Goal: Task Accomplishment & Management: Use online tool/utility

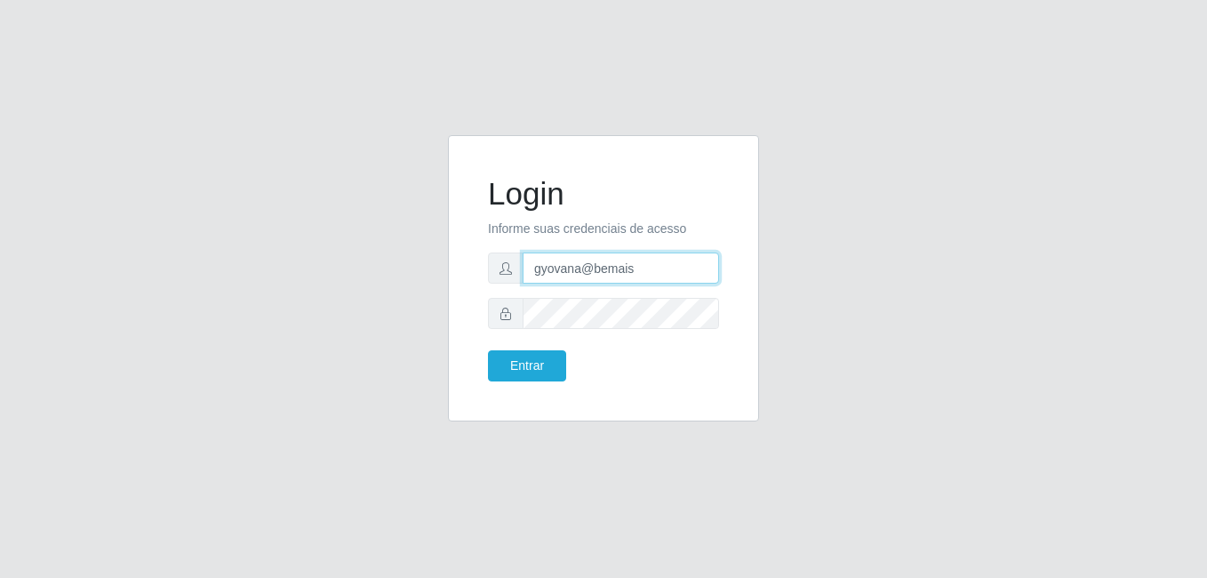
click at [573, 256] on input "gyovana@bemais" at bounding box center [621, 267] width 196 height 31
type input "andressa@bemais"
click at [538, 367] on button "Entrar" at bounding box center [527, 365] width 78 height 31
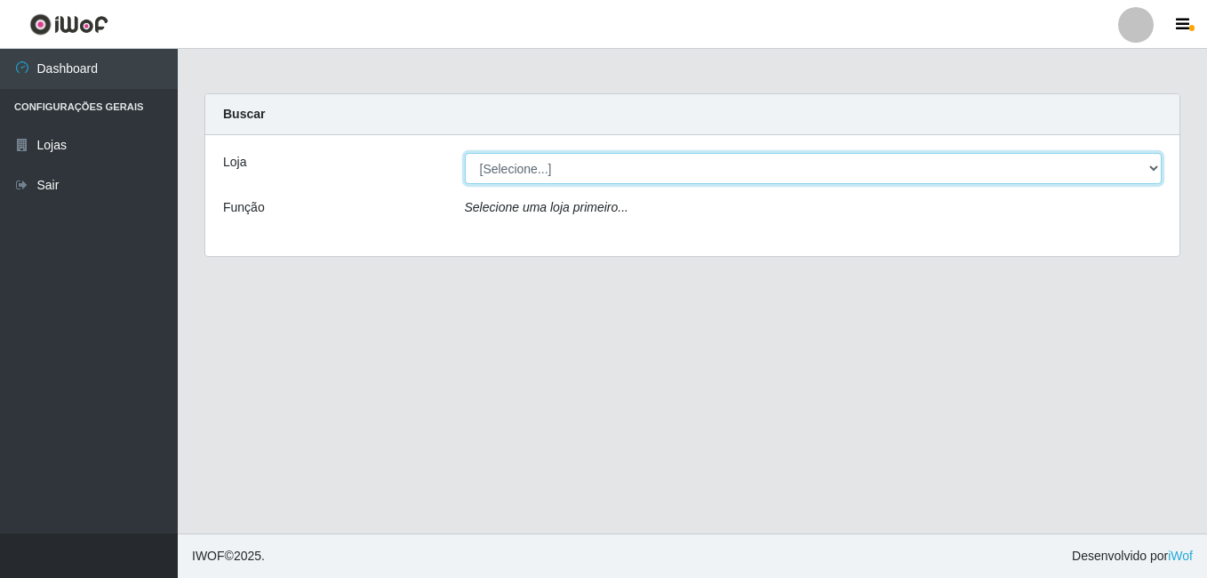
click at [565, 171] on select "[Selecione...] [PERSON_NAME]" at bounding box center [814, 168] width 698 height 31
select select "230"
click at [465, 153] on select "[Selecione...] [PERSON_NAME]" at bounding box center [814, 168] width 698 height 31
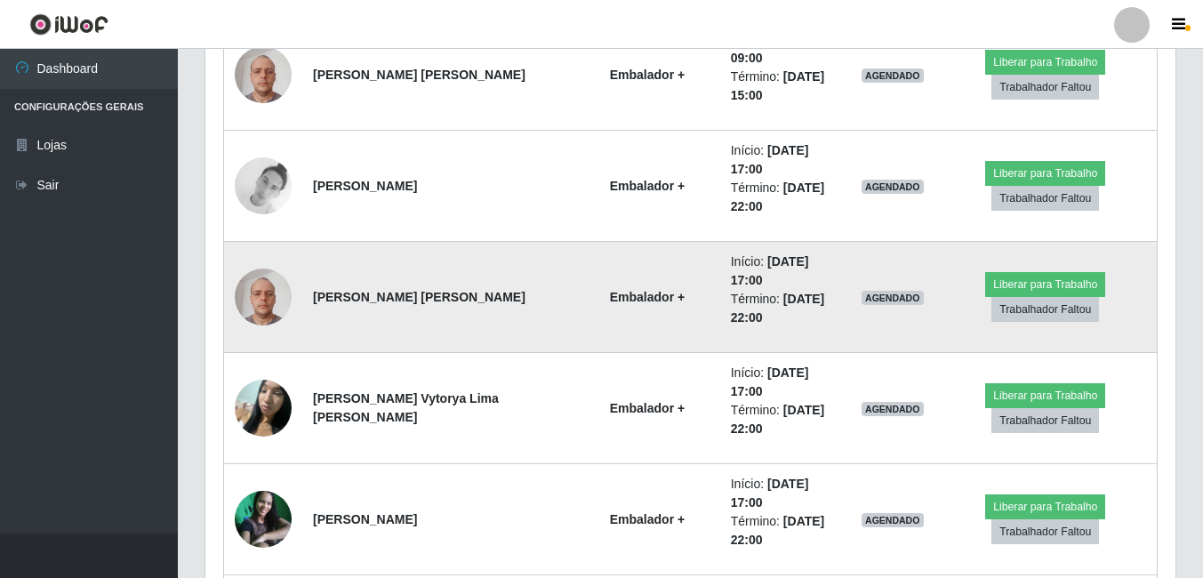
scroll to position [1118, 0]
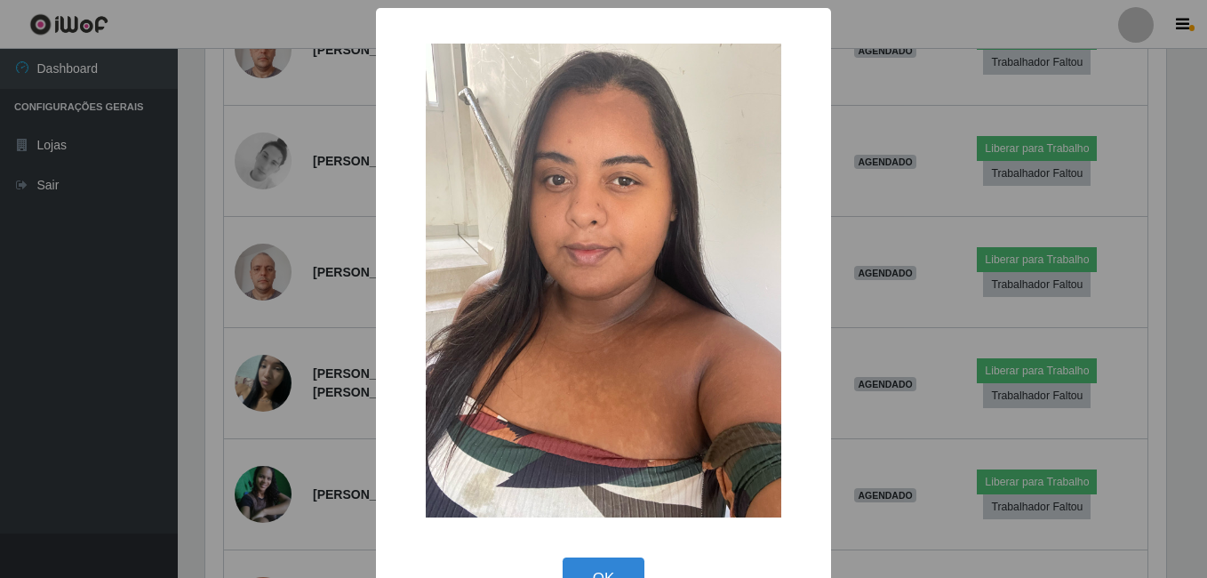
click at [250, 439] on div "× OK Cancel" at bounding box center [603, 289] width 1207 height 578
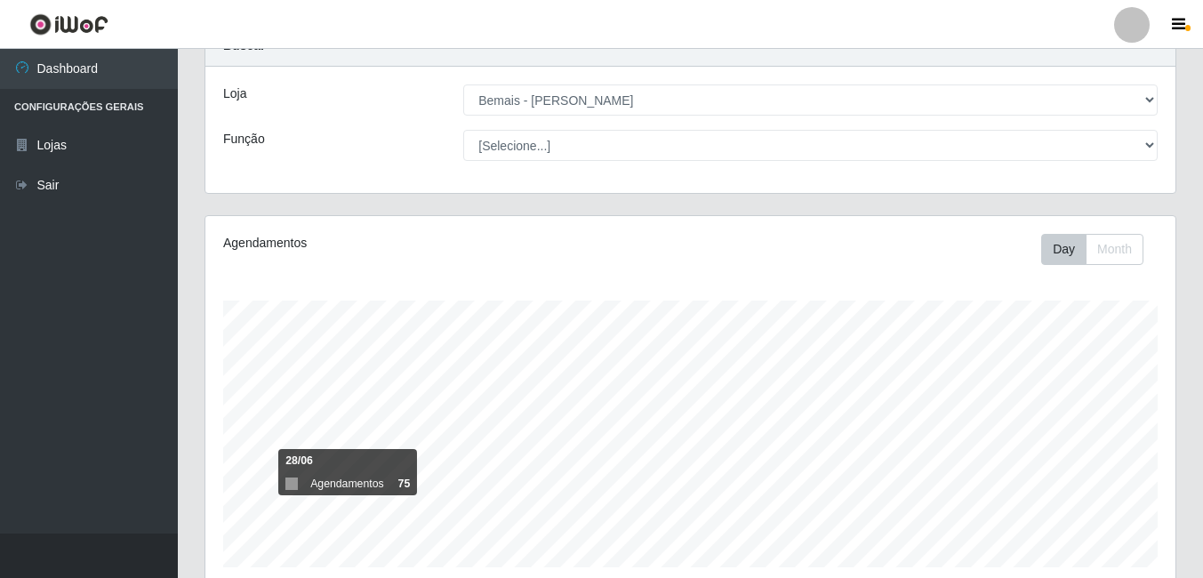
scroll to position [0, 0]
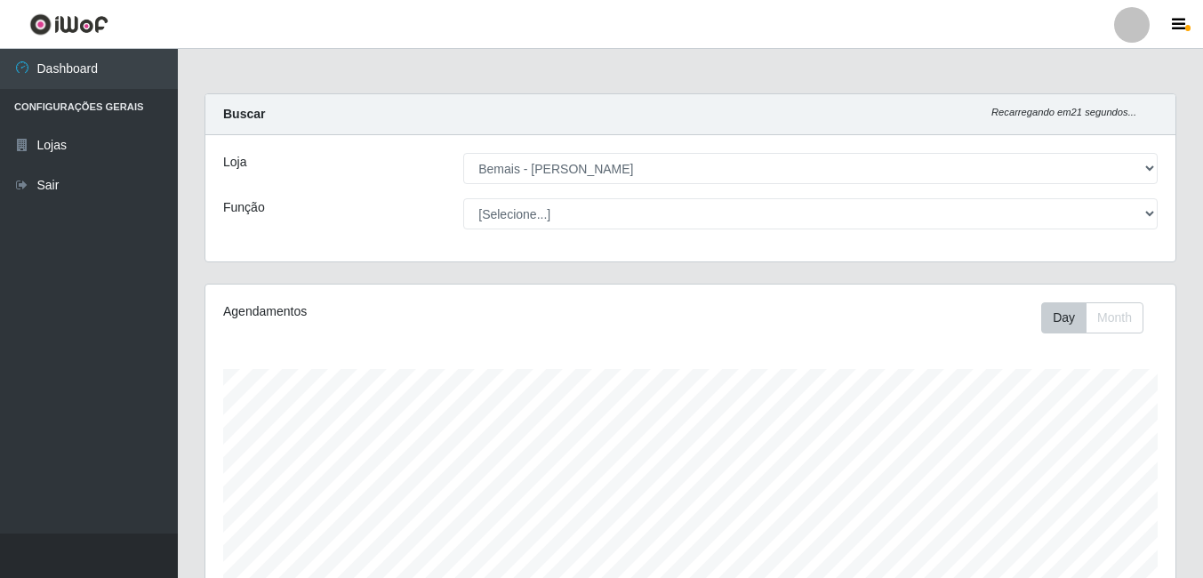
click at [1187, 373] on div "Agendamentos Day Month 18/08 Agendamentos 79.18" at bounding box center [690, 480] width 998 height 392
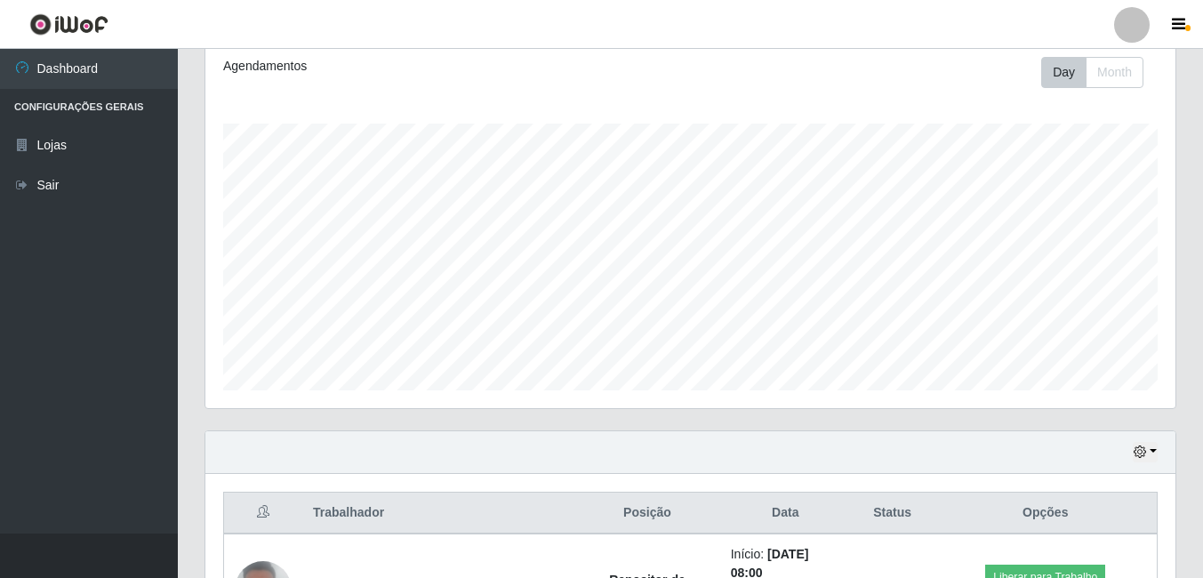
scroll to position [496, 0]
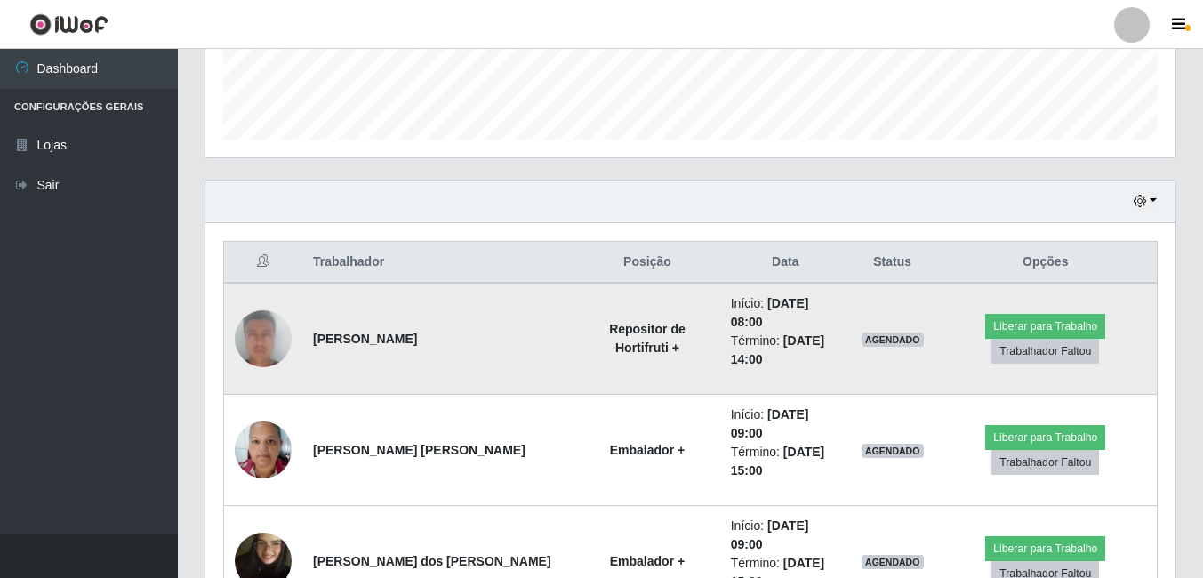
click at [244, 329] on img at bounding box center [263, 338] width 57 height 117
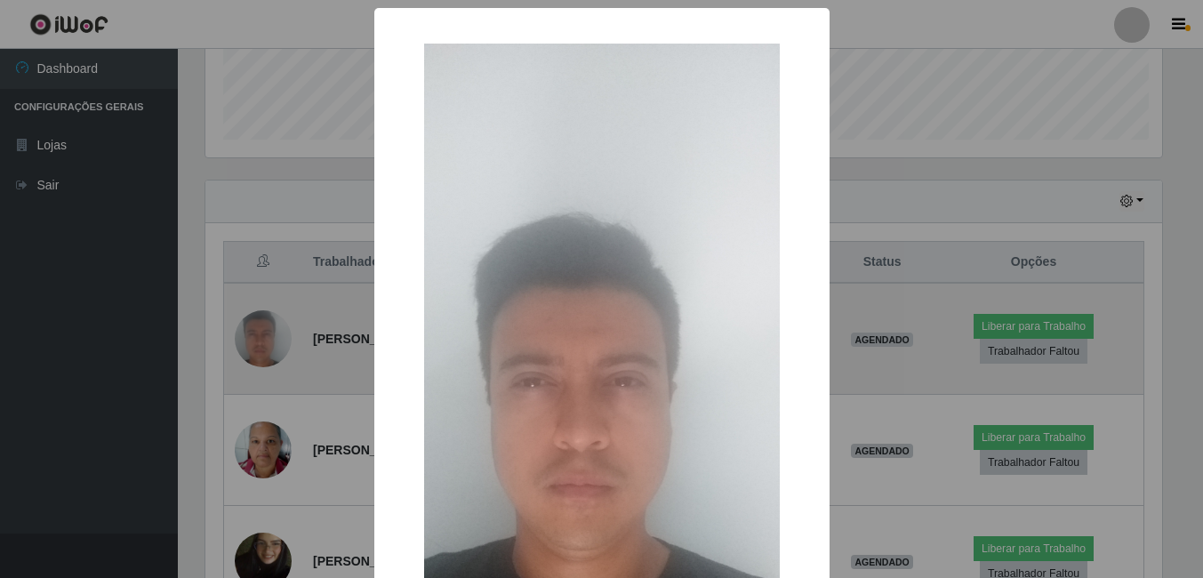
scroll to position [369, 961]
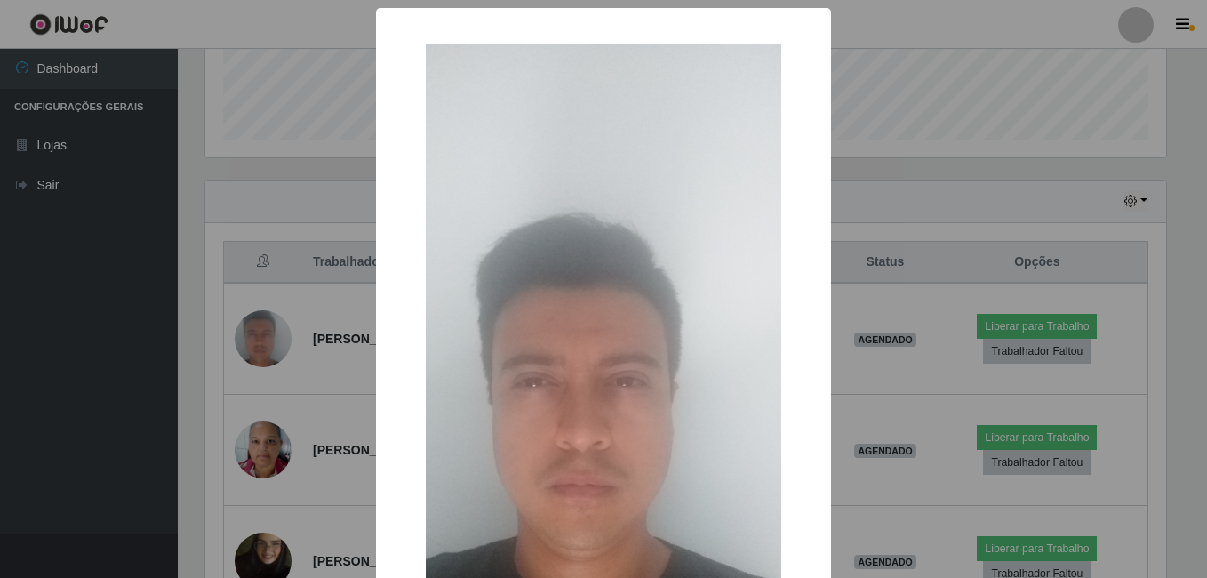
click at [231, 336] on div "× OK Cancel" at bounding box center [603, 289] width 1207 height 578
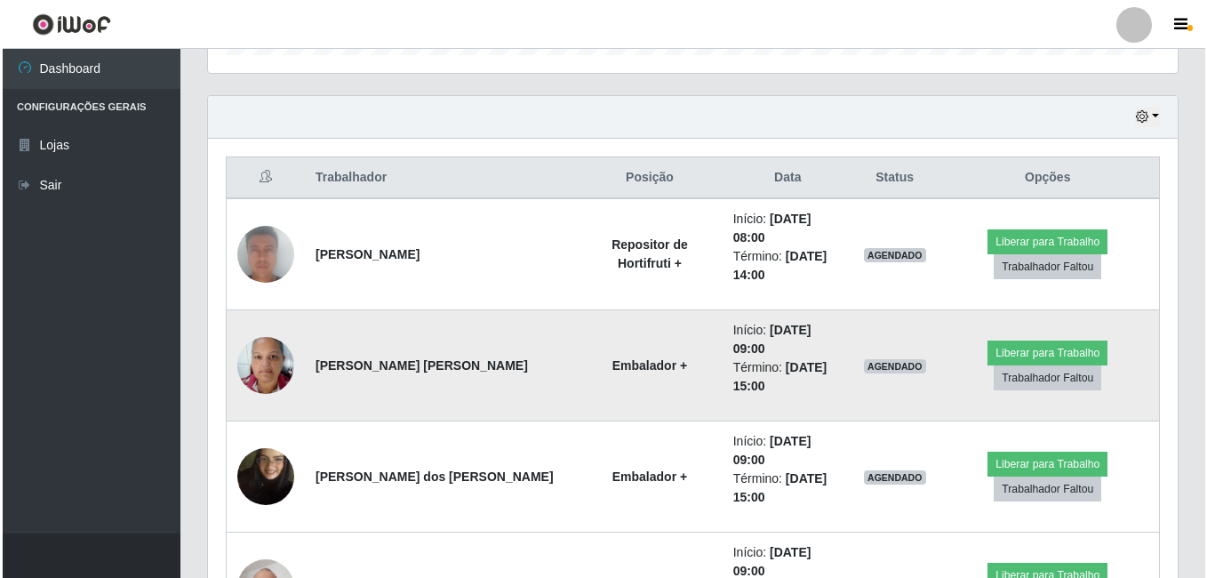
scroll to position [585, 0]
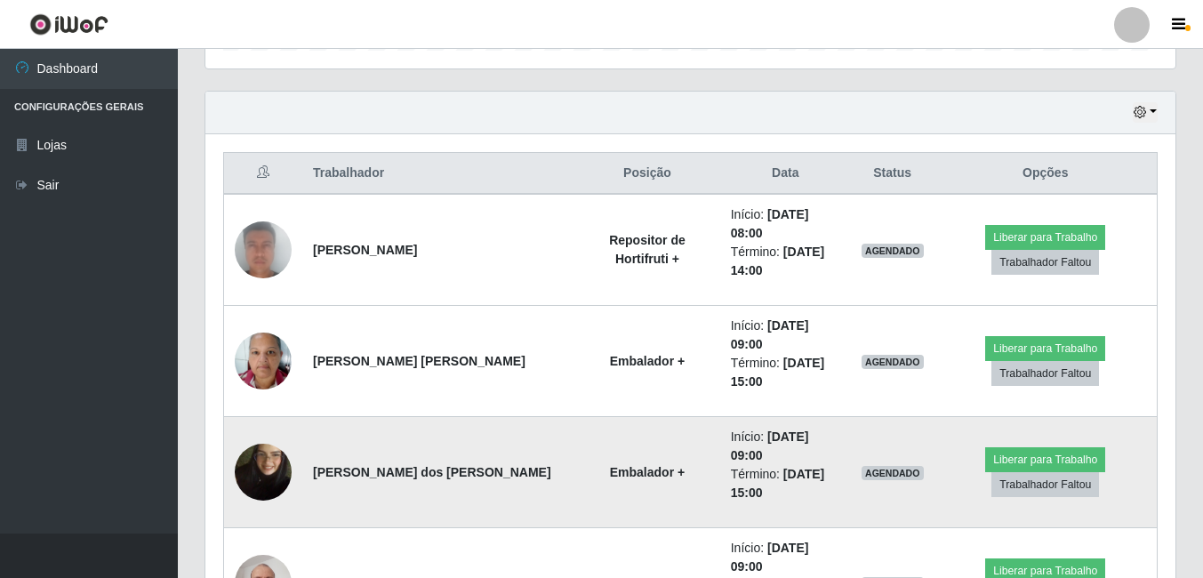
click at [267, 421] on img at bounding box center [263, 471] width 57 height 101
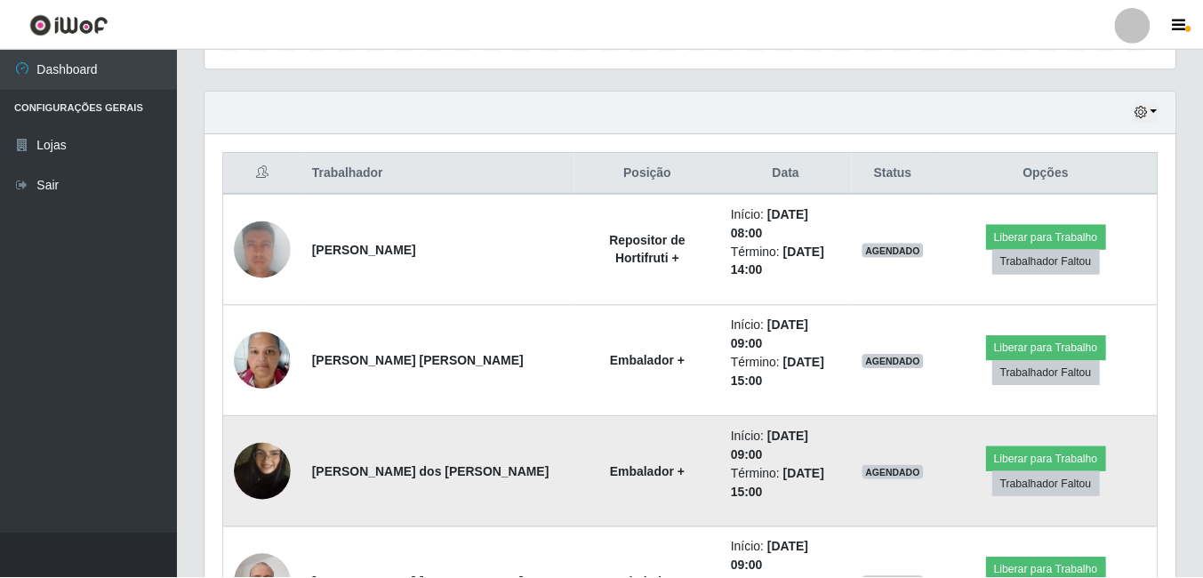
scroll to position [369, 961]
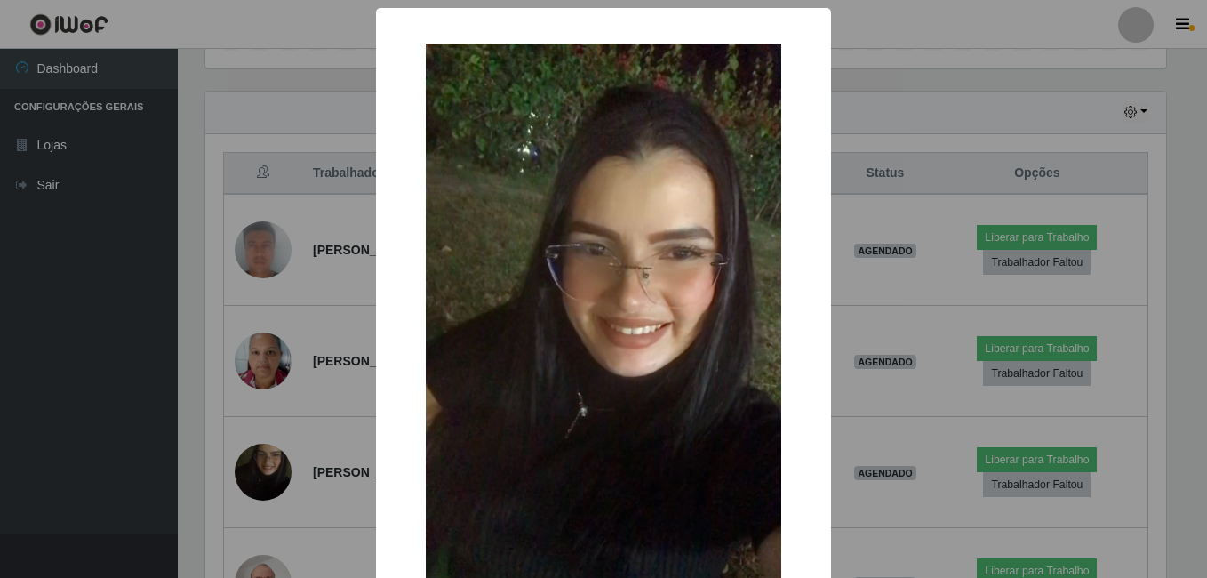
click at [212, 376] on div "× OK Cancel" at bounding box center [603, 289] width 1207 height 578
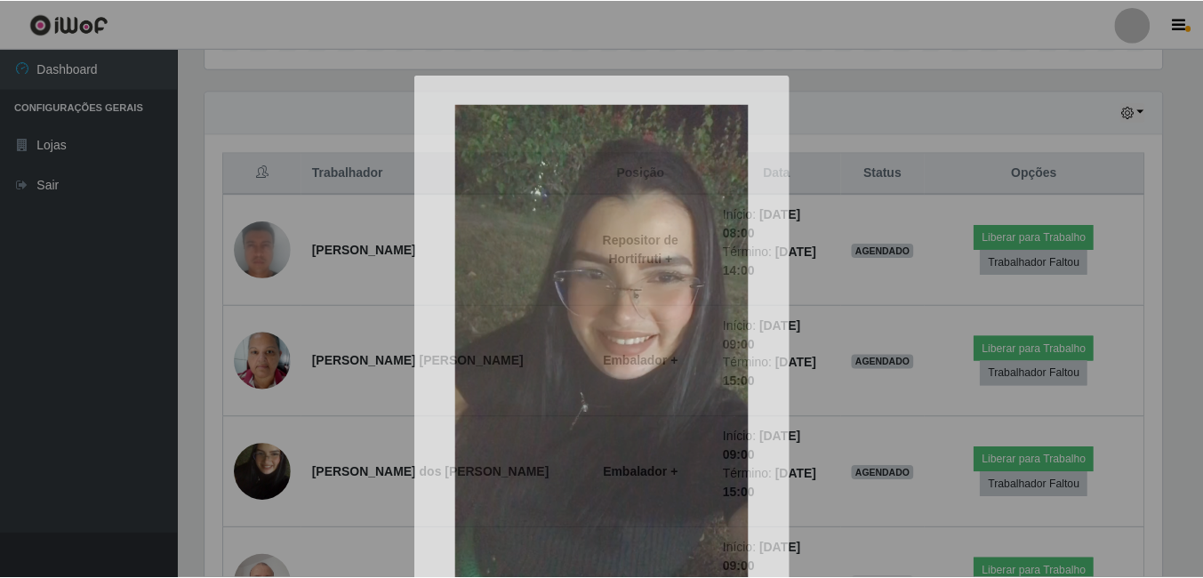
scroll to position [369, 970]
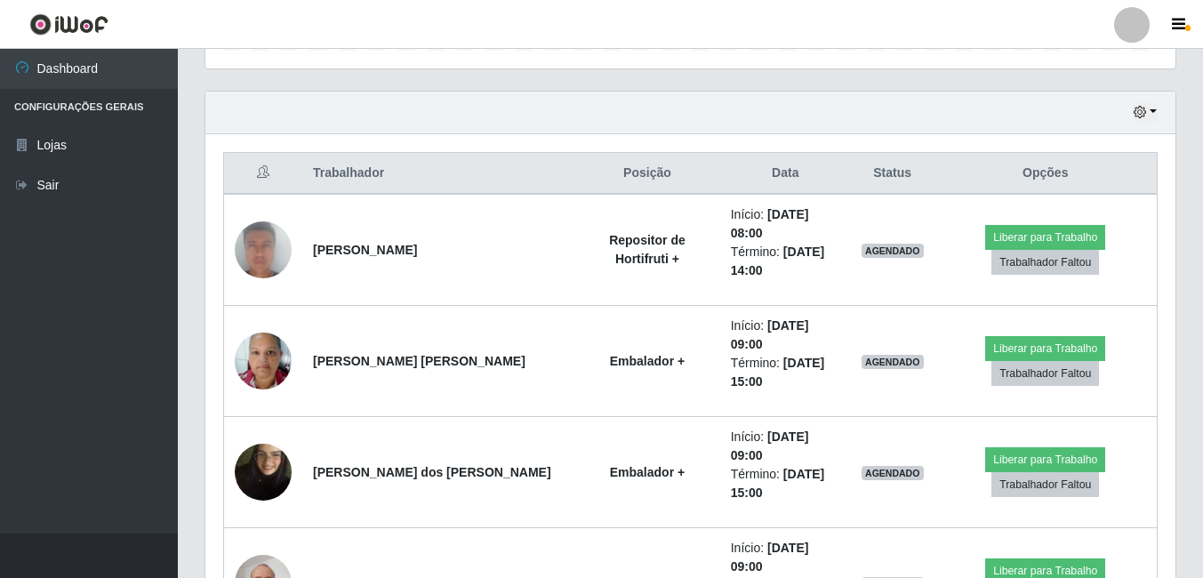
click at [1080, 179] on th "Opções" at bounding box center [1045, 174] width 223 height 42
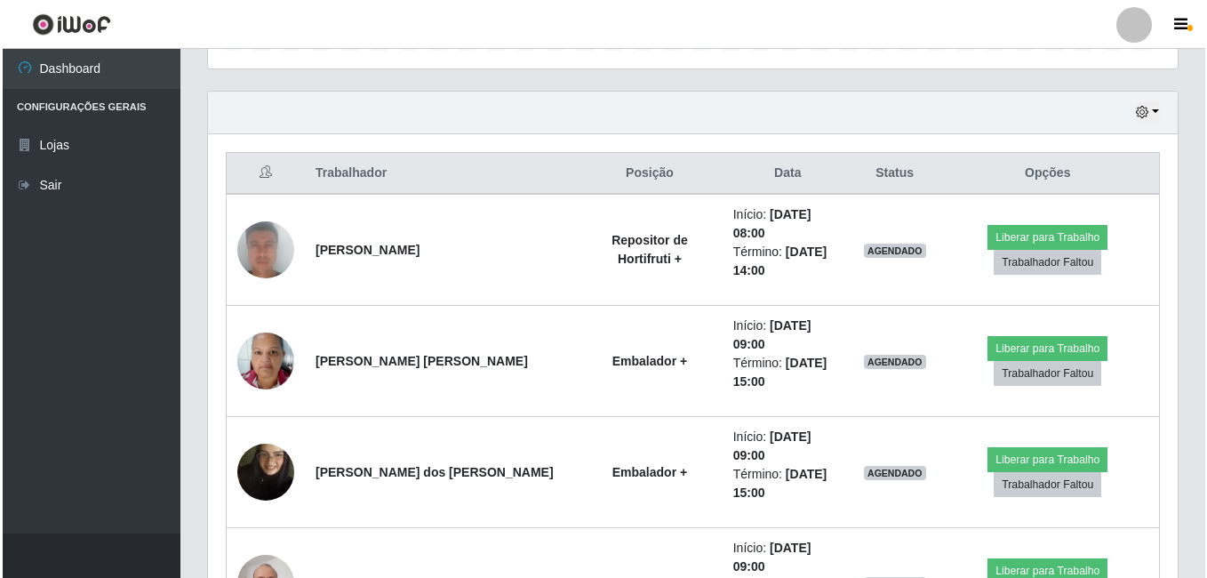
scroll to position [496, 0]
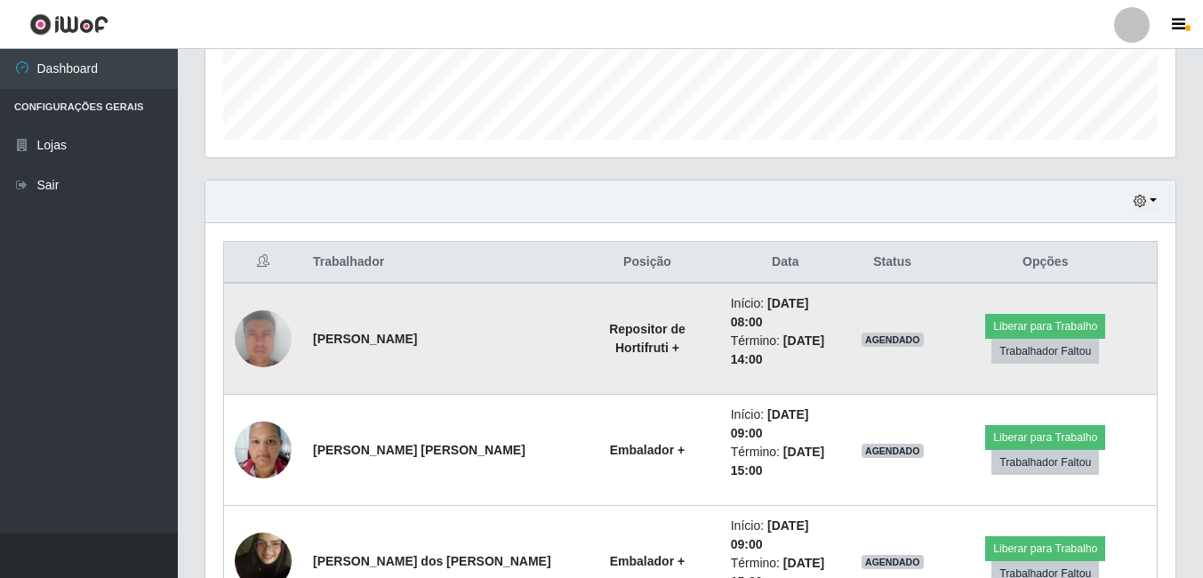
click at [267, 309] on img at bounding box center [263, 338] width 57 height 117
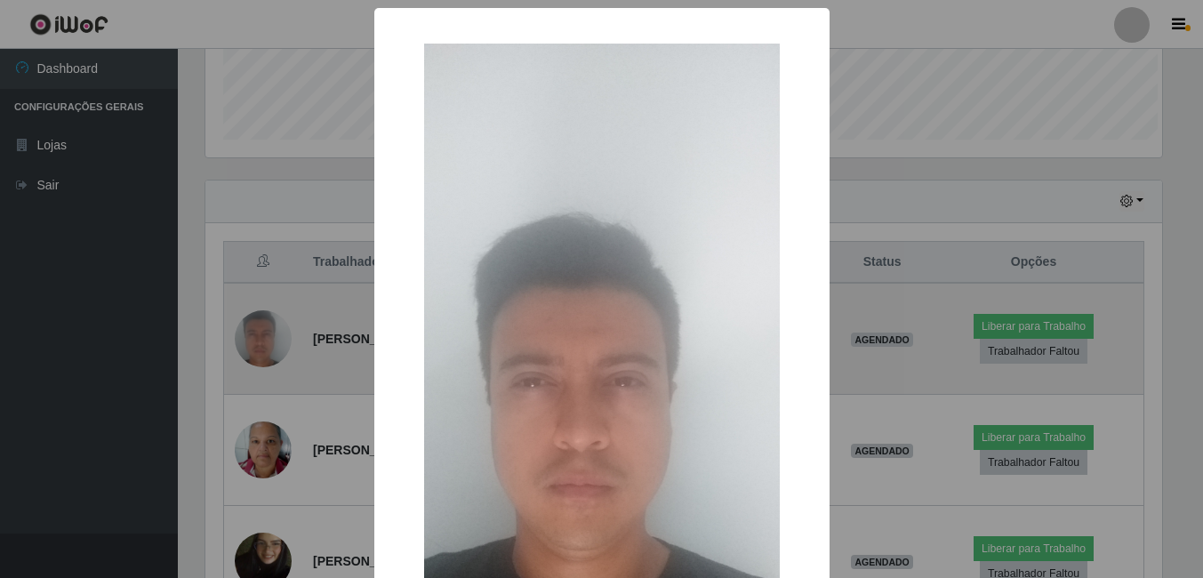
scroll to position [369, 961]
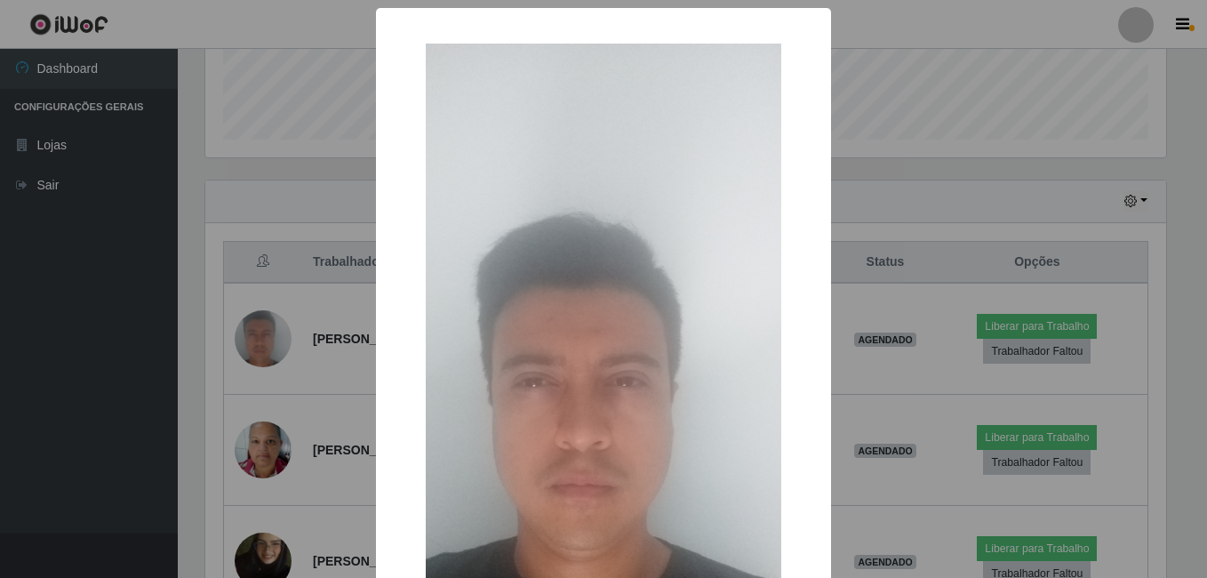
click at [282, 209] on div "× OK Cancel" at bounding box center [603, 289] width 1207 height 578
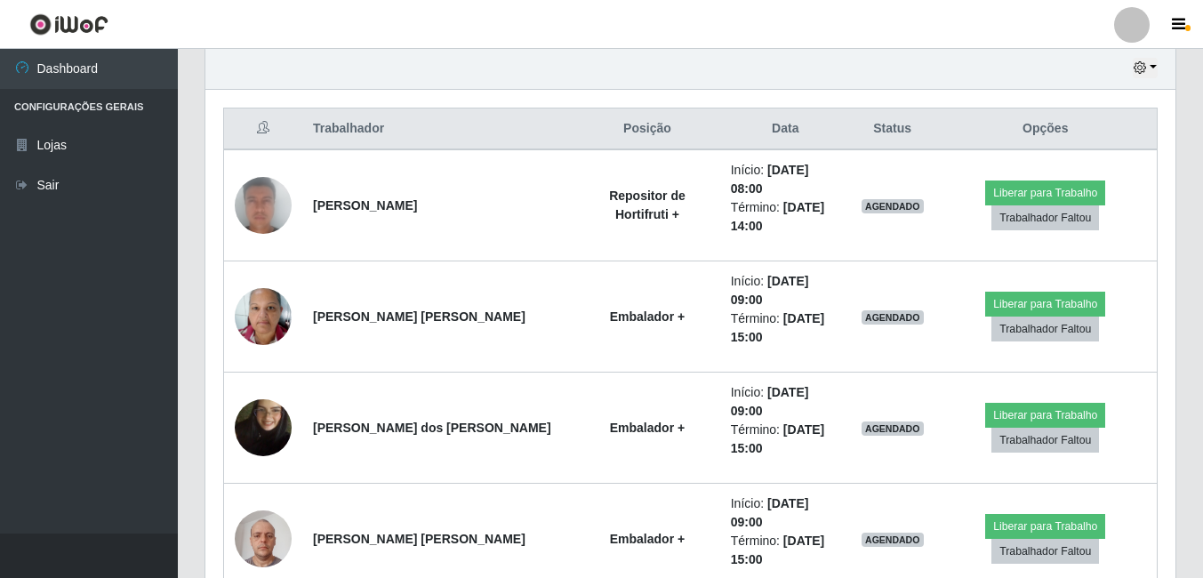
scroll to position [496, 0]
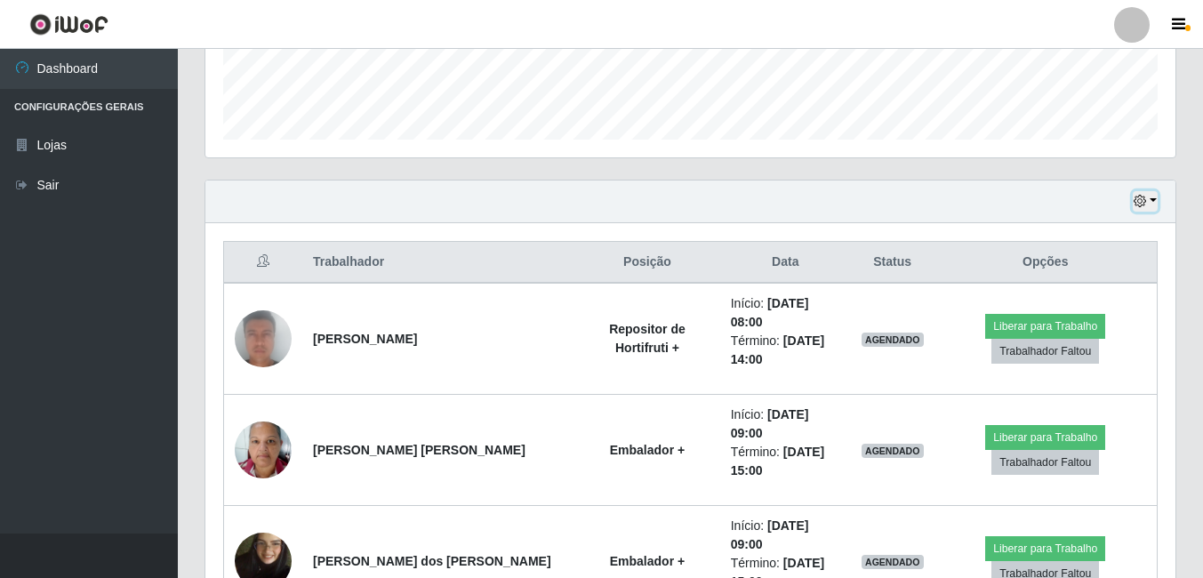
click at [1152, 196] on button "button" at bounding box center [1145, 201] width 25 height 20
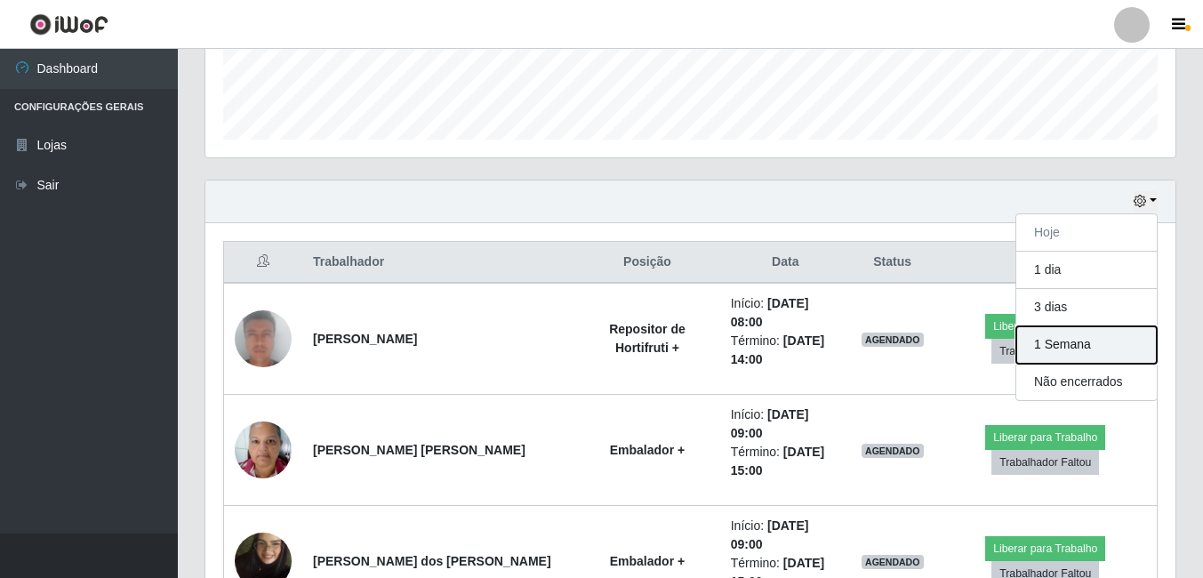
click at [1068, 340] on button "1 Semana" at bounding box center [1086, 344] width 140 height 37
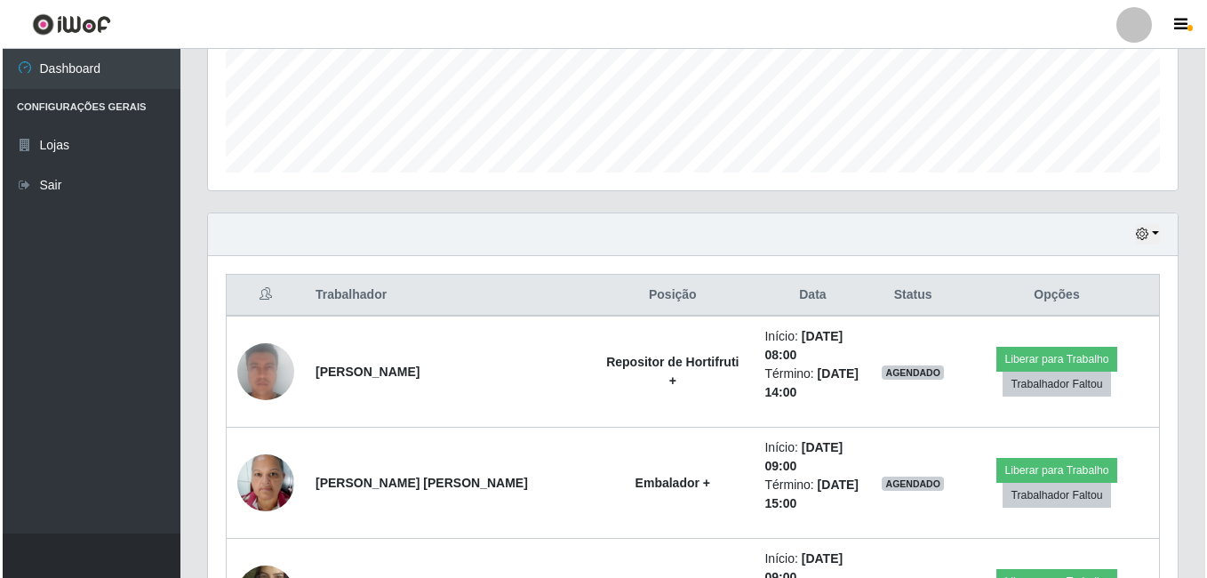
scroll to position [622, 0]
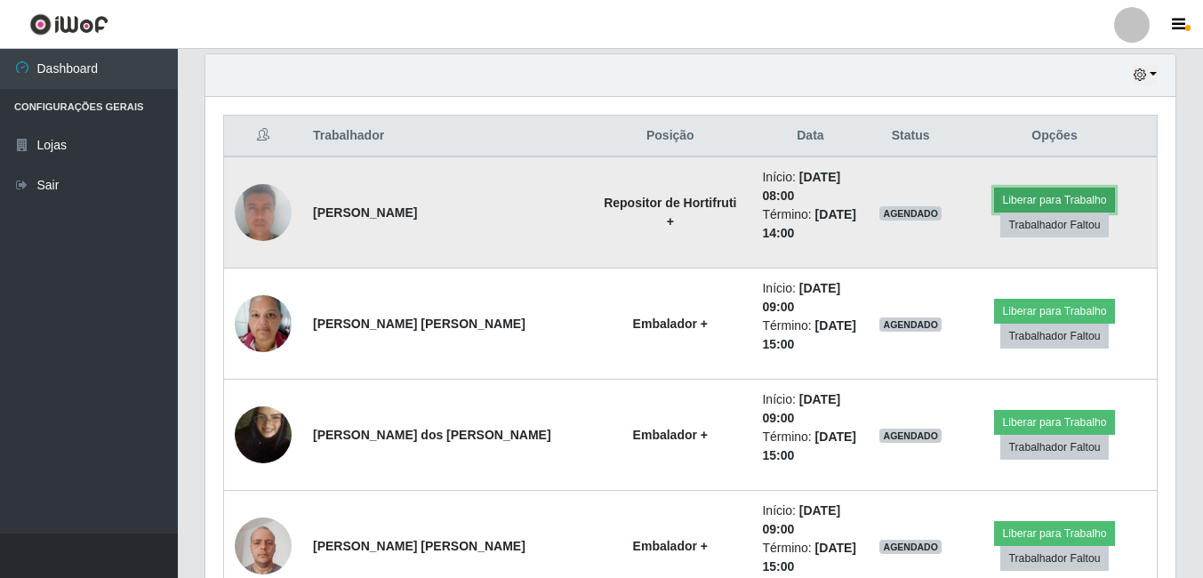
click at [1030, 204] on button "Liberar para Trabalho" at bounding box center [1054, 200] width 120 height 25
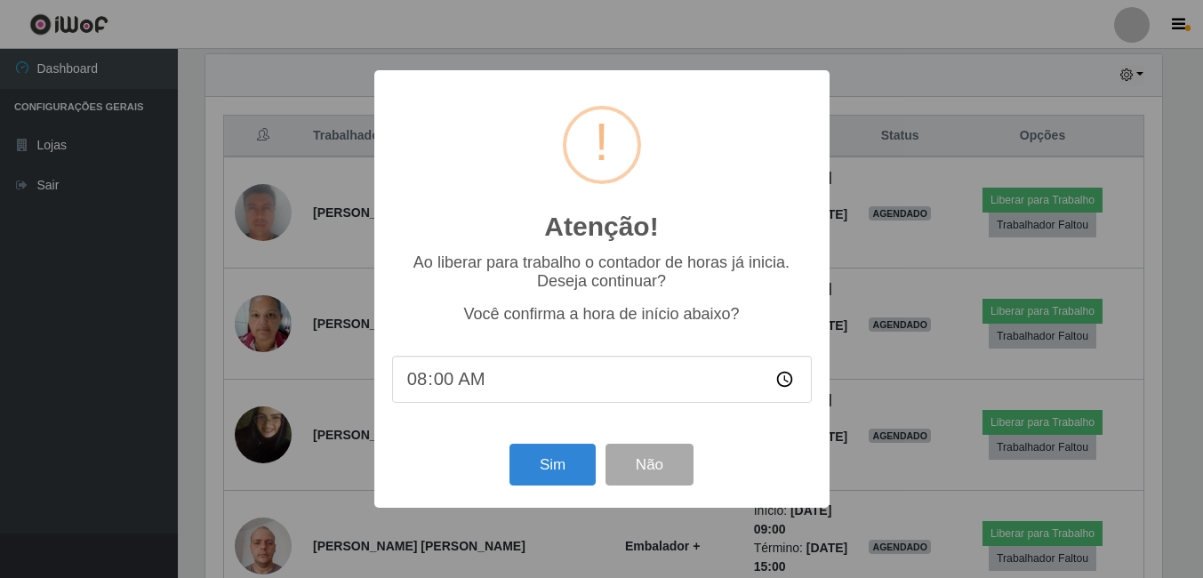
scroll to position [369, 961]
click at [543, 462] on button "Sim" at bounding box center [554, 465] width 86 height 42
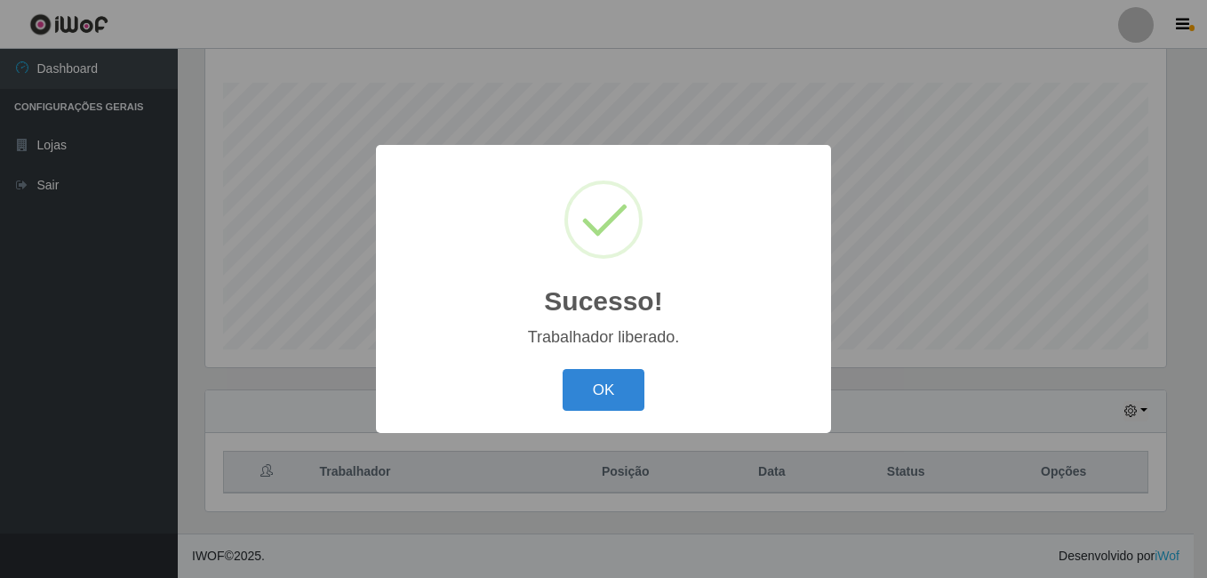
click at [563, 369] on button "OK" at bounding box center [604, 390] width 83 height 42
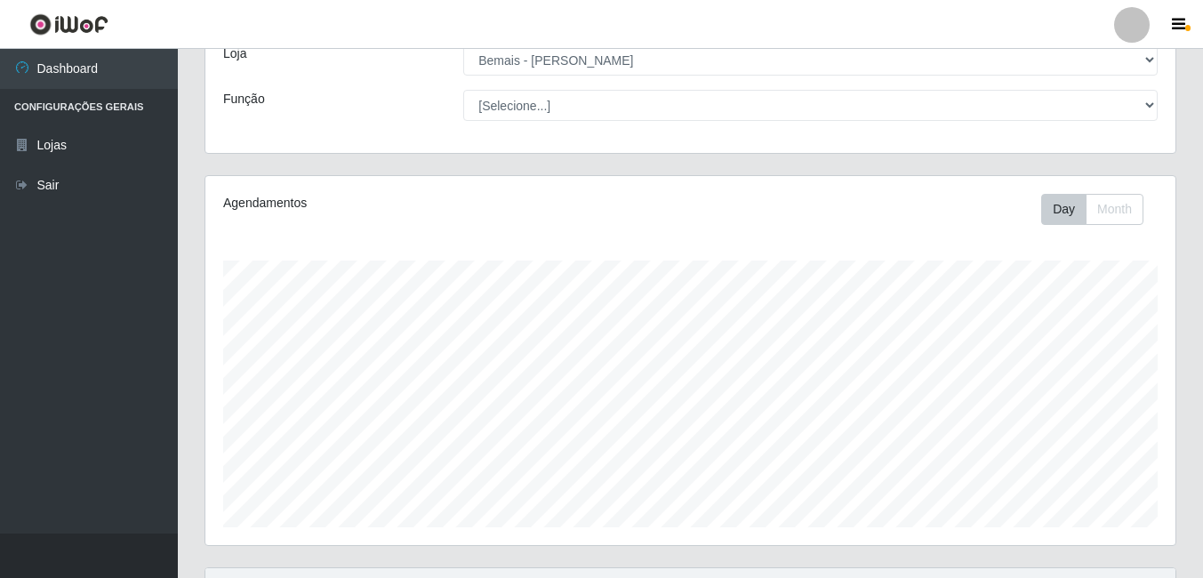
scroll to position [286, 0]
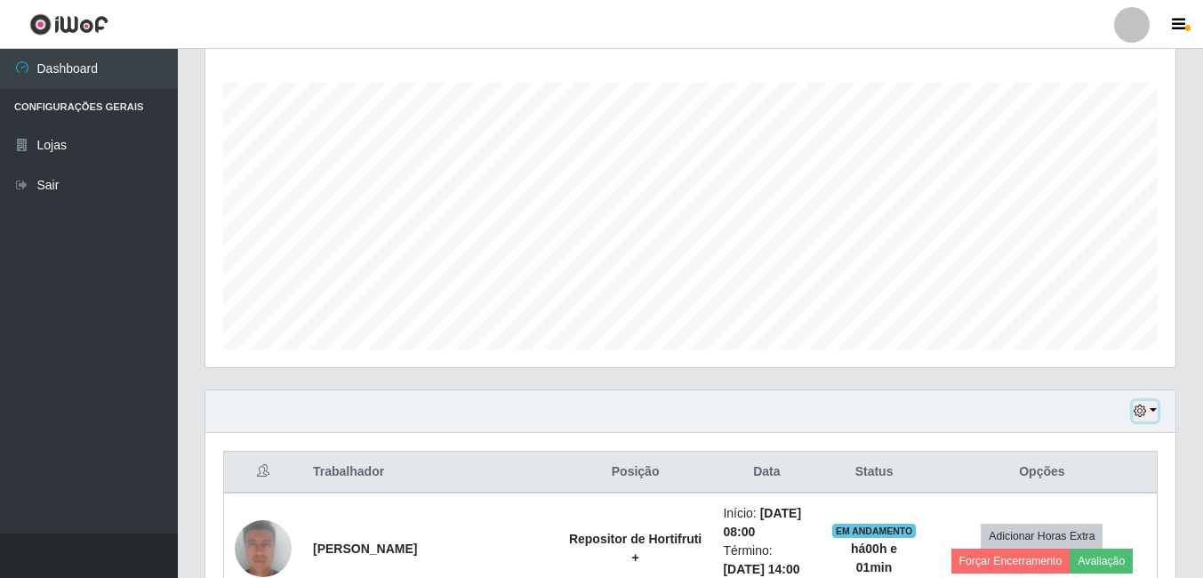
click at [1139, 414] on icon "button" at bounding box center [1140, 411] width 12 height 12
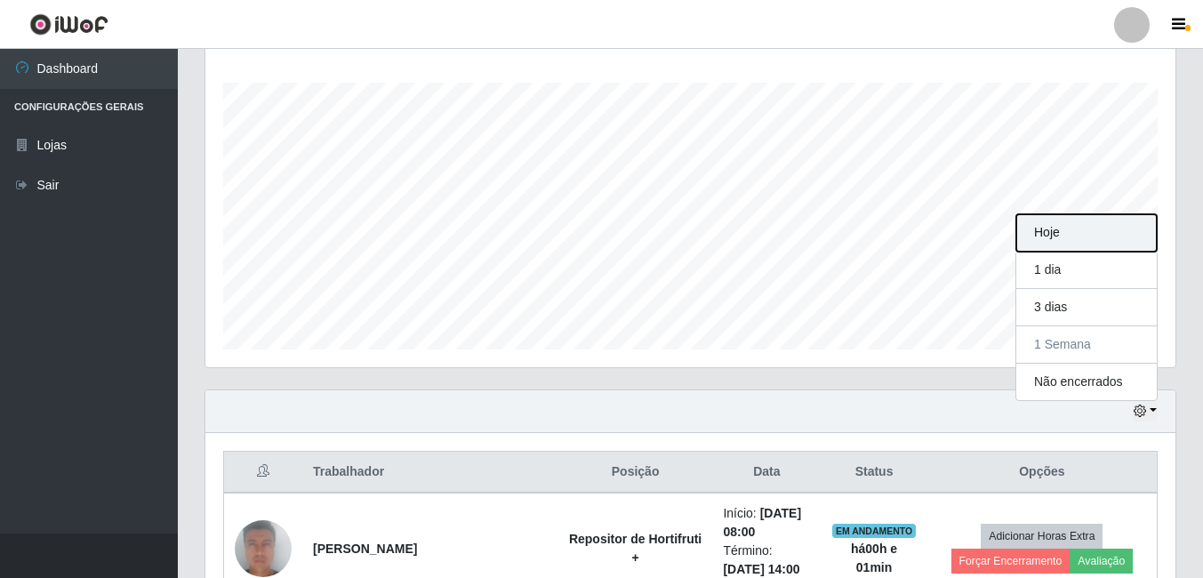
click at [1065, 241] on button "Hoje" at bounding box center [1086, 232] width 140 height 37
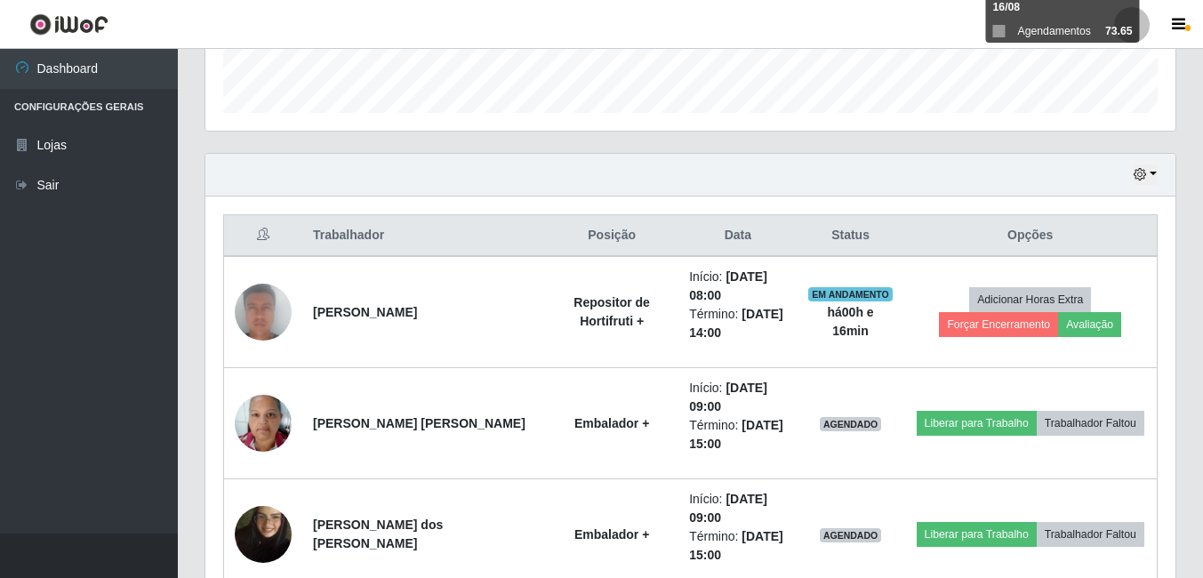
scroll to position [686, 0]
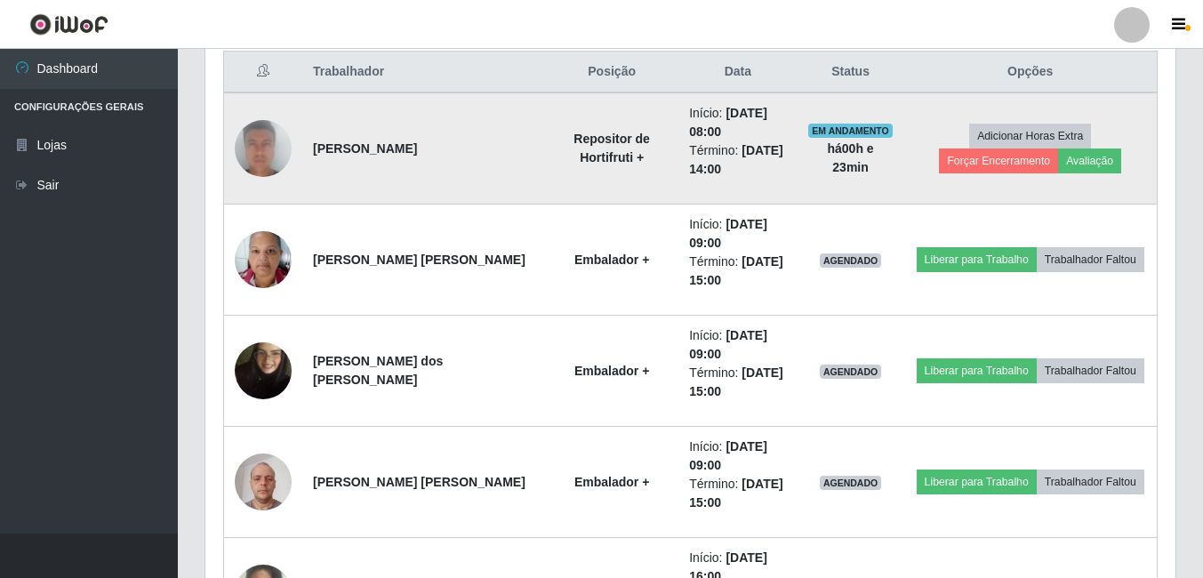
drag, startPoint x: 468, startPoint y: 149, endPoint x: 309, endPoint y: 153, distance: 158.3
click at [309, 153] on td "[PERSON_NAME]" at bounding box center [423, 148] width 243 height 112
copy strong "[PERSON_NAME]"
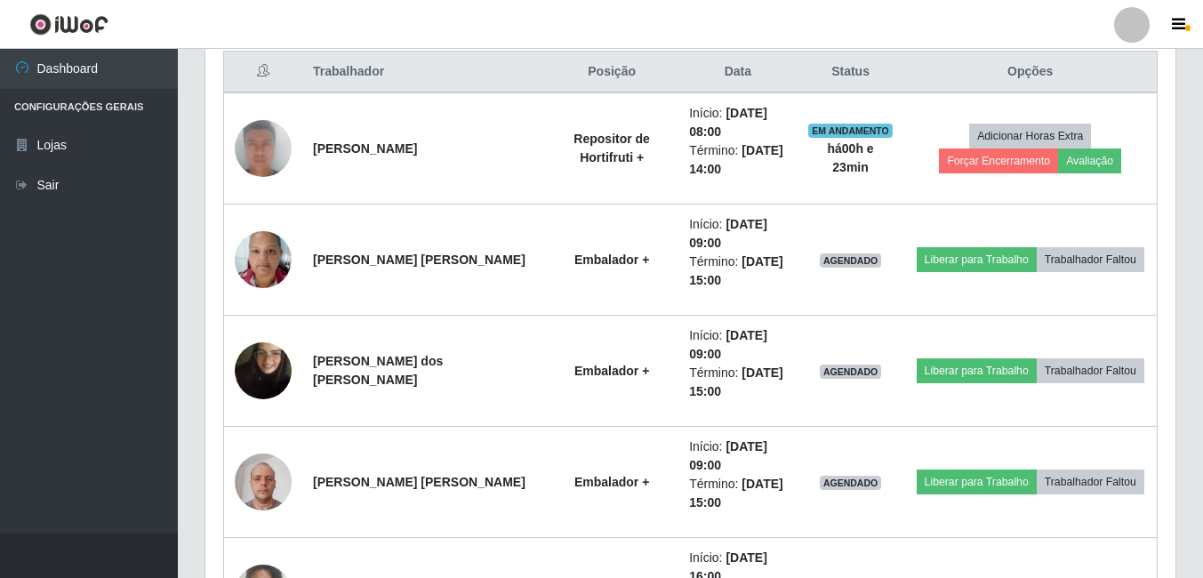
click at [545, 76] on th "Posição" at bounding box center [611, 73] width 133 height 42
drag, startPoint x: 383, startPoint y: 70, endPoint x: 309, endPoint y: 69, distance: 73.8
click at [309, 69] on th "Trabalhador" at bounding box center [423, 73] width 243 height 42
drag, startPoint x: 309, startPoint y: 69, endPoint x: 585, endPoint y: 75, distance: 275.7
click at [585, 75] on th "Posição" at bounding box center [611, 73] width 133 height 42
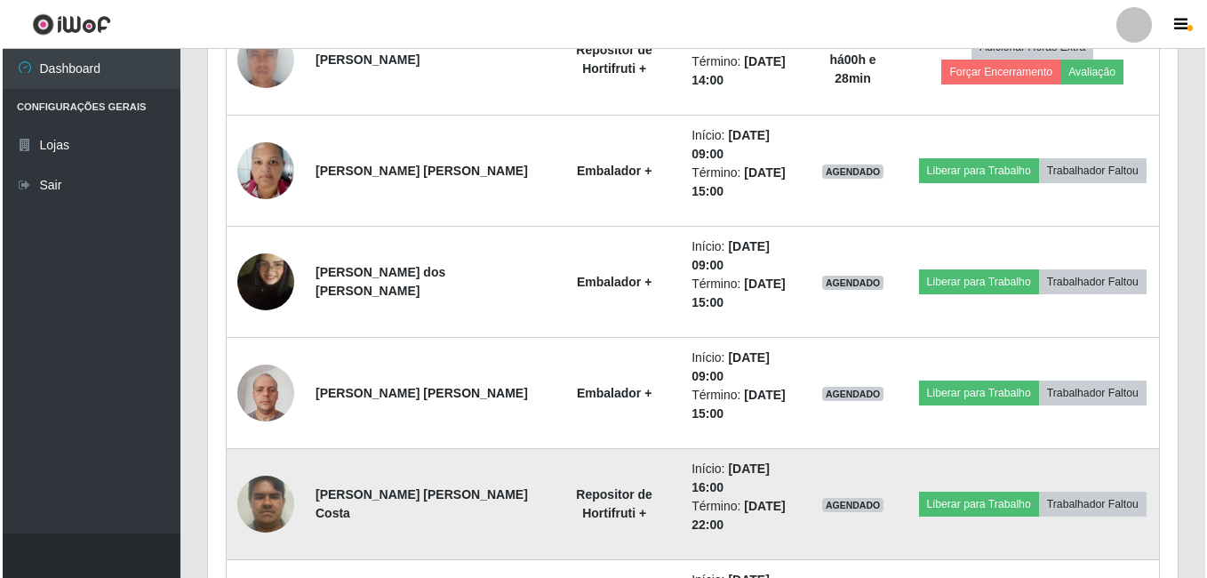
scroll to position [864, 0]
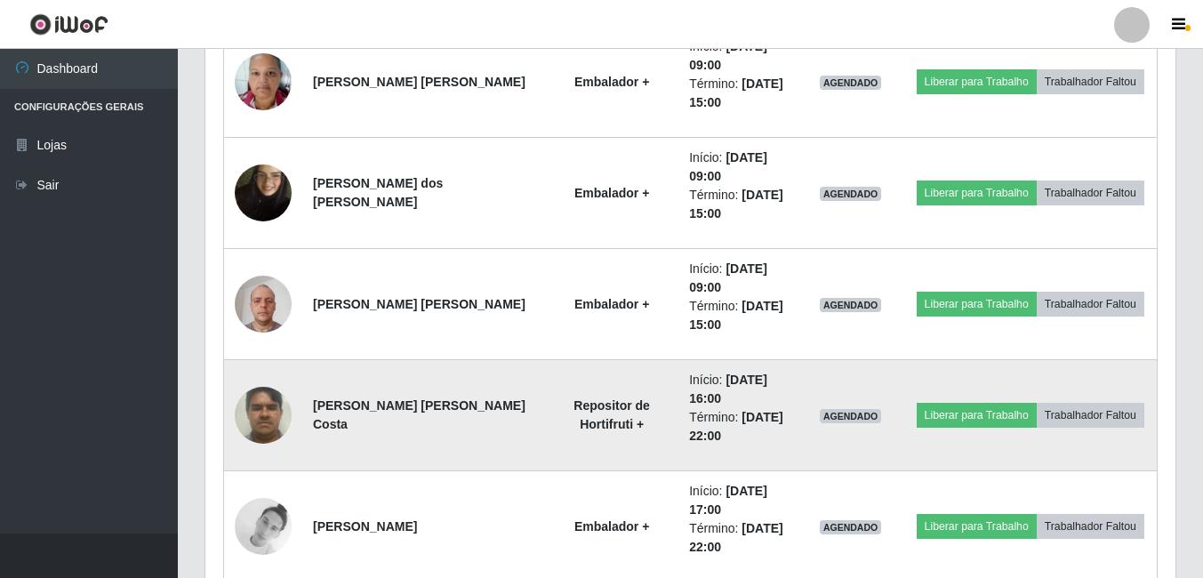
click at [270, 428] on img at bounding box center [263, 415] width 57 height 76
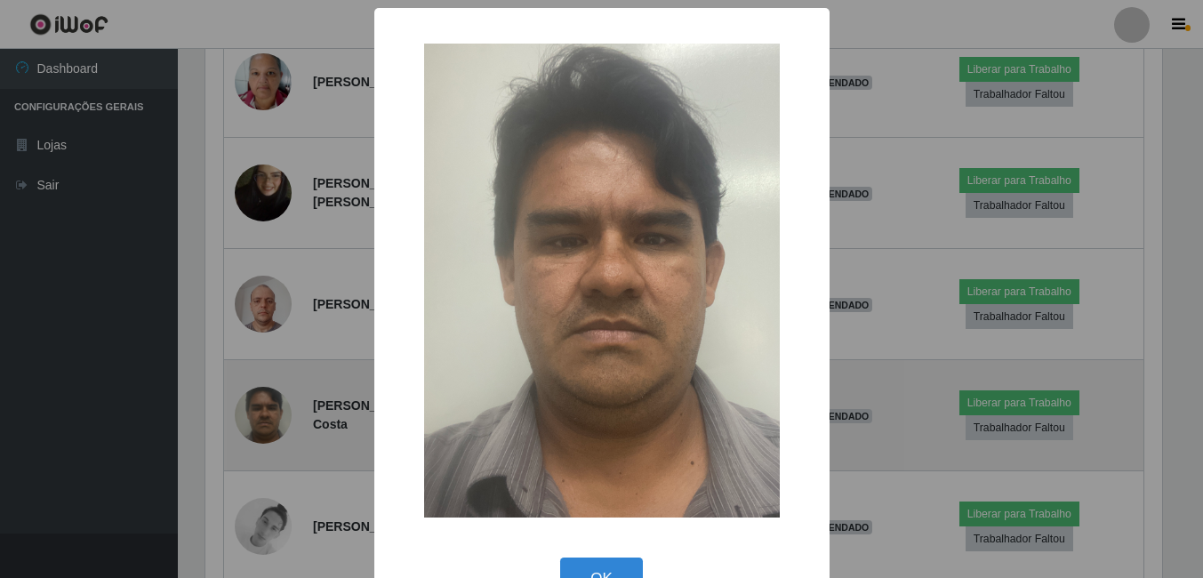
scroll to position [369, 961]
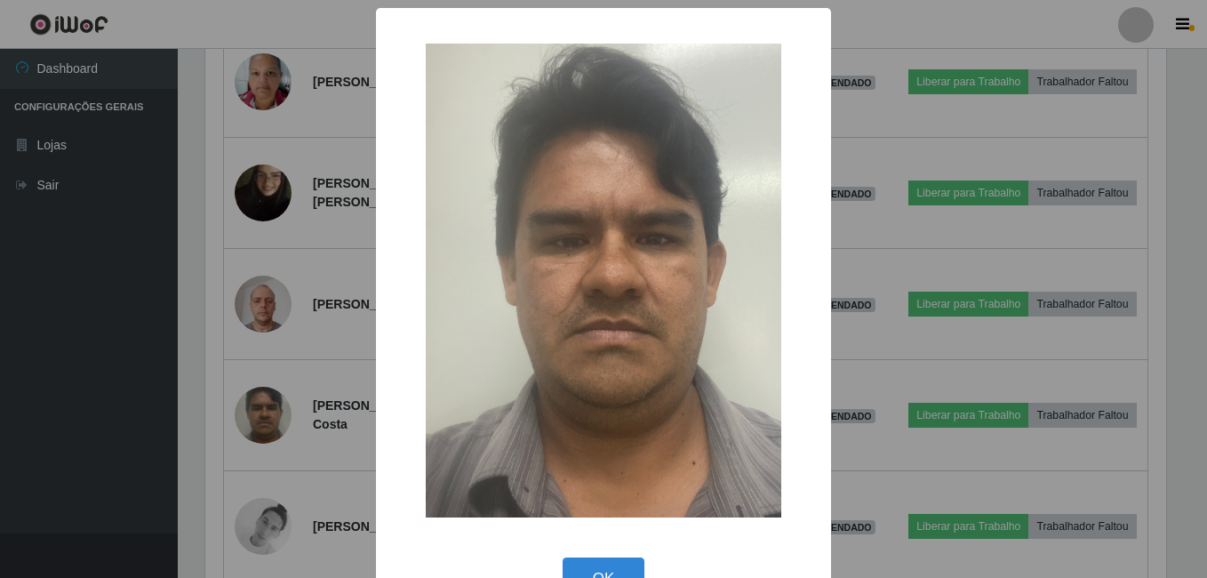
click at [237, 398] on div "× OK Cancel" at bounding box center [603, 289] width 1207 height 578
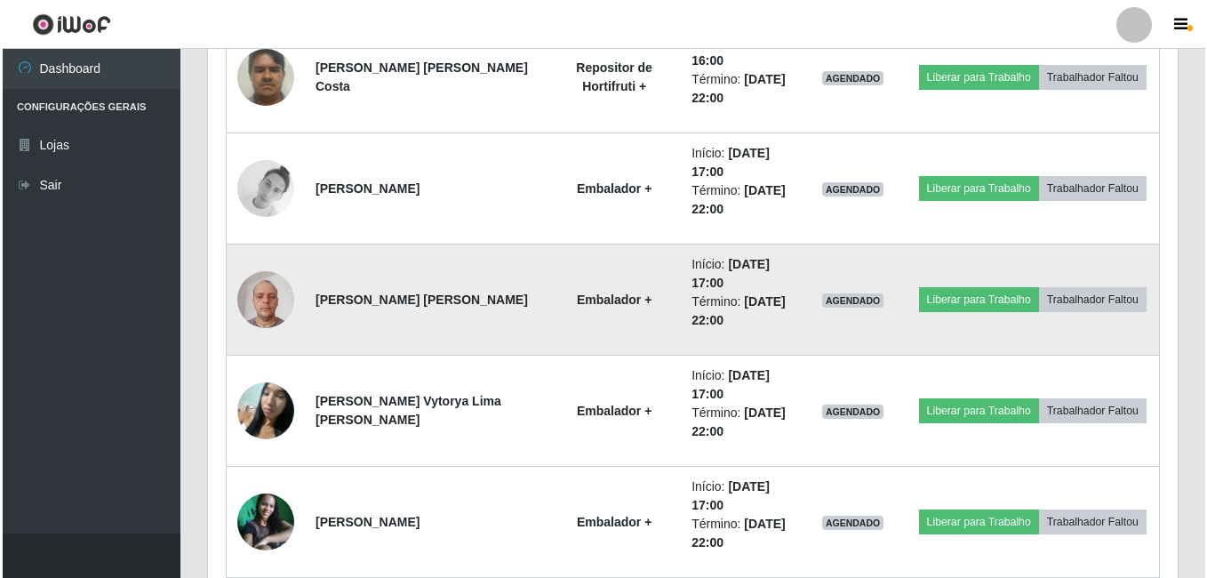
scroll to position [1220, 0]
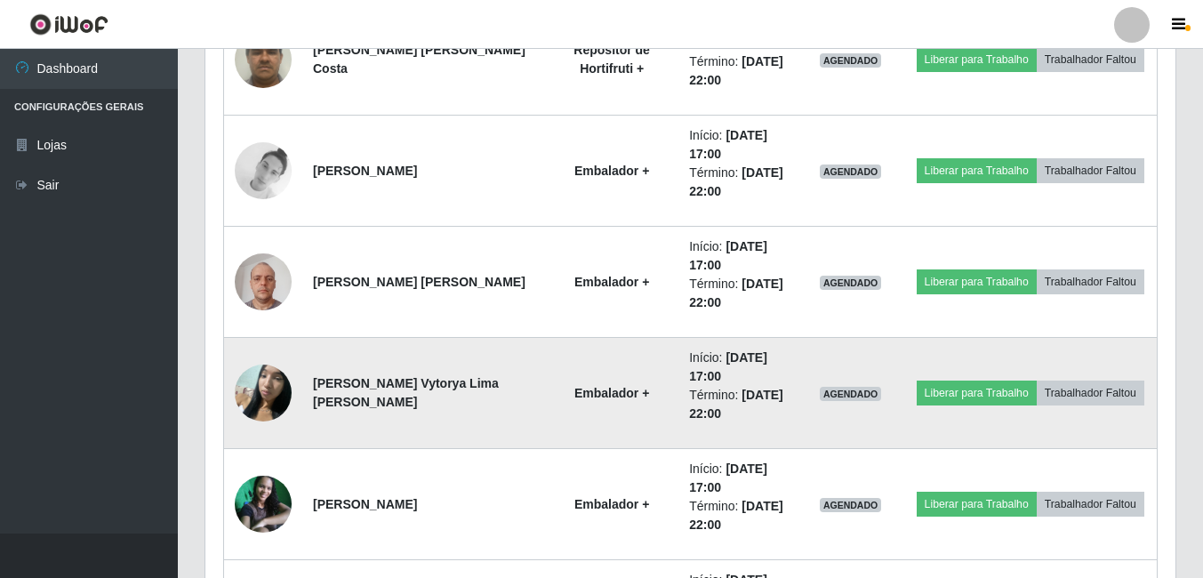
click at [268, 388] on img at bounding box center [263, 393] width 57 height 76
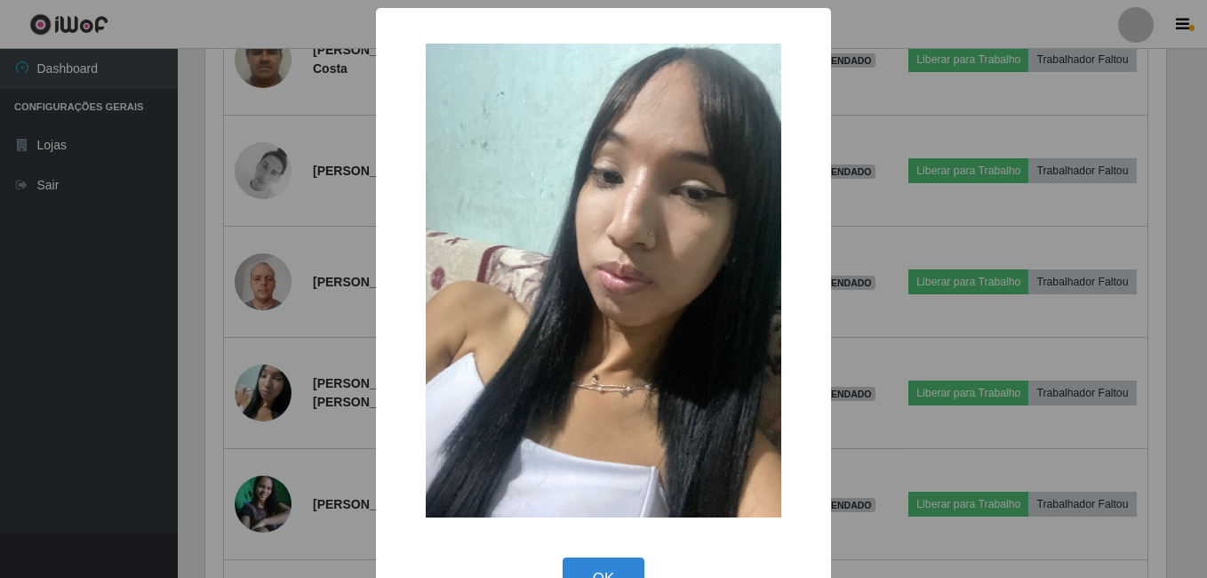
scroll to position [369, 961]
click at [209, 388] on div "× OK Cancel" at bounding box center [603, 289] width 1207 height 578
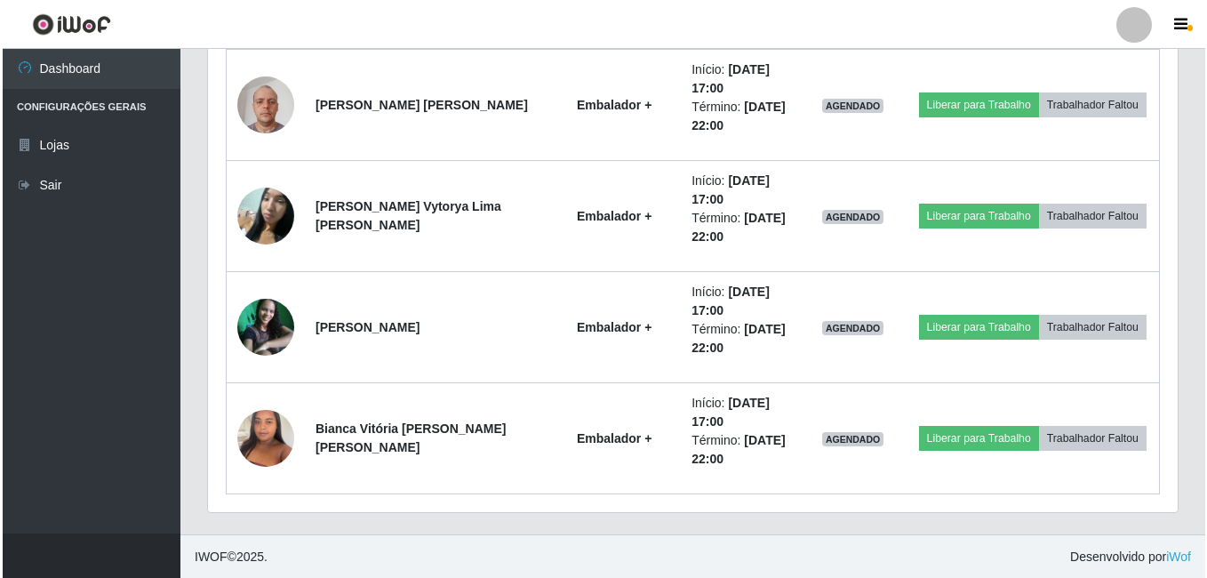
scroll to position [1398, 0]
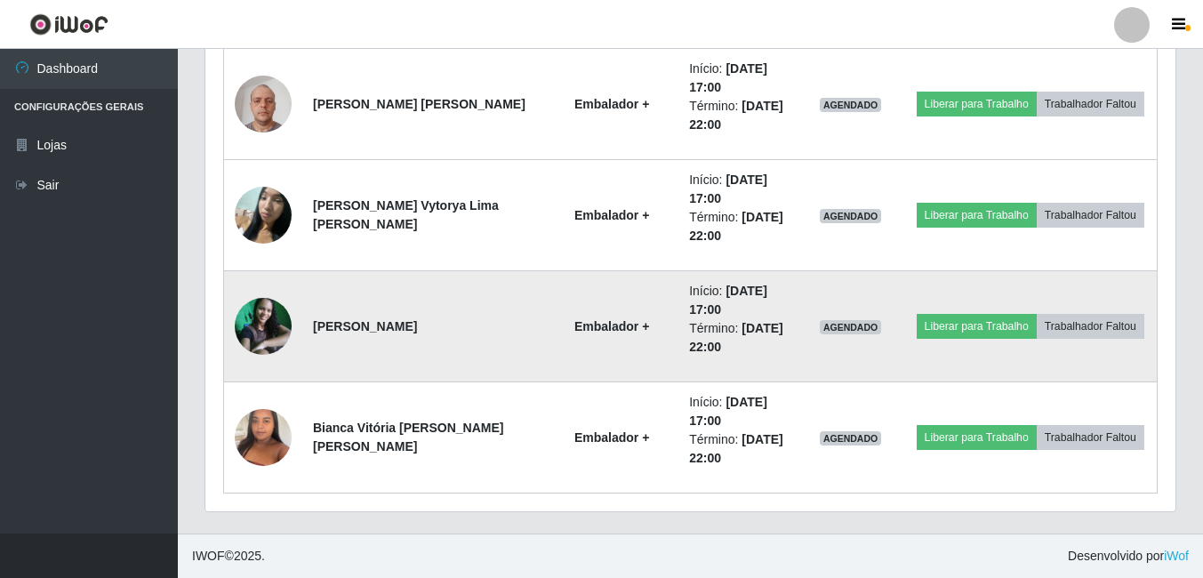
click at [267, 311] on img at bounding box center [263, 326] width 57 height 57
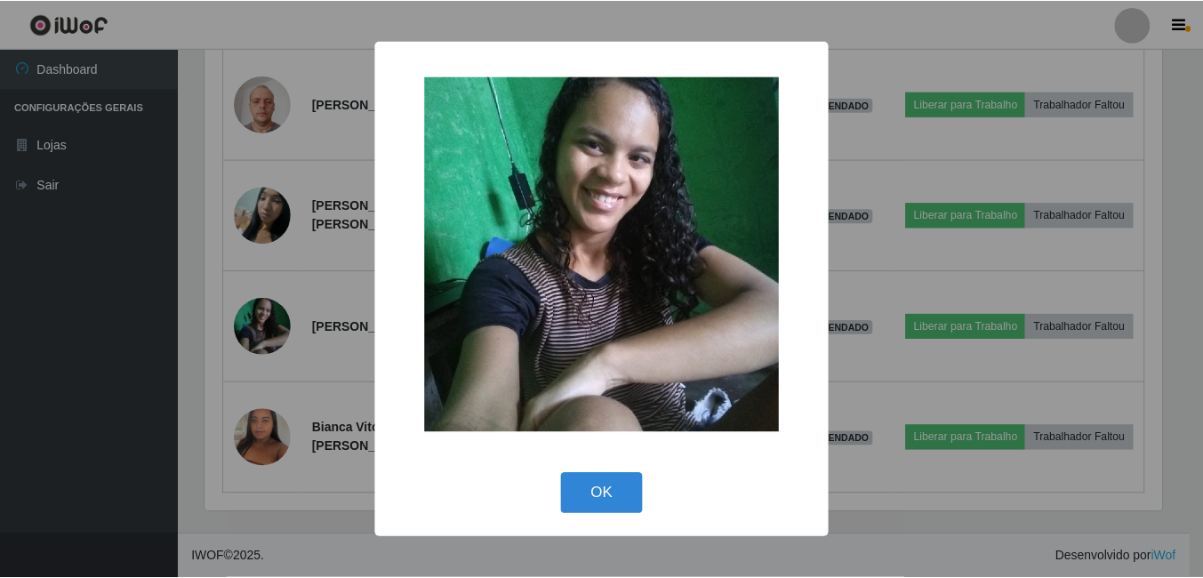
scroll to position [369, 961]
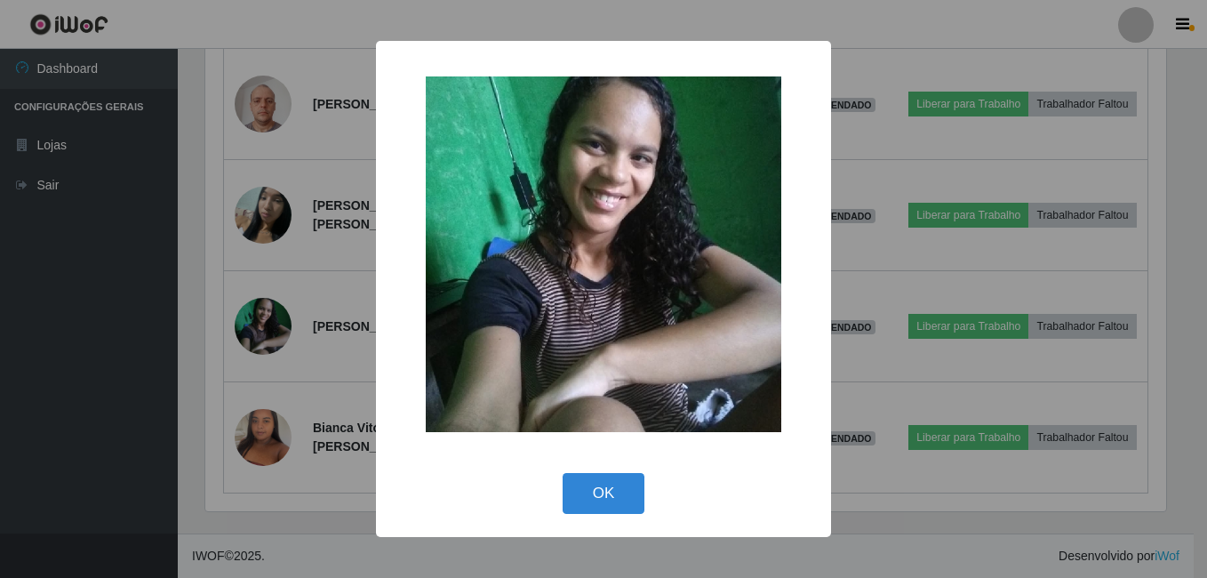
click at [210, 324] on div "× OK Cancel" at bounding box center [603, 289] width 1207 height 578
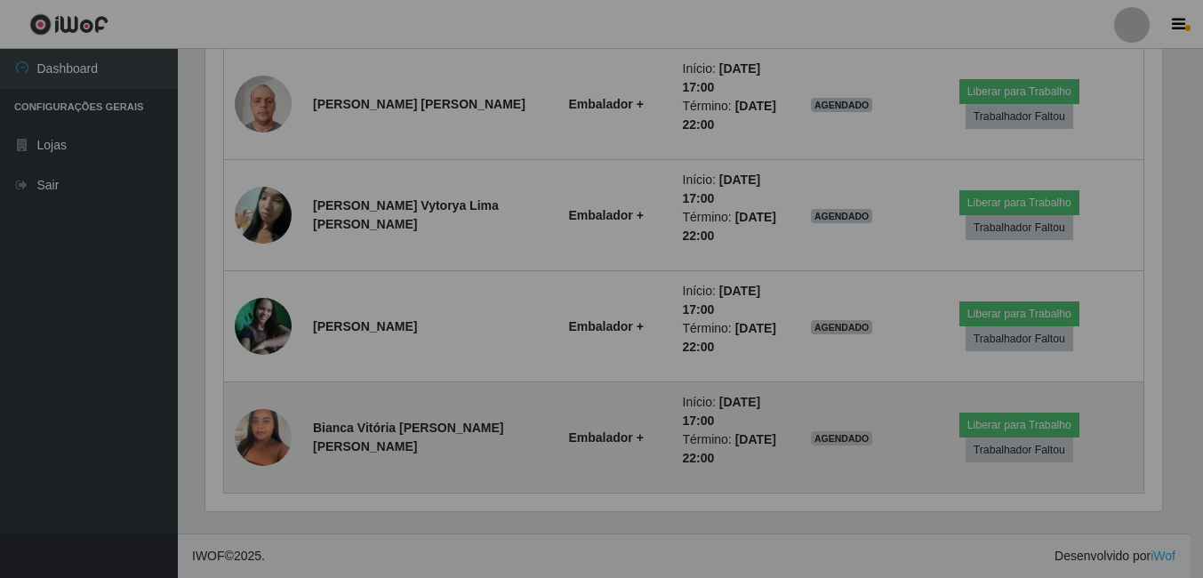
scroll to position [369, 970]
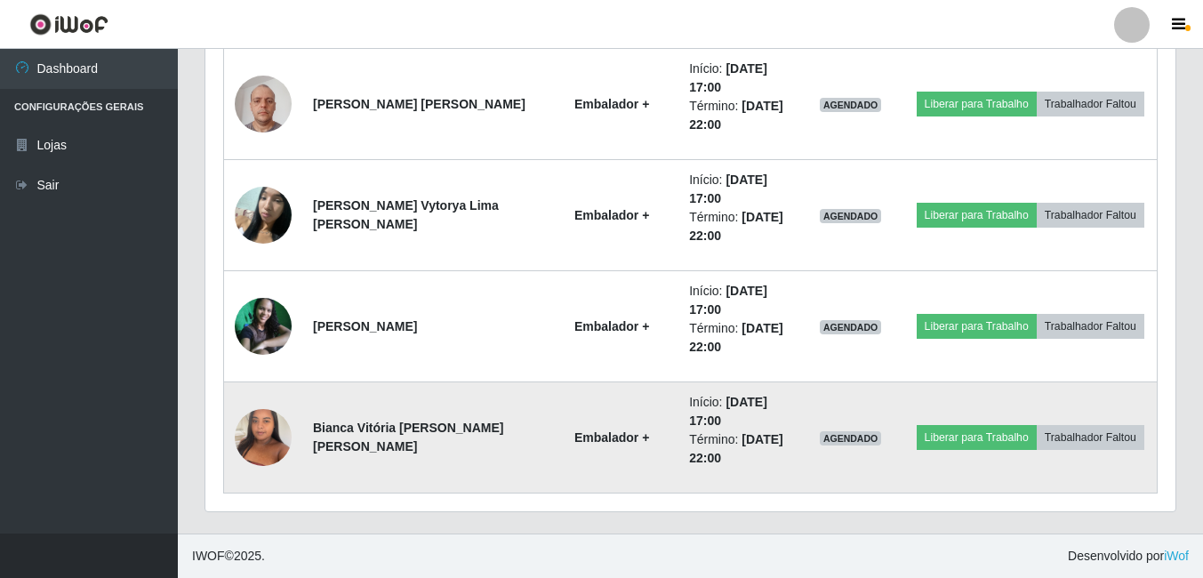
click at [272, 429] on img at bounding box center [263, 437] width 57 height 76
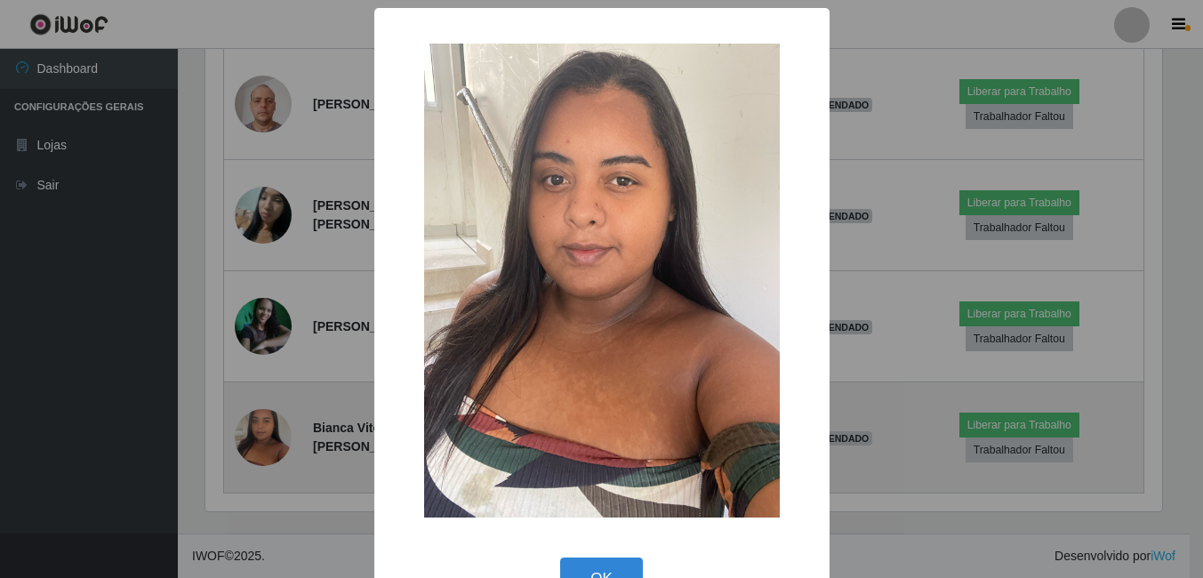
scroll to position [369, 961]
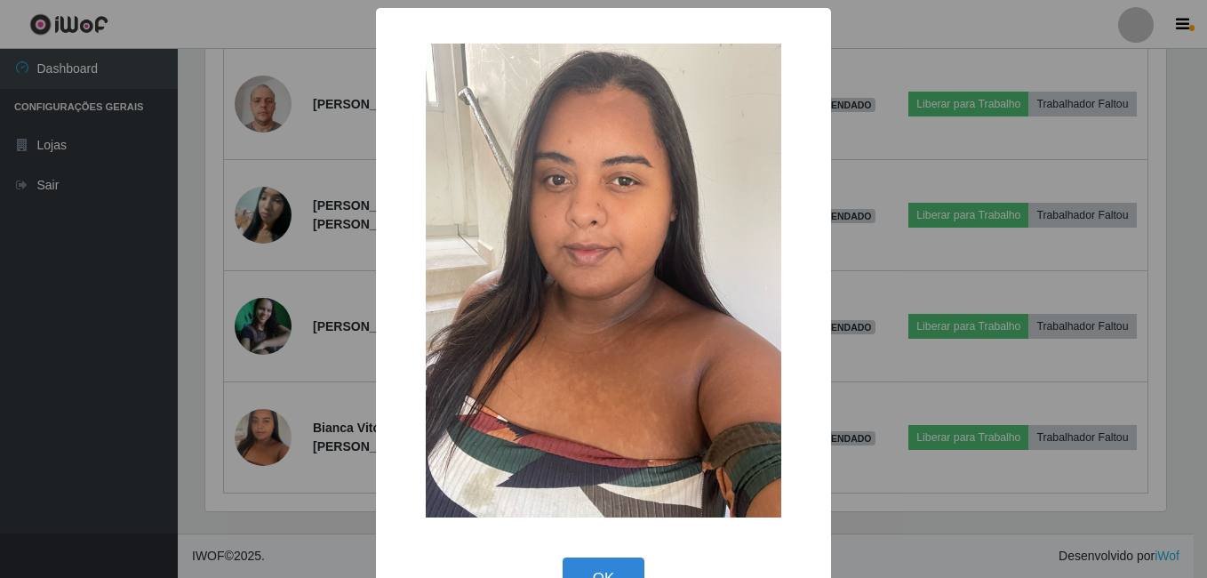
click at [220, 418] on div "× OK Cancel" at bounding box center [603, 289] width 1207 height 578
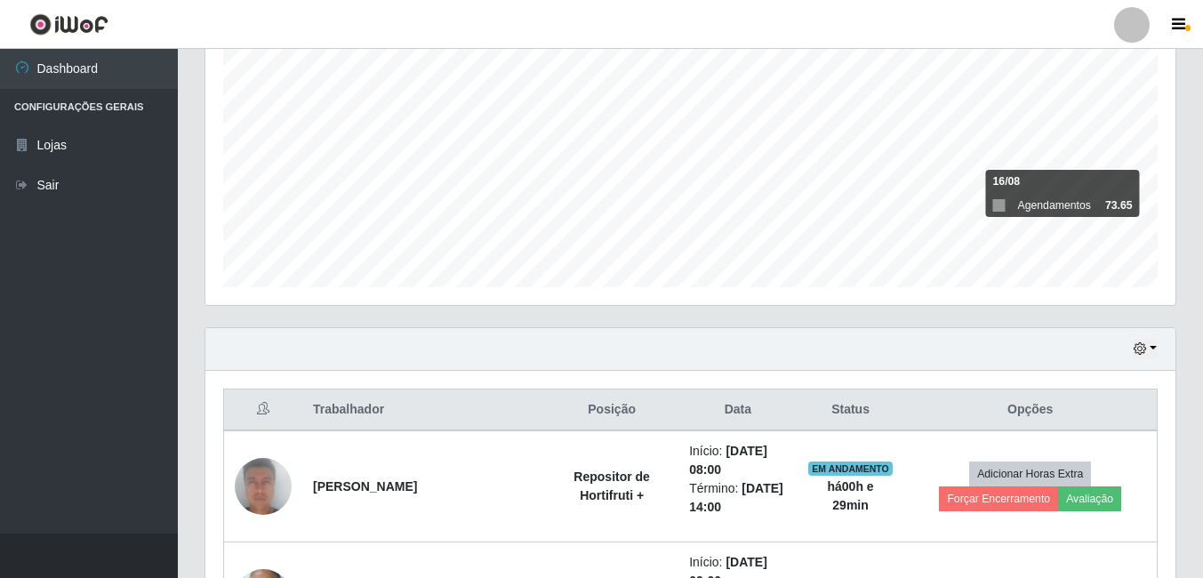
scroll to position [331, 0]
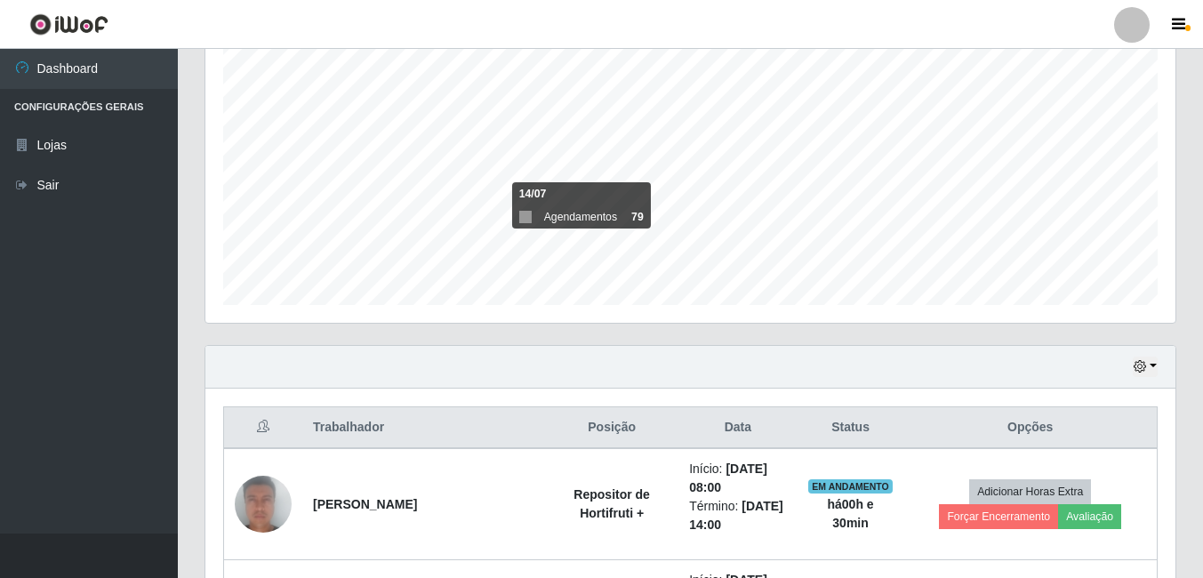
drag, startPoint x: 941, startPoint y: 305, endPoint x: 244, endPoint y: 368, distance: 699.9
click at [244, 368] on div "Hoje 1 dia 3 dias 1 Semana Não encerrados" at bounding box center [690, 367] width 970 height 43
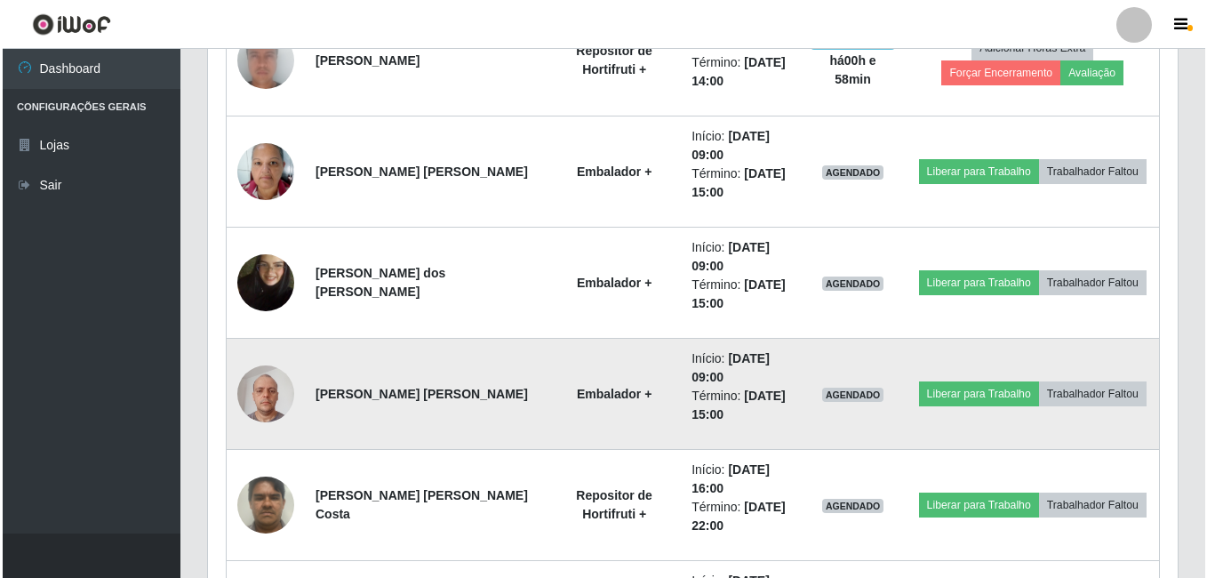
scroll to position [775, 0]
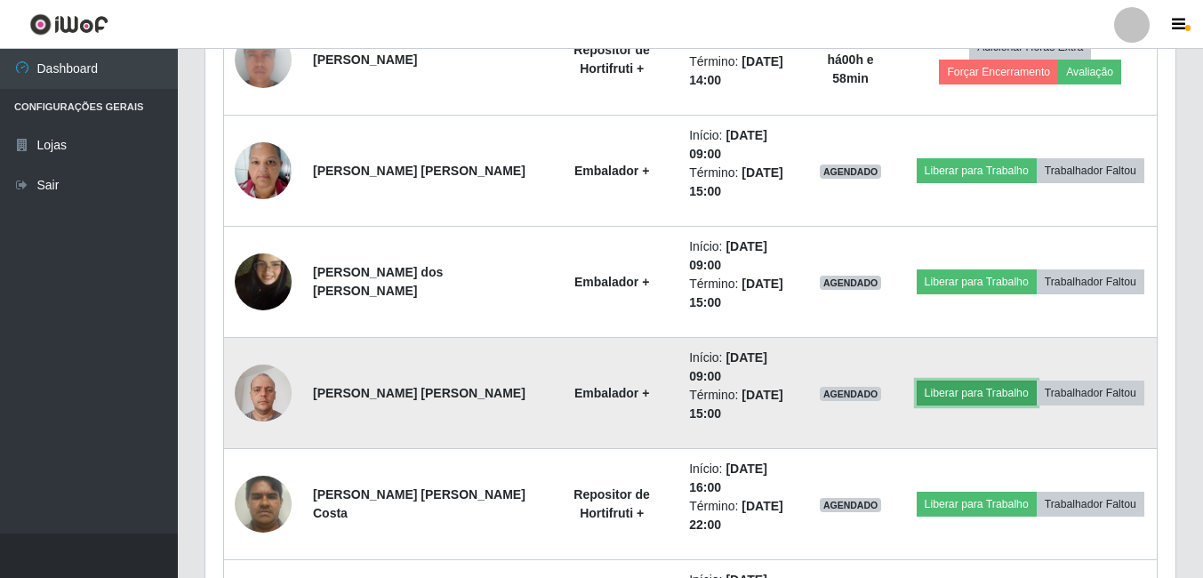
click at [944, 397] on button "Liberar para Trabalho" at bounding box center [977, 393] width 120 height 25
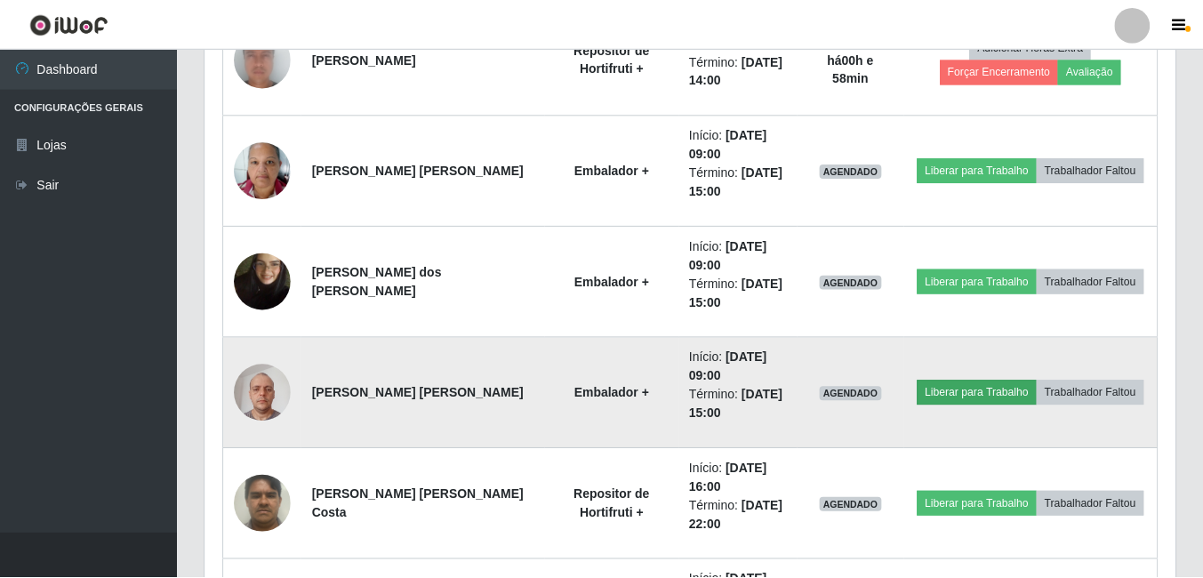
scroll to position [369, 961]
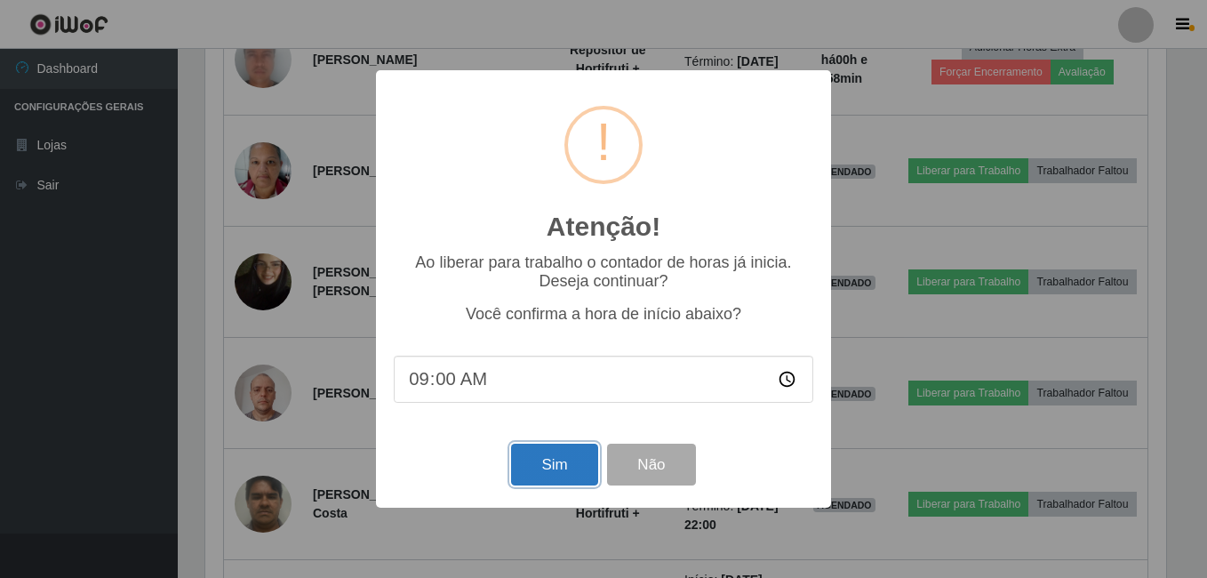
click at [544, 464] on button "Sim" at bounding box center [554, 465] width 86 height 42
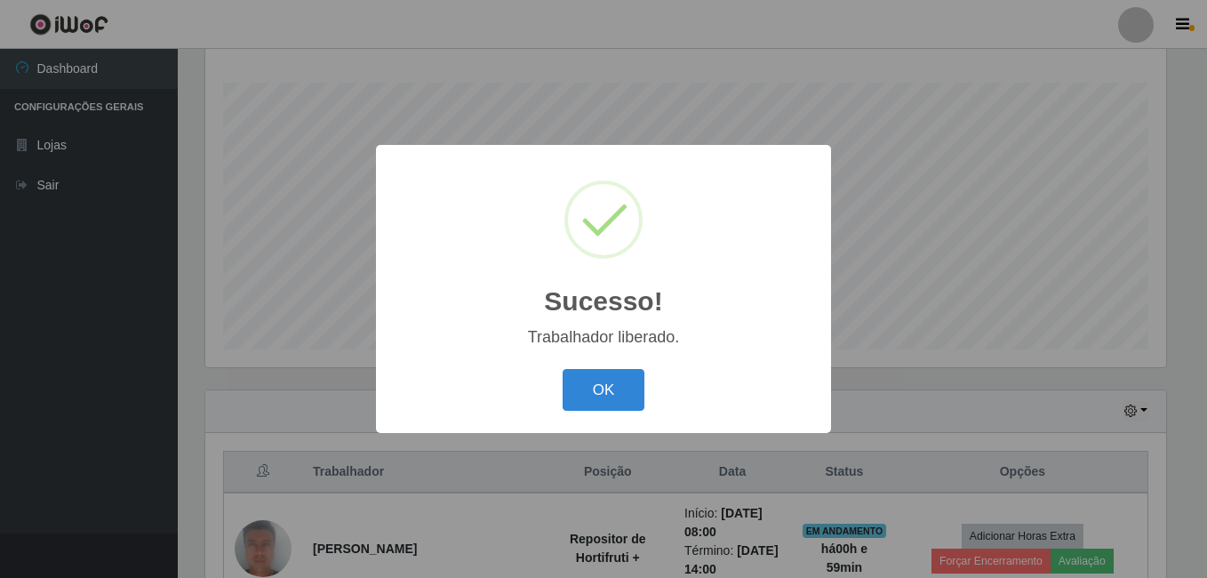
click at [563, 369] on button "OK" at bounding box center [604, 390] width 83 height 42
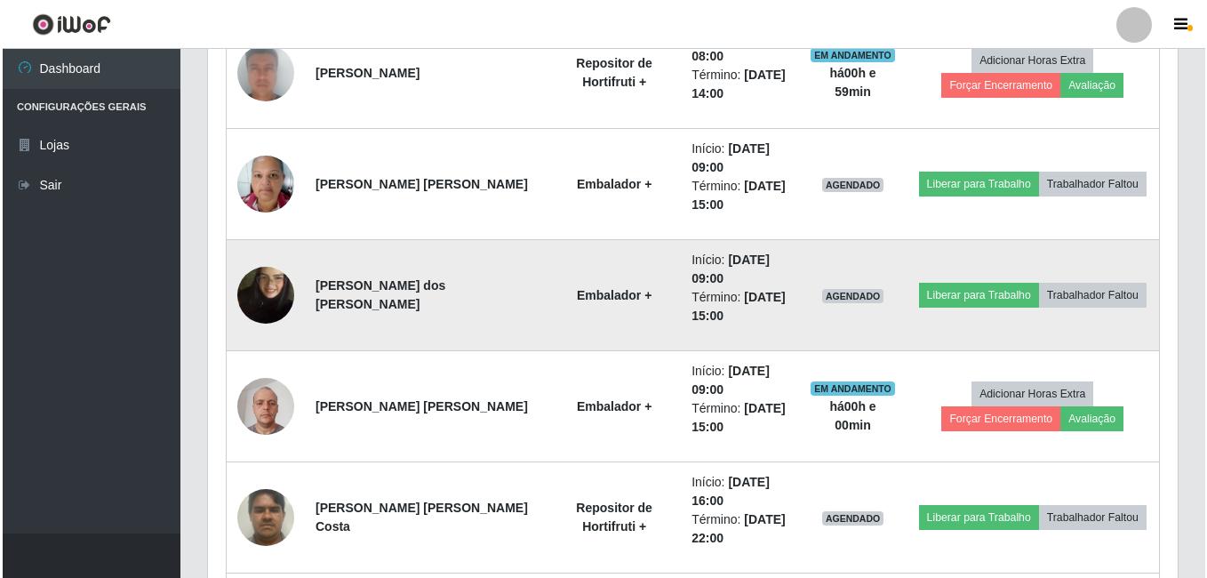
scroll to position [731, 0]
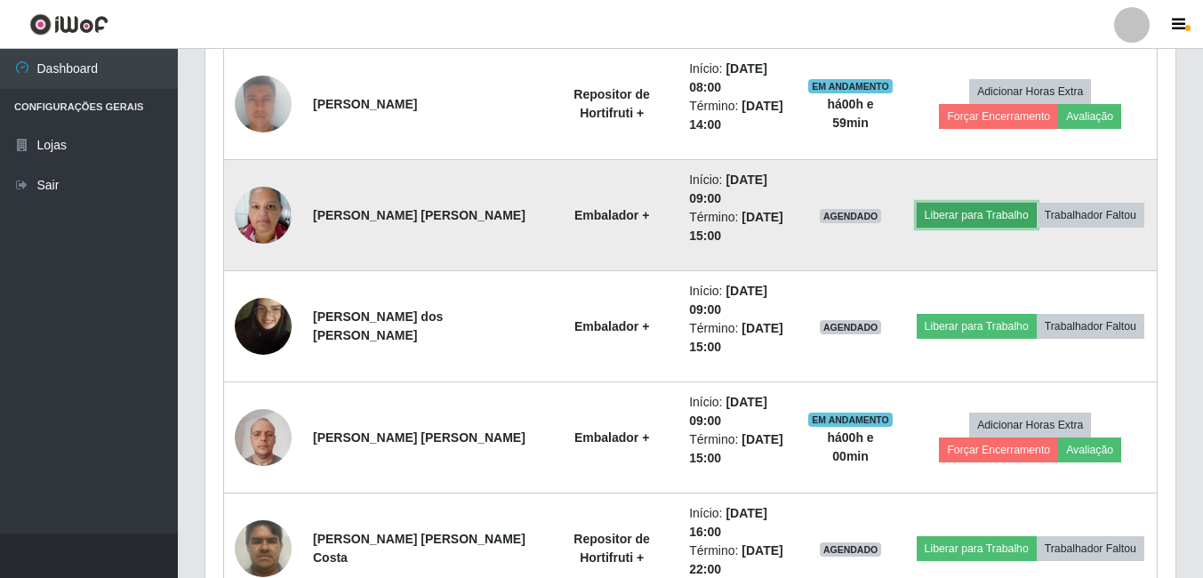
click at [952, 214] on button "Liberar para Trabalho" at bounding box center [977, 215] width 120 height 25
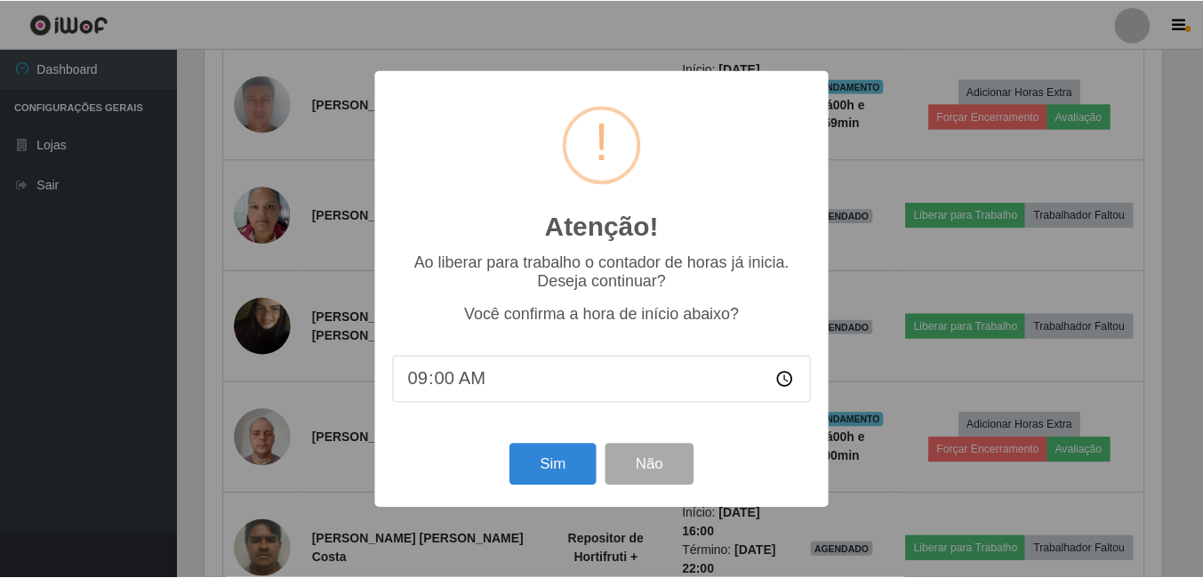
scroll to position [369, 961]
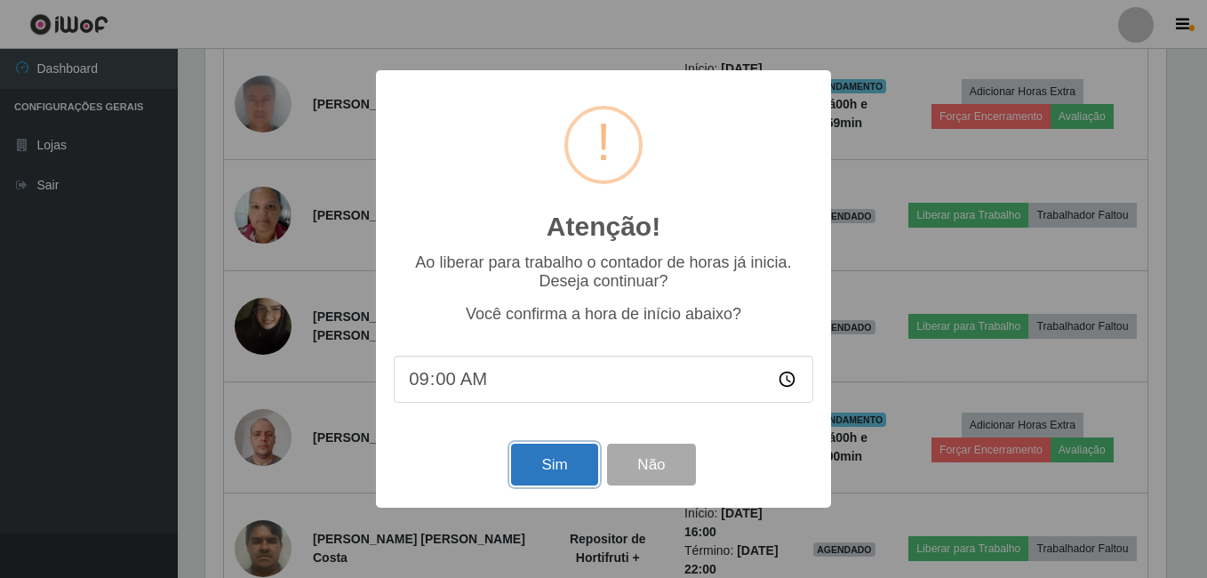
click at [558, 469] on button "Sim" at bounding box center [554, 465] width 86 height 42
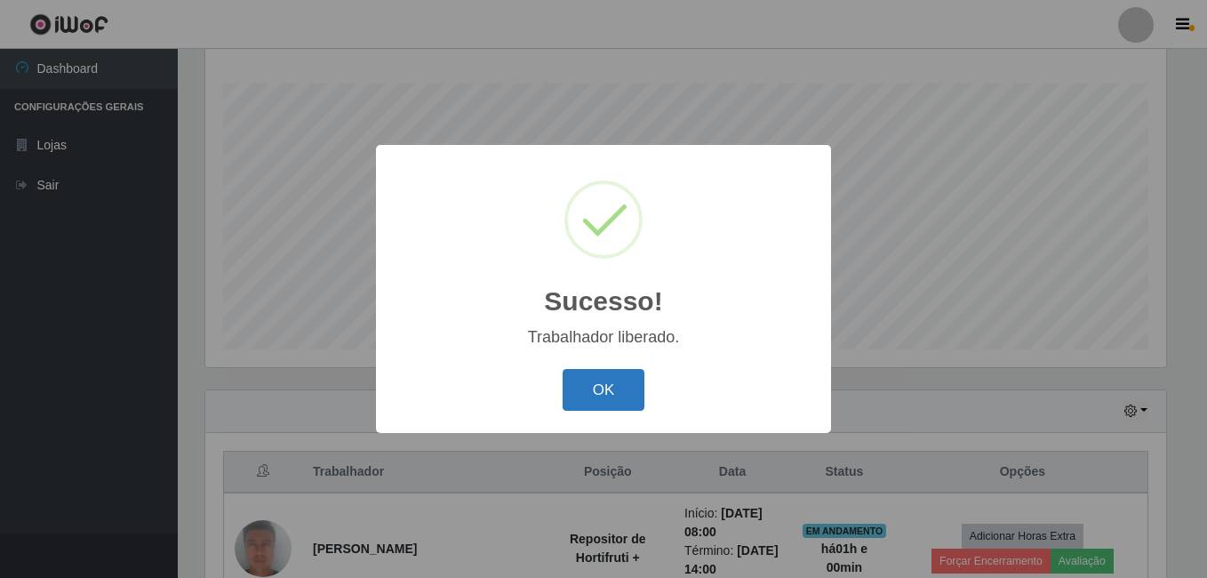
click at [577, 395] on button "OK" at bounding box center [604, 390] width 83 height 42
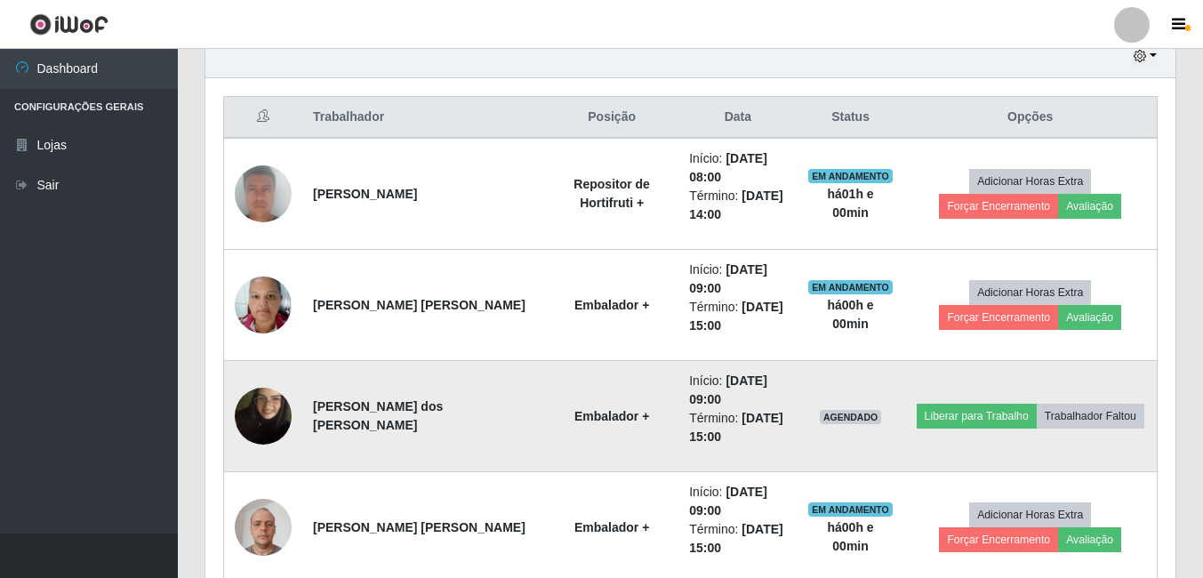
scroll to position [642, 0]
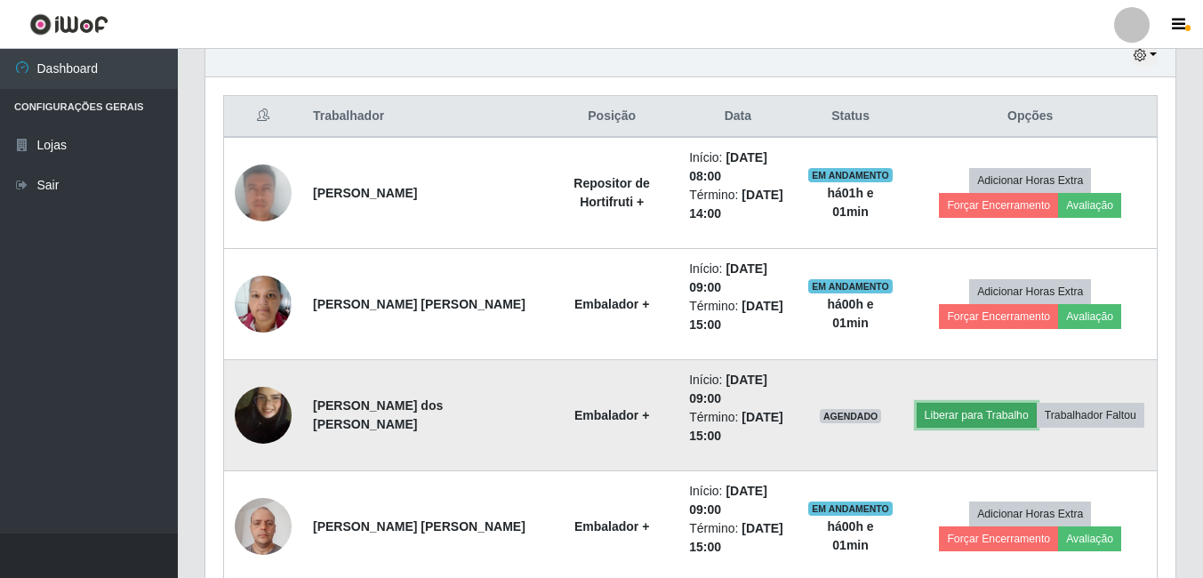
click at [958, 416] on button "Liberar para Trabalho" at bounding box center [977, 415] width 120 height 25
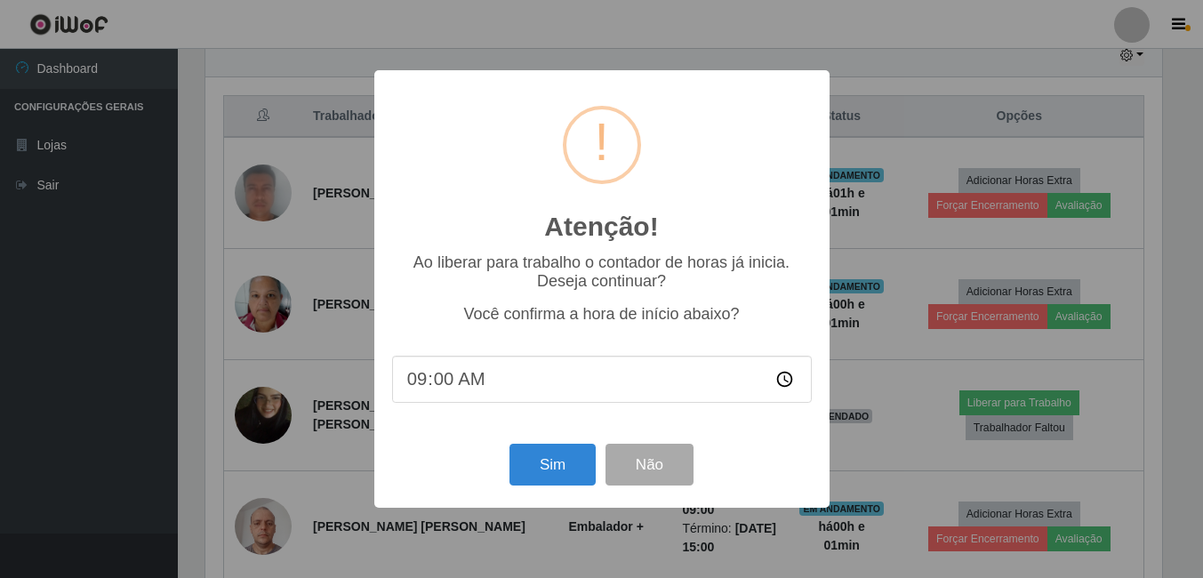
scroll to position [369, 961]
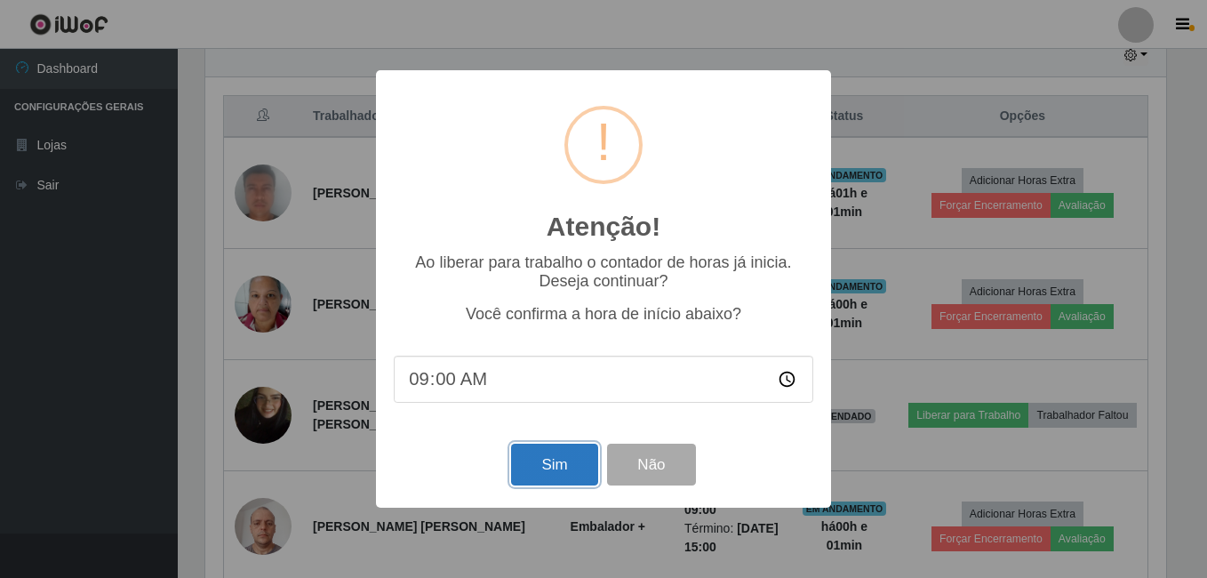
click at [520, 458] on button "Sim" at bounding box center [554, 465] width 86 height 42
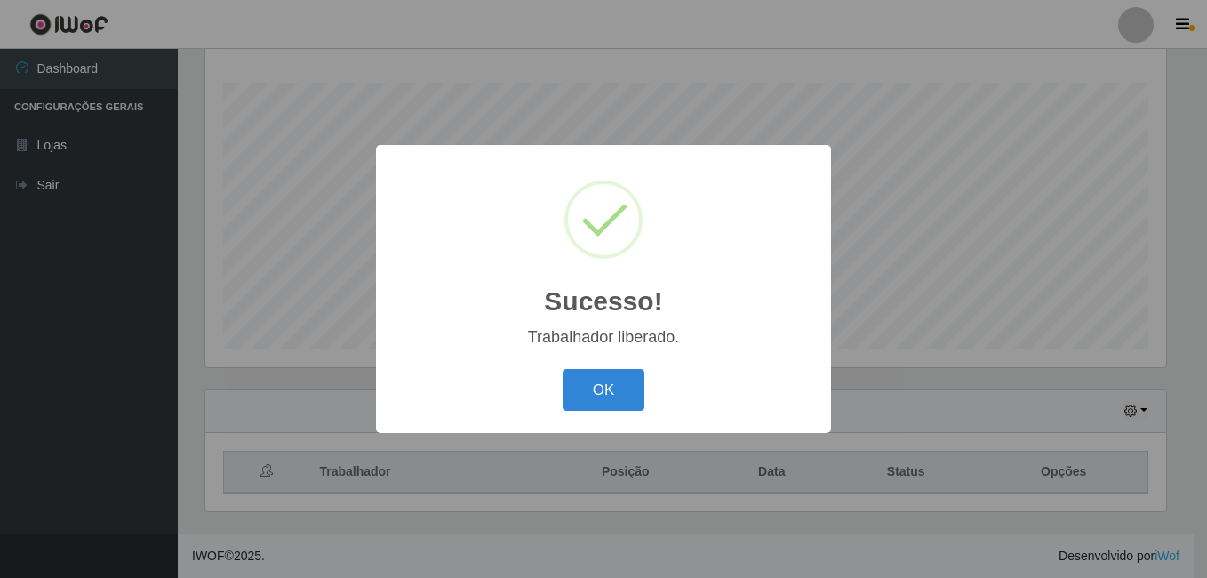
click at [563, 369] on button "OK" at bounding box center [604, 390] width 83 height 42
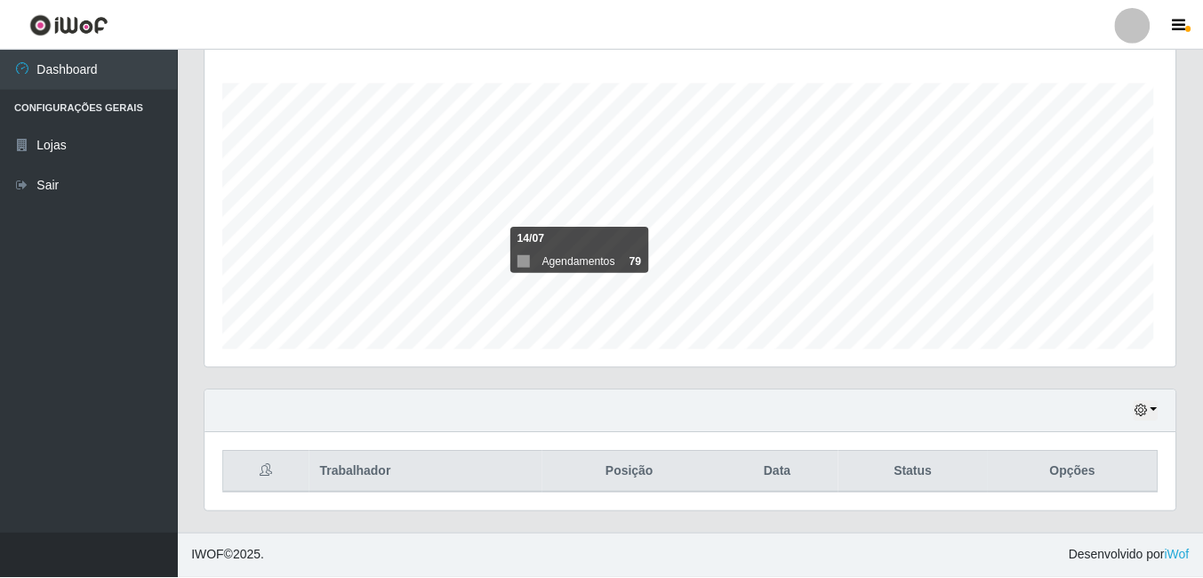
scroll to position [369, 970]
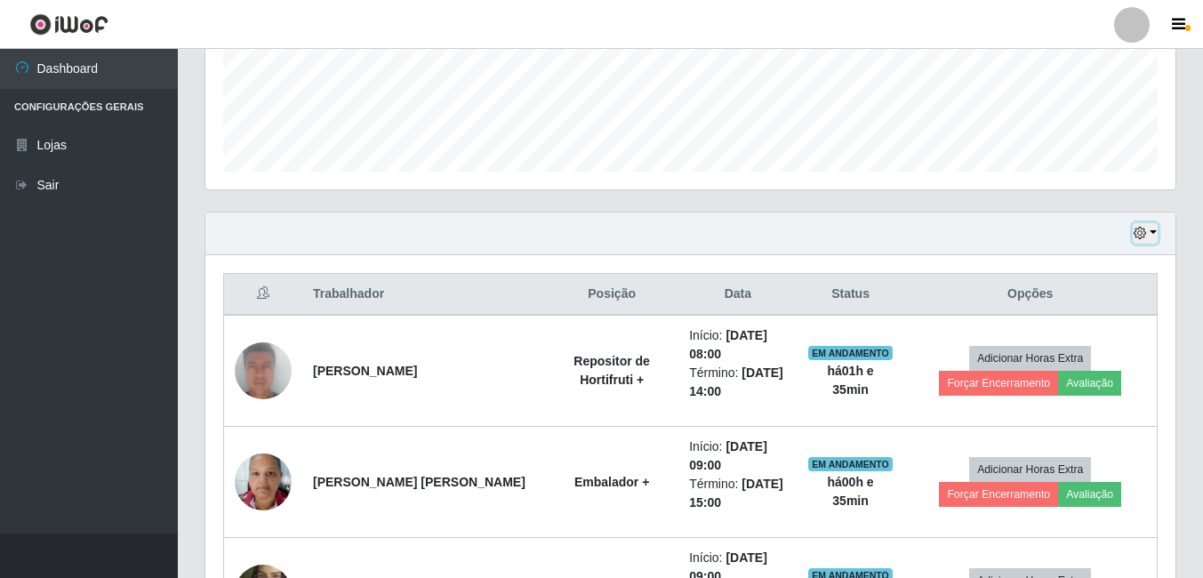
click at [1134, 230] on icon "button" at bounding box center [1140, 233] width 12 height 12
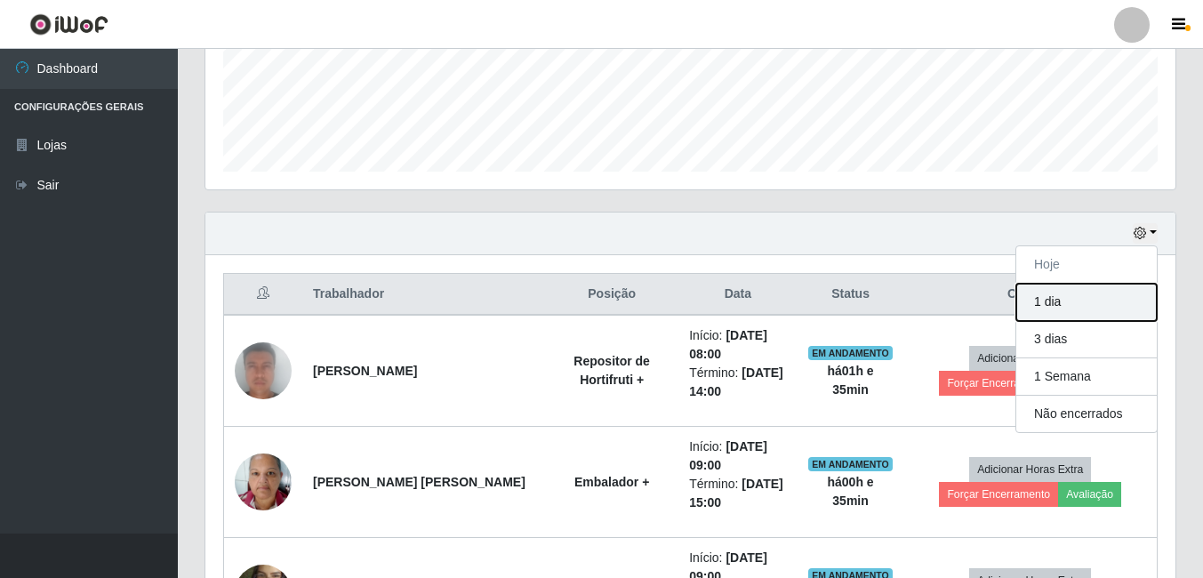
click at [1102, 293] on button "1 dia" at bounding box center [1086, 302] width 140 height 37
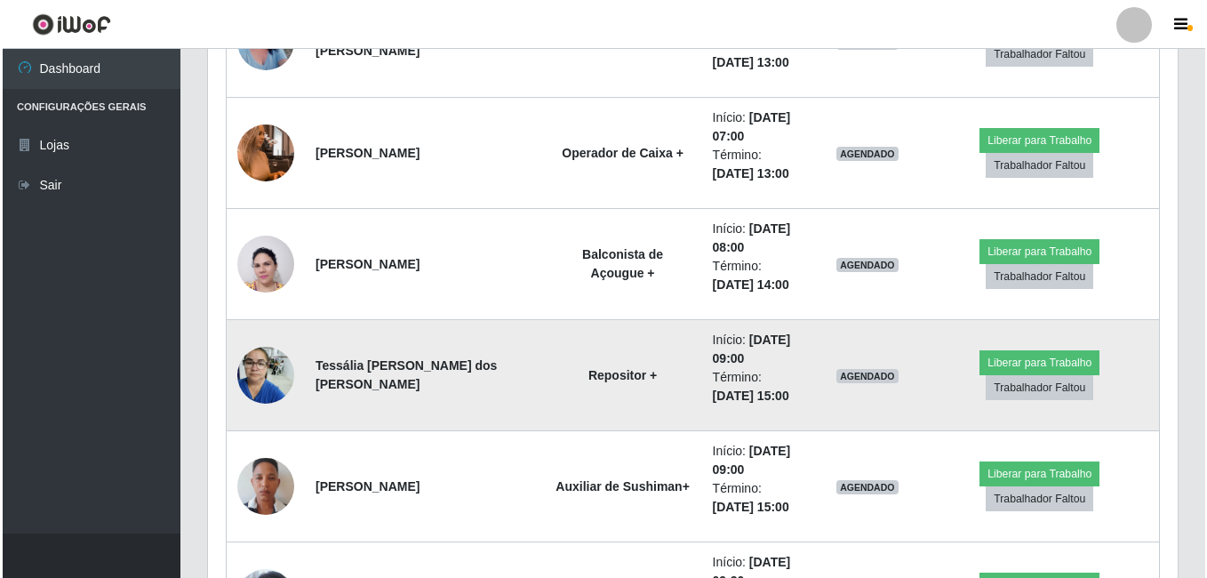
scroll to position [1976, 0]
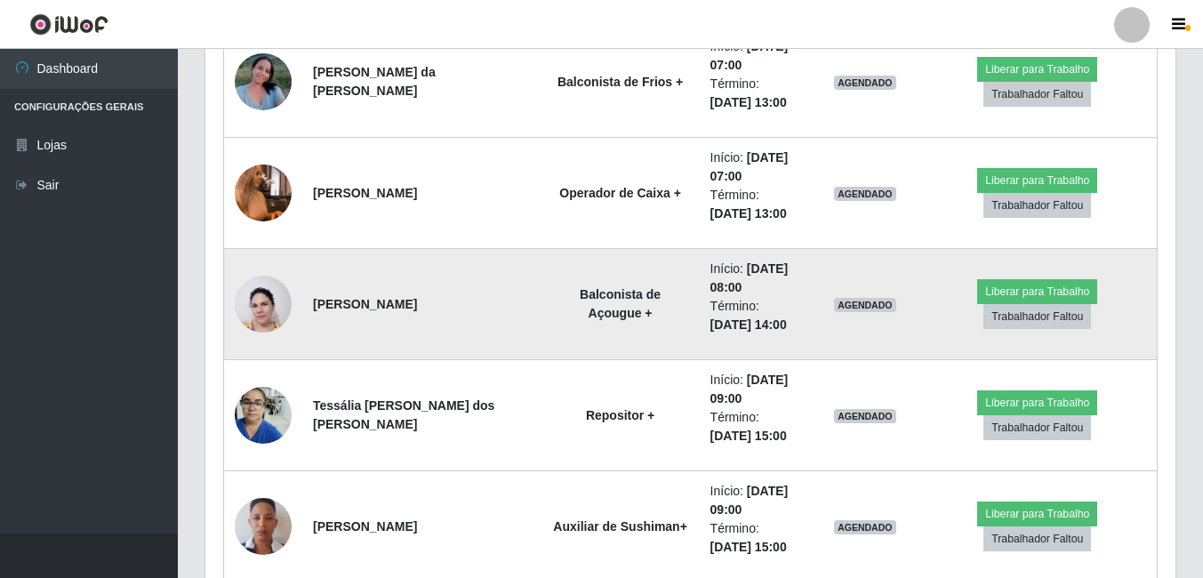
click at [253, 297] on img at bounding box center [263, 304] width 57 height 76
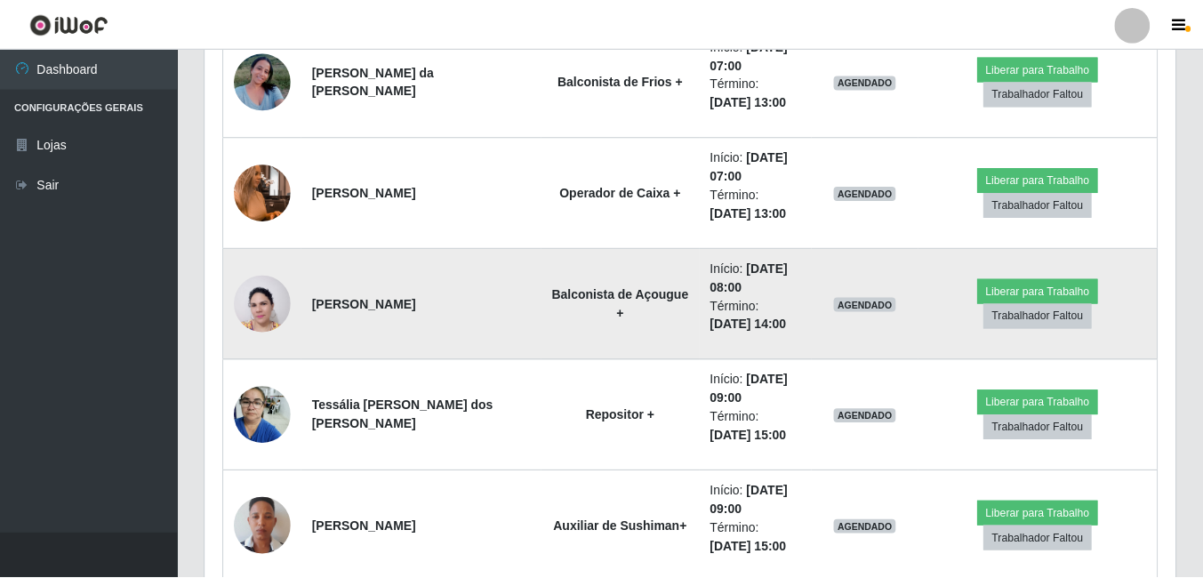
scroll to position [369, 961]
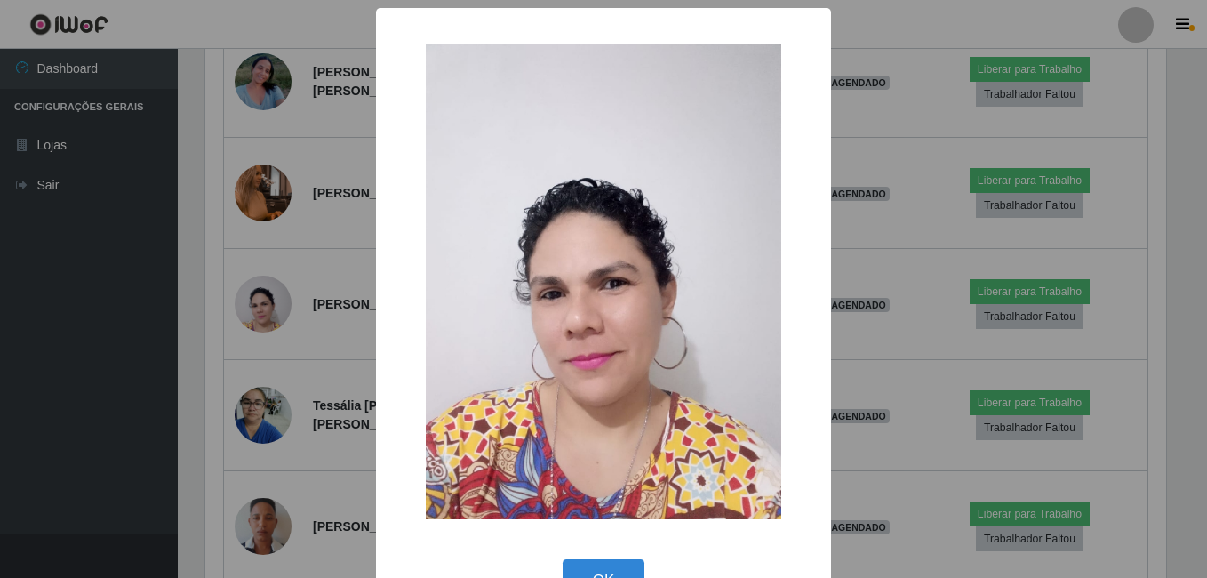
click at [226, 337] on div "× OK Cancel" at bounding box center [603, 289] width 1207 height 578
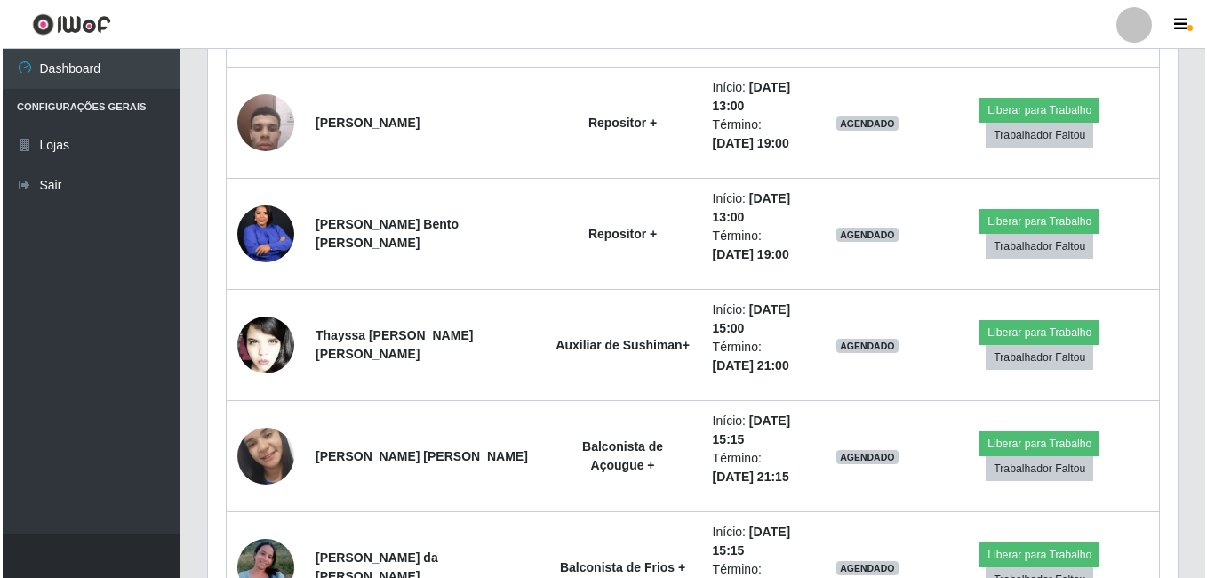
scroll to position [3309, 0]
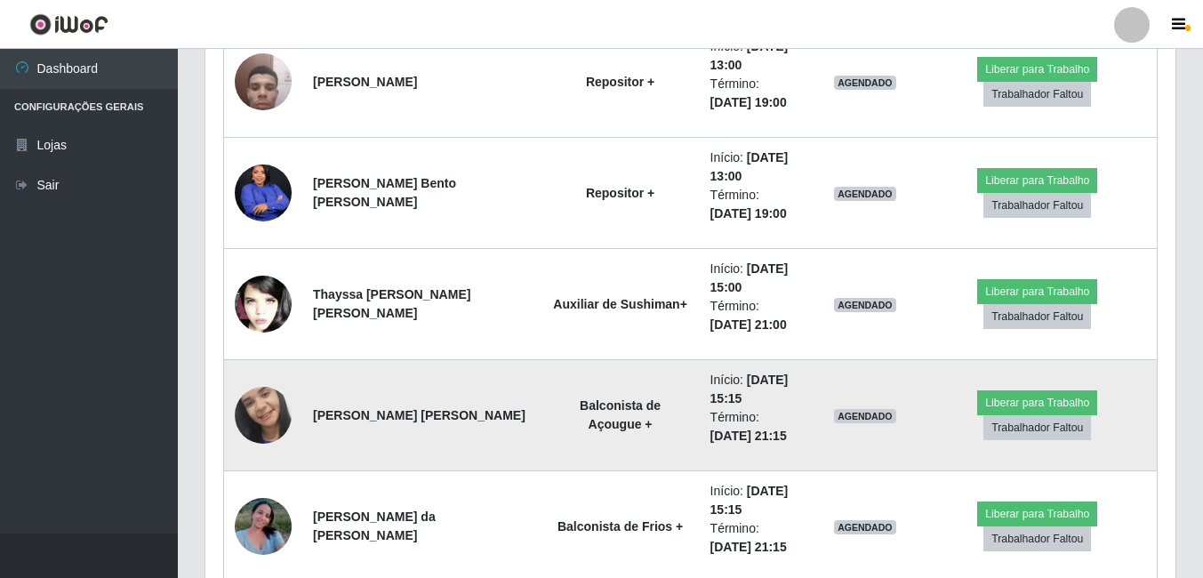
click at [269, 405] on img at bounding box center [263, 415] width 57 height 126
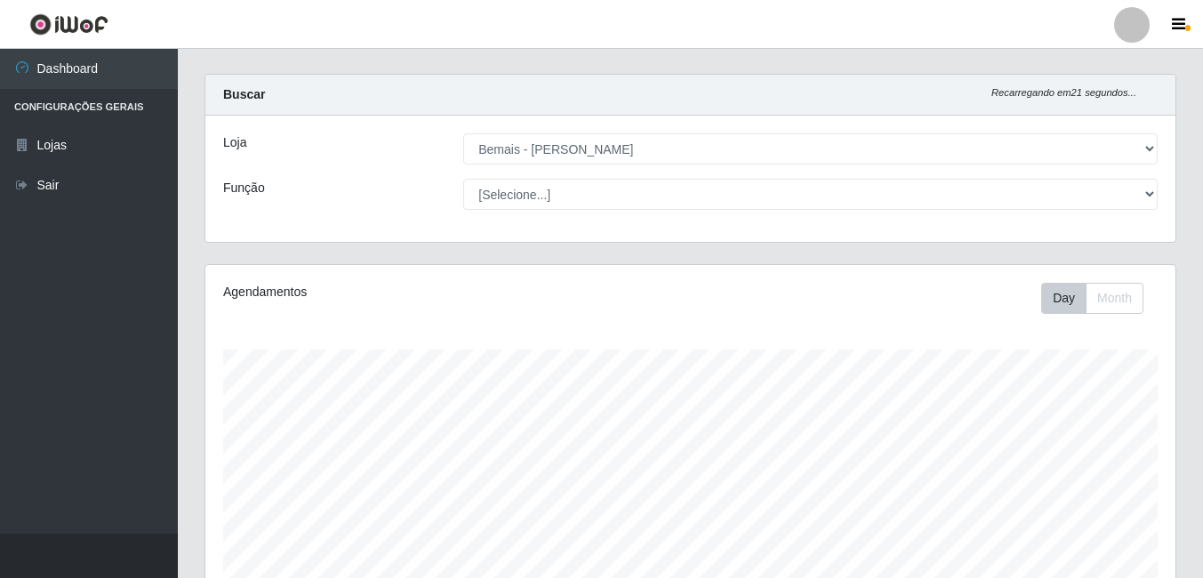
scroll to position [286, 0]
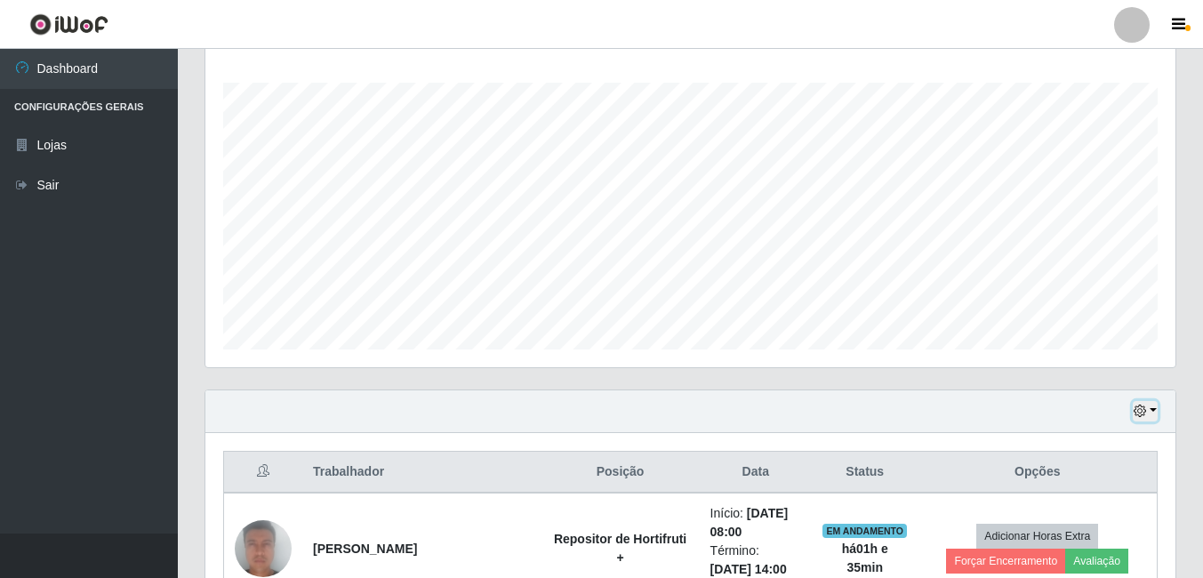
click at [1150, 403] on button "button" at bounding box center [1145, 411] width 25 height 20
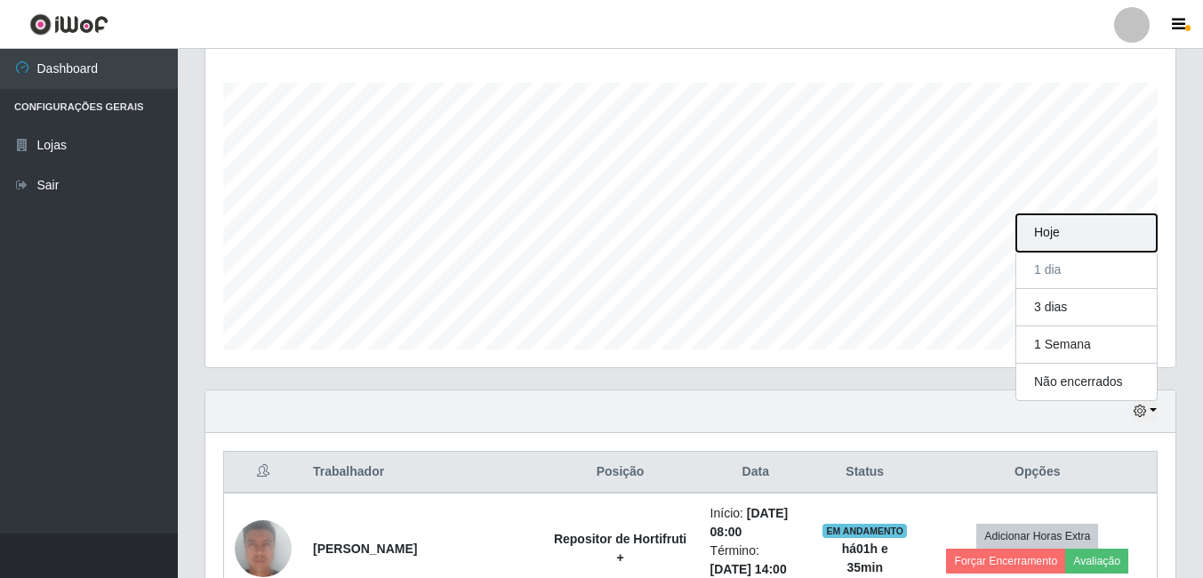
click at [1046, 229] on button "Hoje" at bounding box center [1086, 232] width 140 height 37
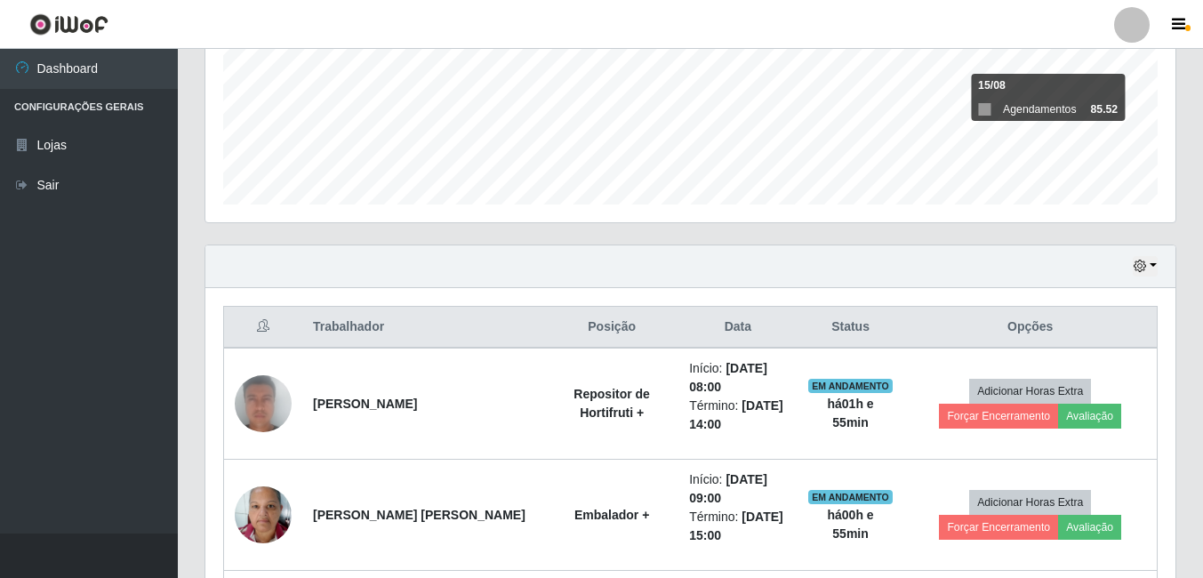
scroll to position [420, 0]
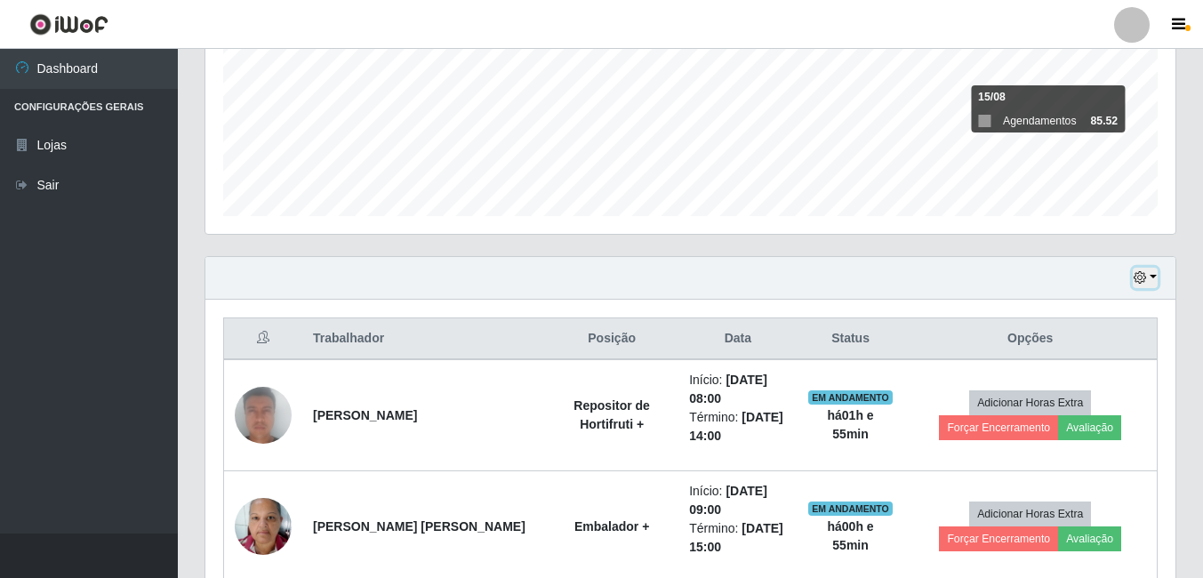
click at [1138, 279] on icon "button" at bounding box center [1140, 277] width 12 height 12
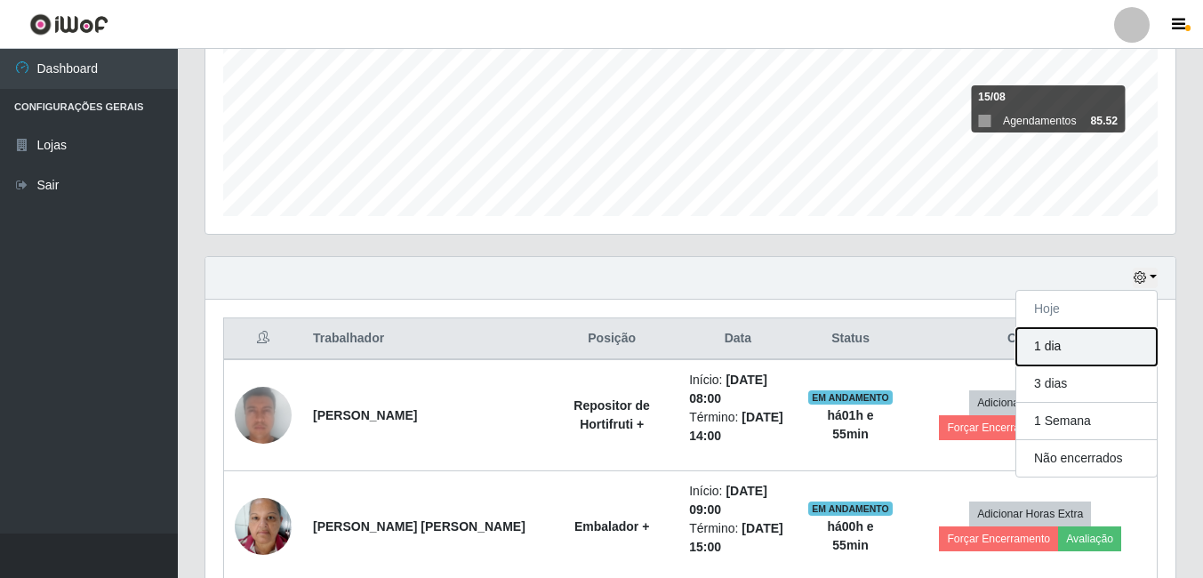
click at [1074, 355] on button "1 dia" at bounding box center [1086, 346] width 140 height 37
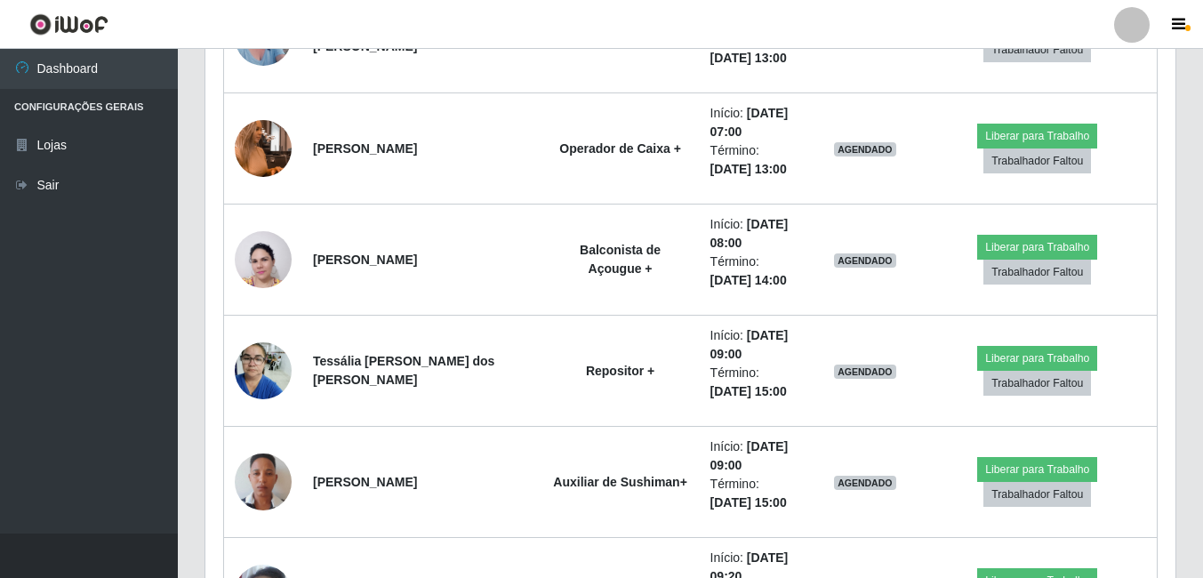
scroll to position [2109, 0]
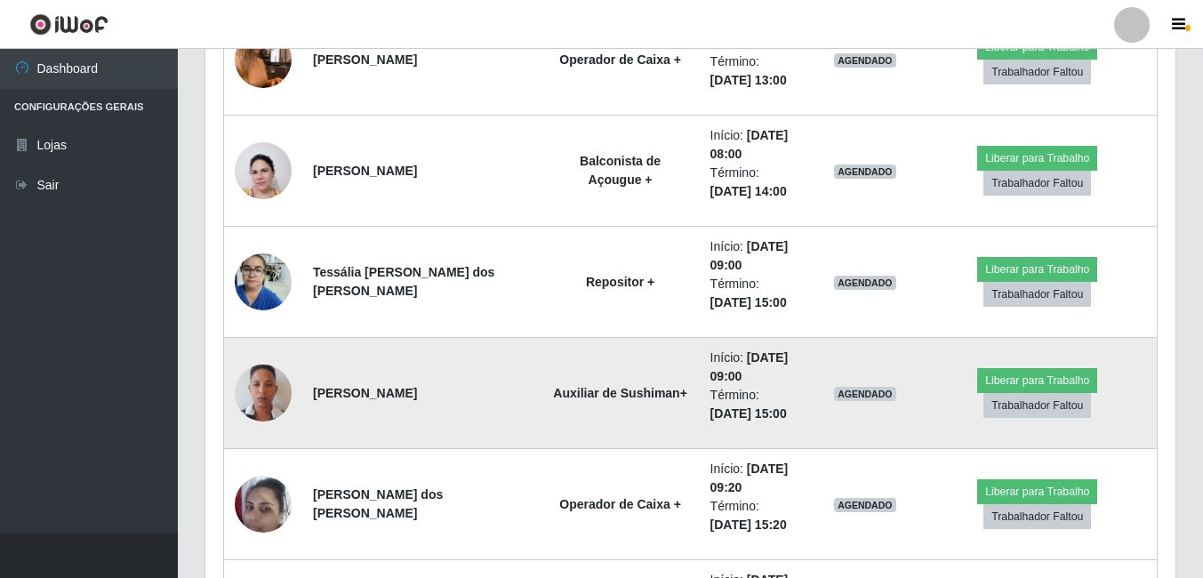
click at [286, 397] on img at bounding box center [263, 392] width 57 height 101
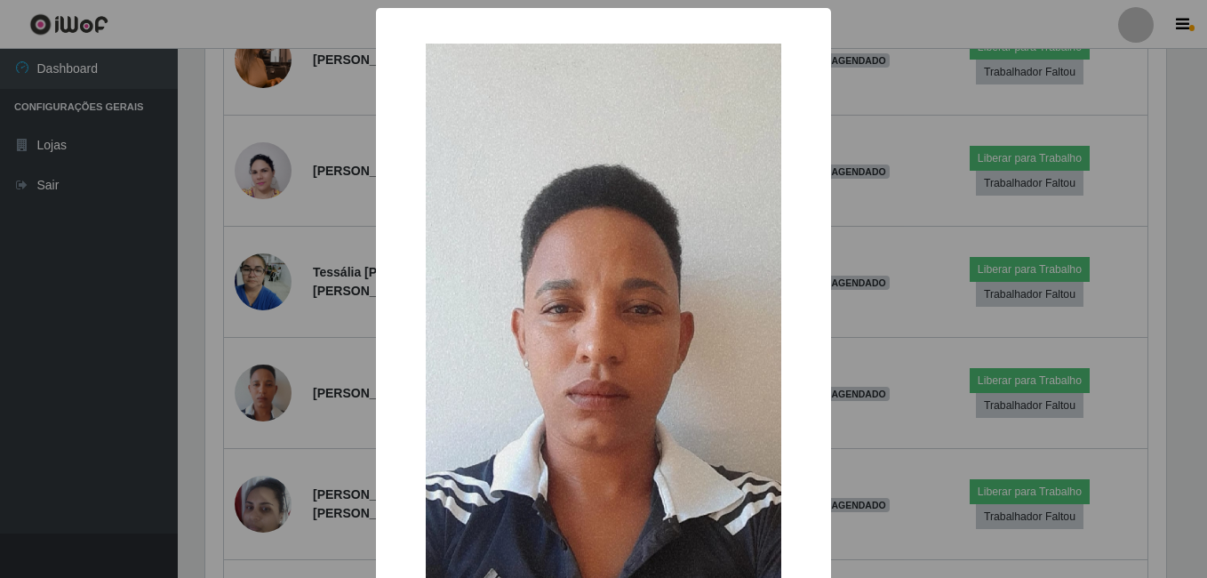
click at [230, 408] on div "× OK Cancel" at bounding box center [603, 289] width 1207 height 578
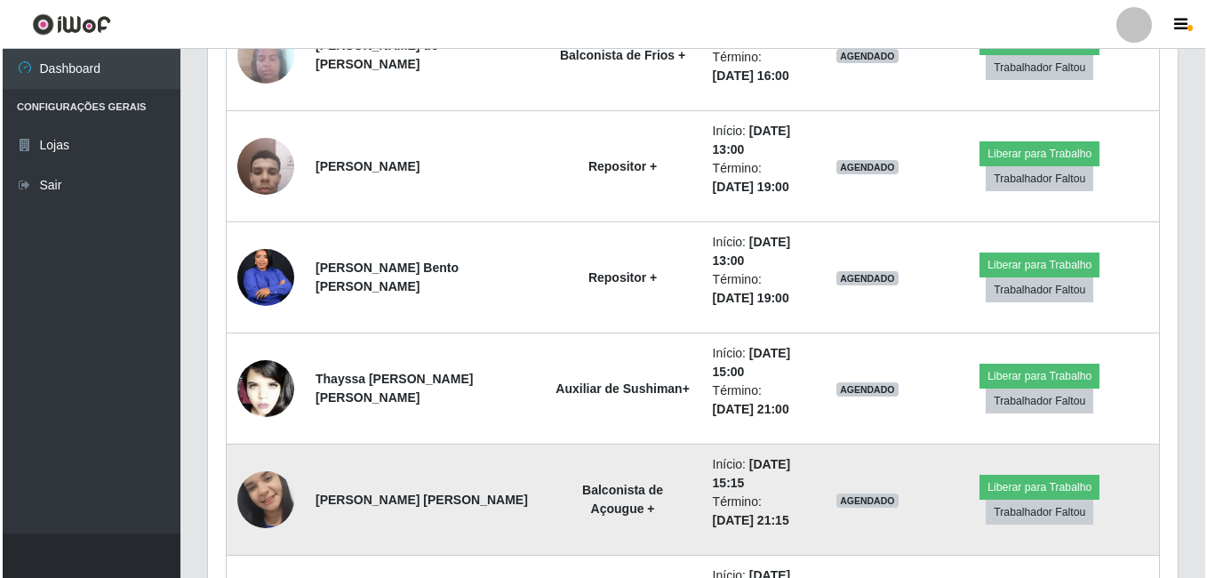
scroll to position [3354, 0]
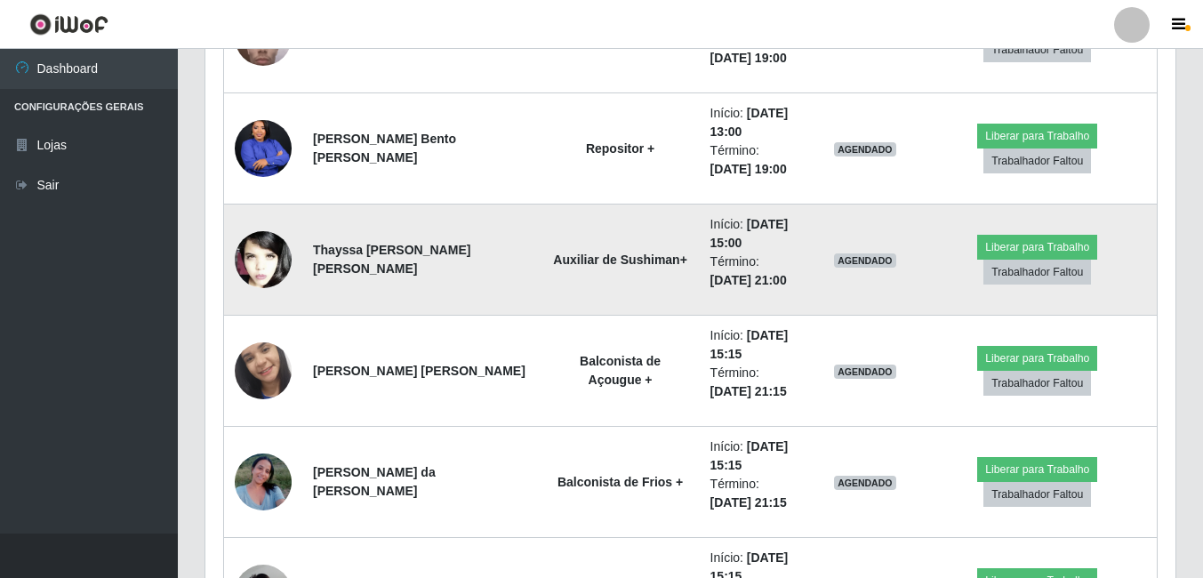
click at [255, 256] on img at bounding box center [263, 260] width 57 height 86
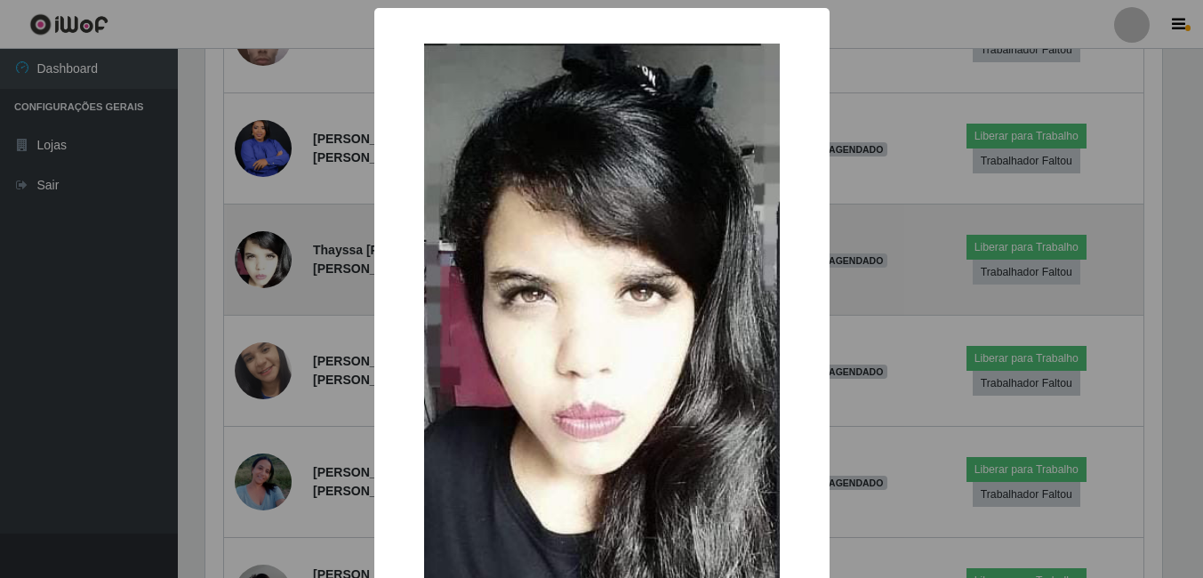
scroll to position [369, 961]
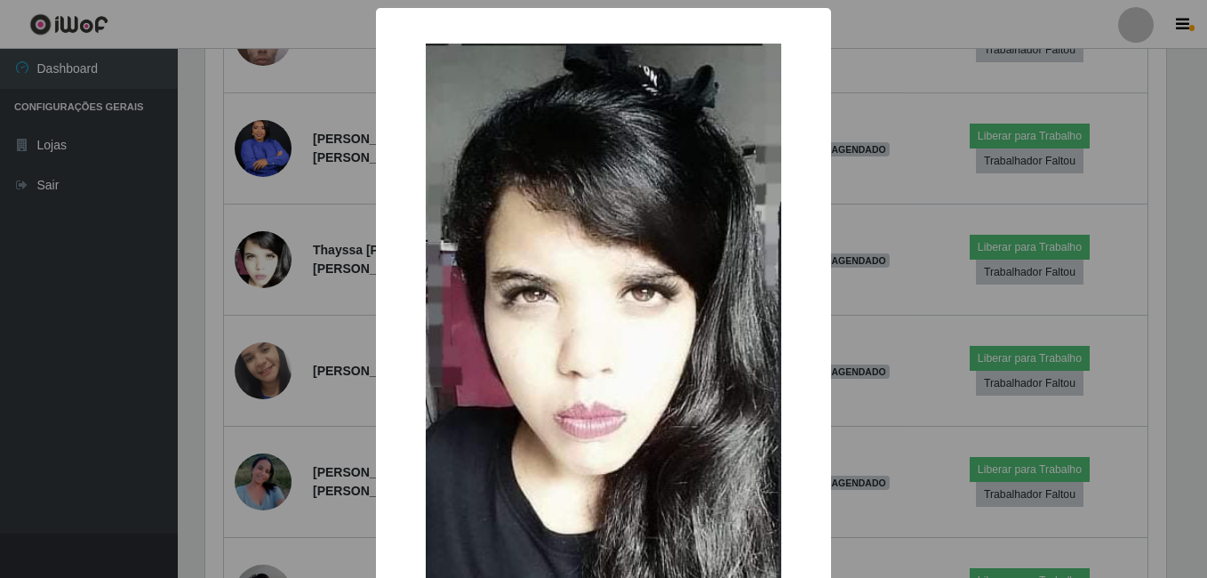
click at [195, 352] on div "× OK Cancel" at bounding box center [603, 289] width 1207 height 578
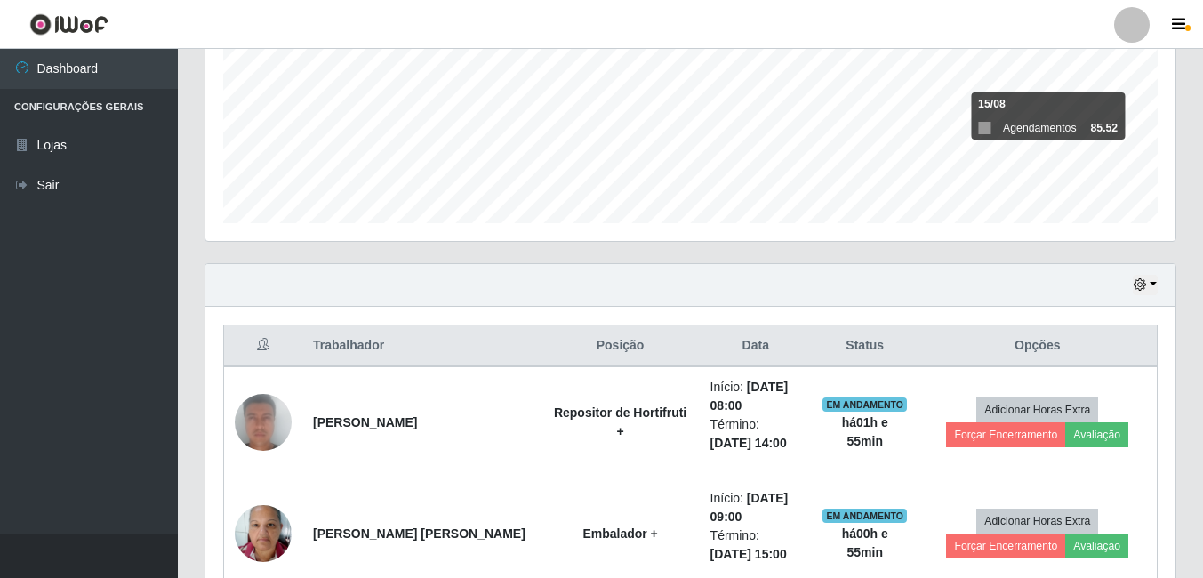
scroll to position [242, 0]
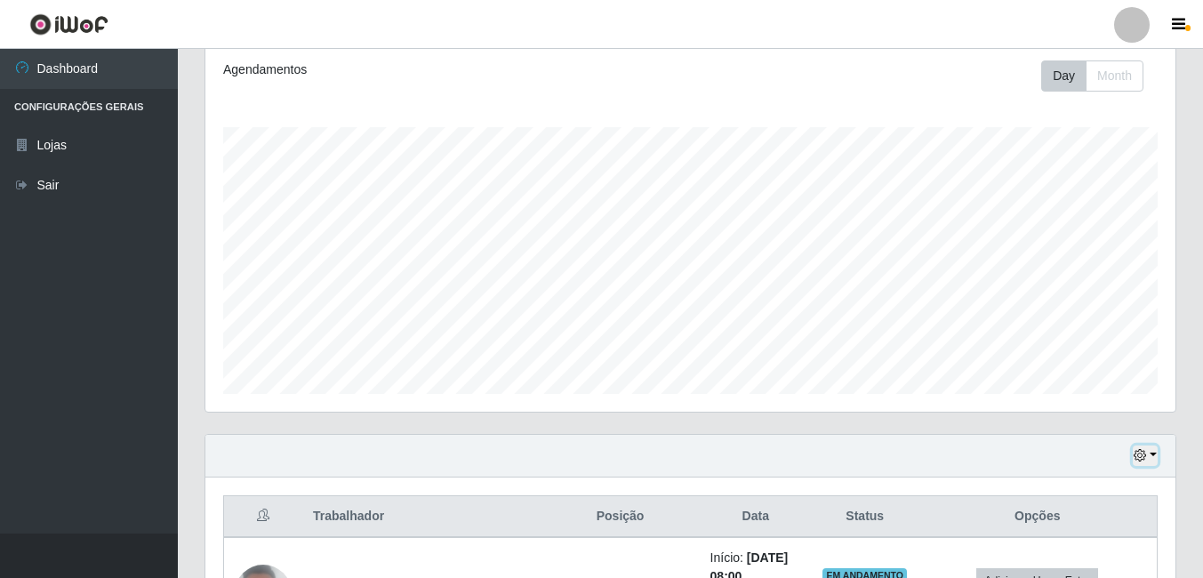
click at [1137, 461] on icon "button" at bounding box center [1140, 455] width 12 height 12
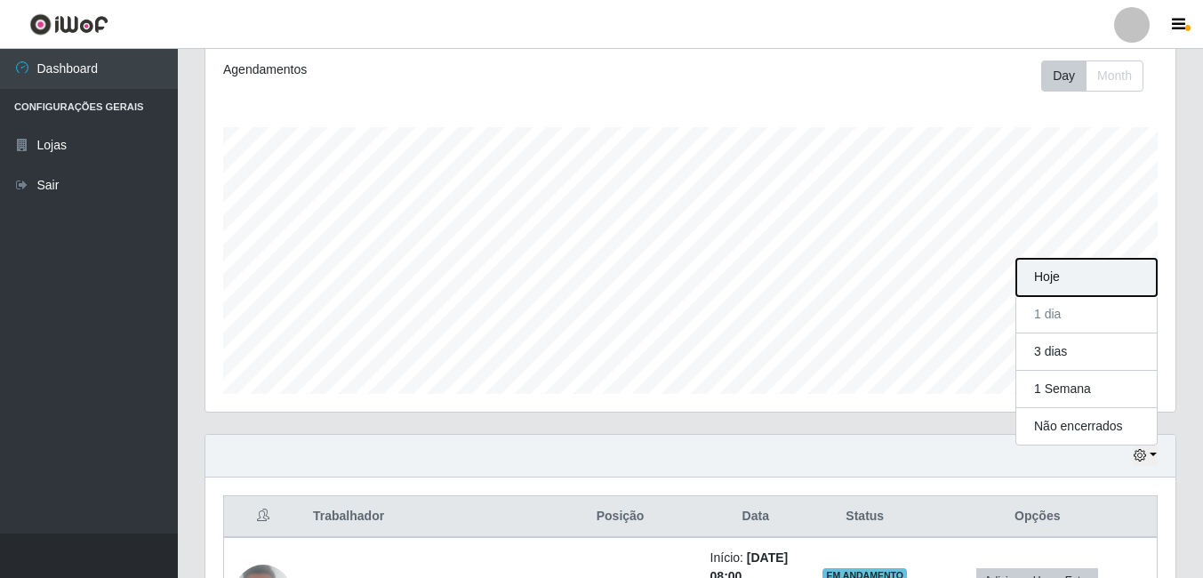
click at [1109, 285] on button "Hoje" at bounding box center [1086, 277] width 140 height 37
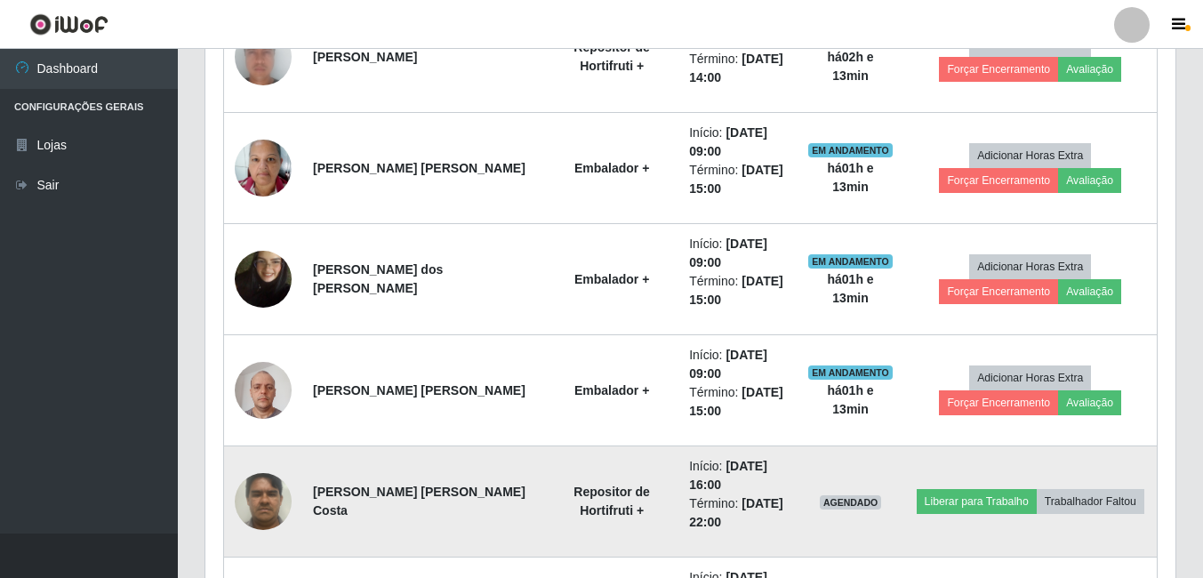
scroll to position [686, 0]
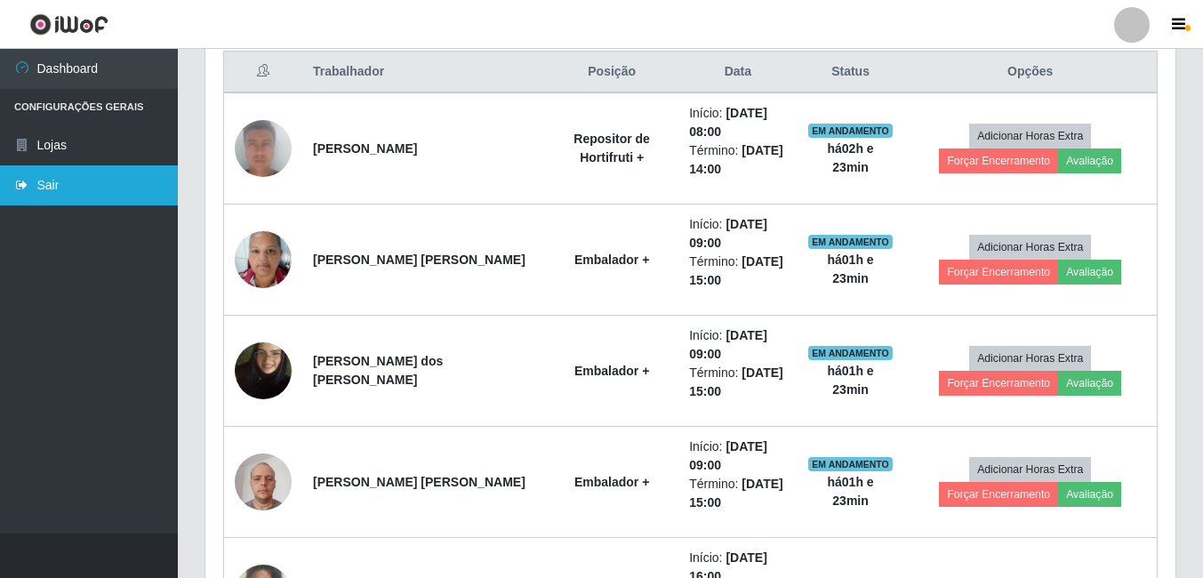
click at [76, 180] on link "Sair" at bounding box center [89, 185] width 178 height 40
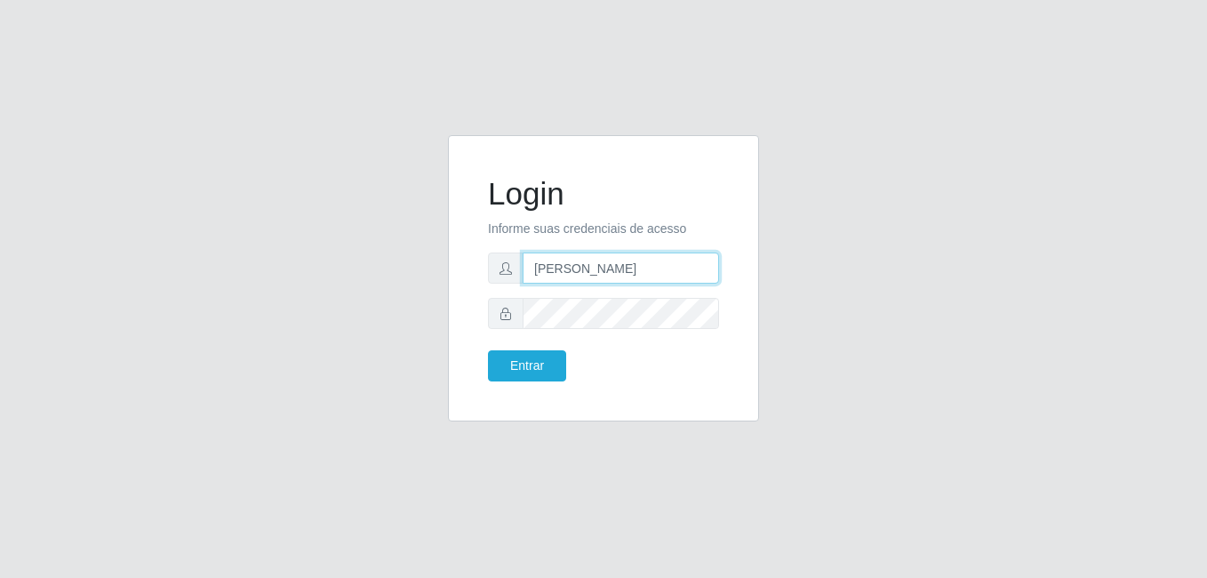
click at [637, 267] on input "andressa@bemais" at bounding box center [621, 267] width 196 height 31
type input "gyovana@bemais"
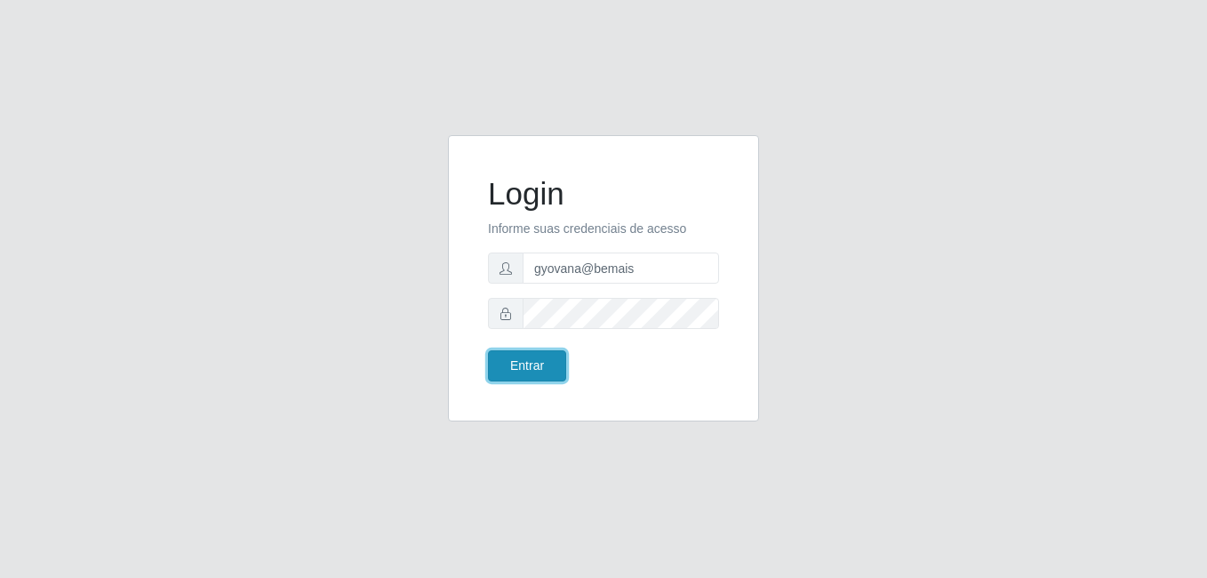
click at [543, 362] on button "Entrar" at bounding box center [527, 365] width 78 height 31
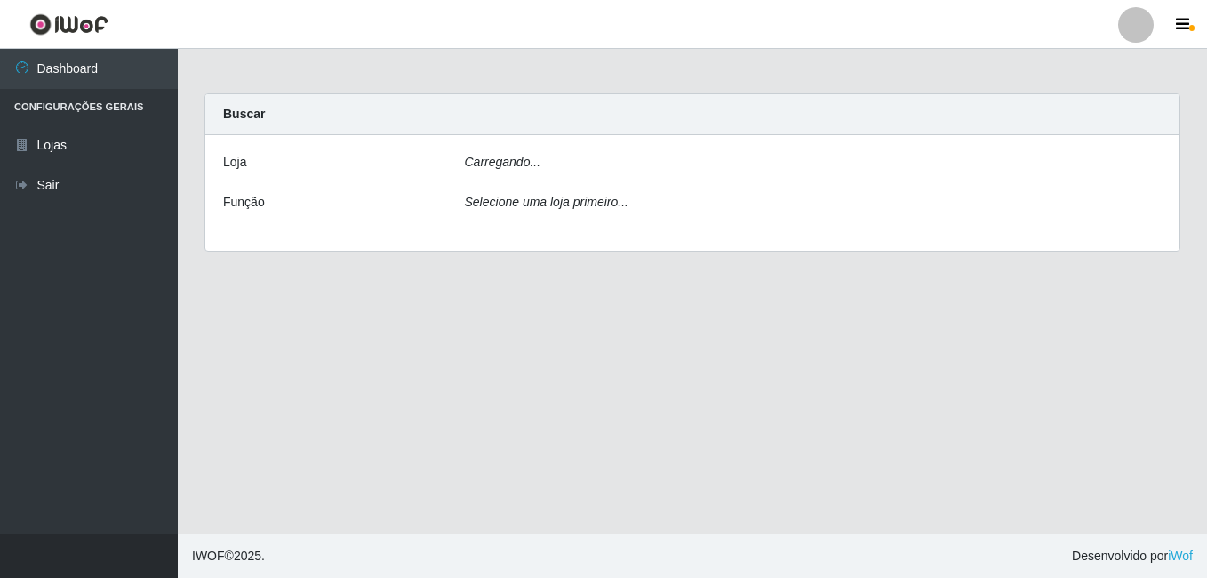
click at [526, 366] on main "Carregando... Buscar Loja Carregando... Função Selecione uma loja primeiro..." at bounding box center [693, 291] width 1030 height 485
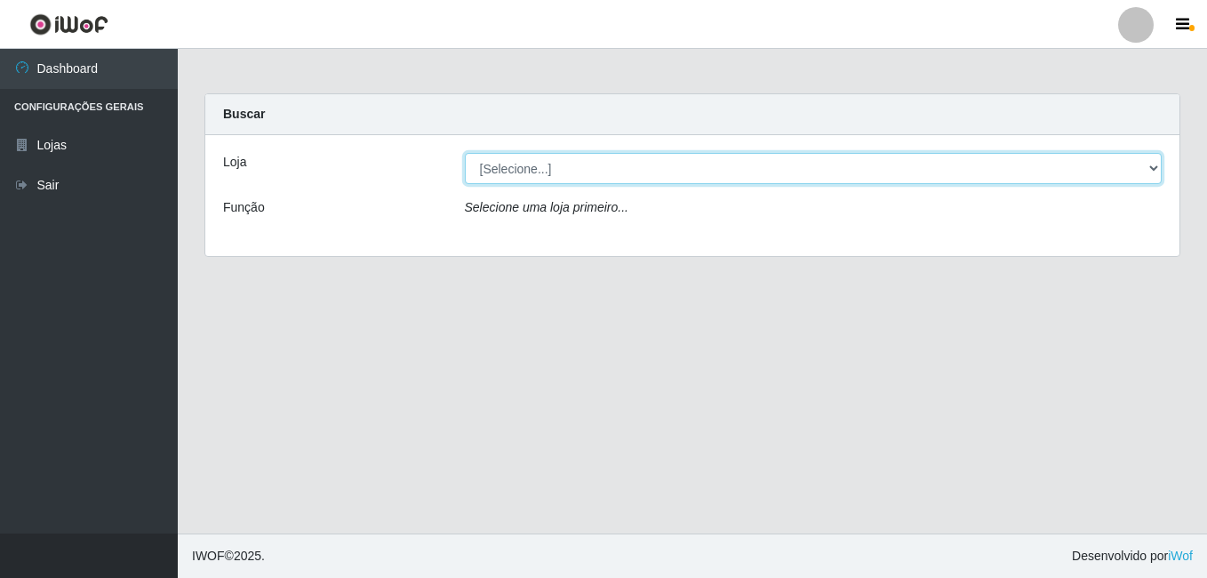
drag, startPoint x: 555, startPoint y: 170, endPoint x: 551, endPoint y: 182, distance: 12.9
click at [555, 170] on select "[Selecione...] [PERSON_NAME]" at bounding box center [814, 168] width 698 height 31
select select "230"
click at [465, 153] on select "[Selecione...] [PERSON_NAME]" at bounding box center [814, 168] width 698 height 31
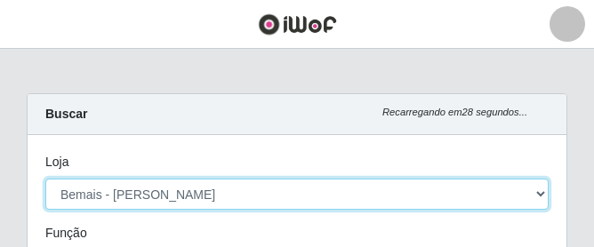
scroll to position [369, 539]
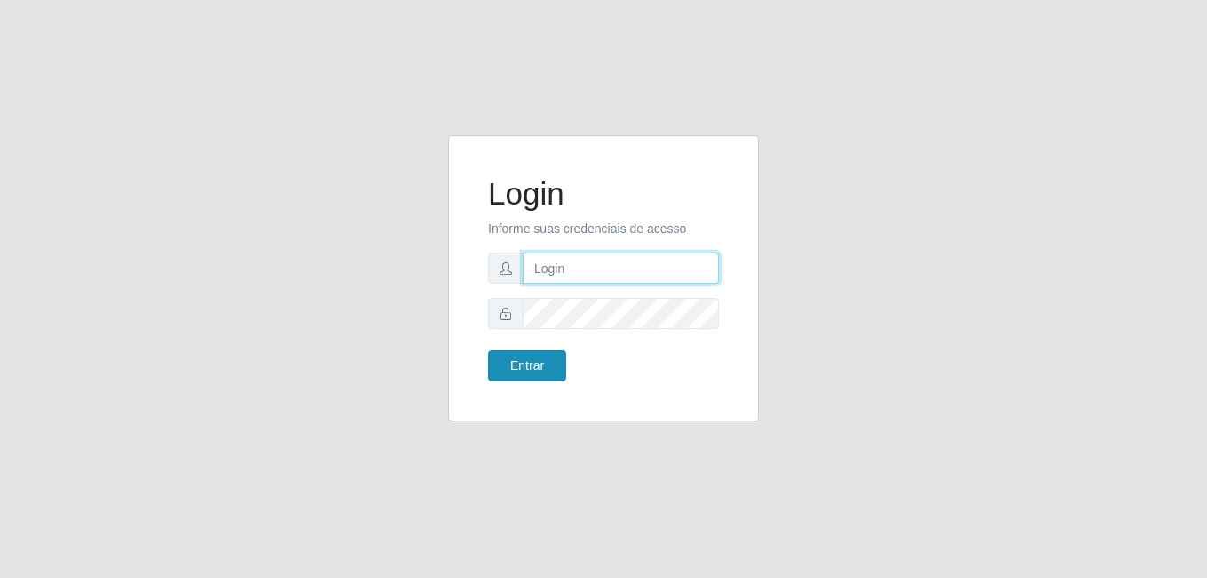
type input "gyovana@bemais"
click at [541, 371] on button "Entrar" at bounding box center [527, 365] width 78 height 31
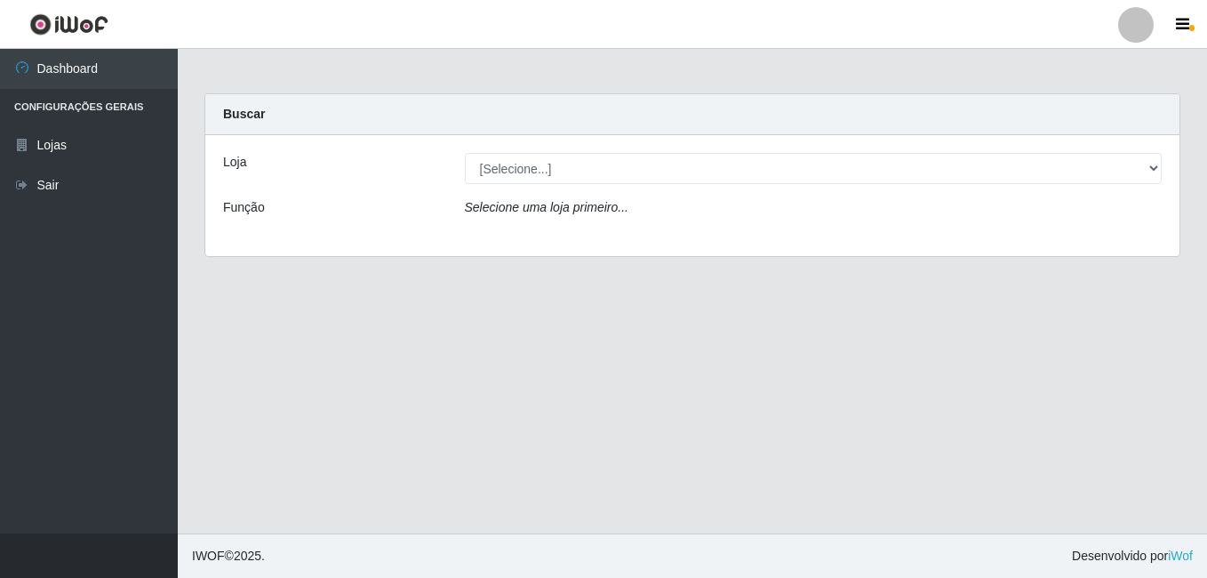
click at [839, 399] on main "Carregando... Buscar Loja [Selecione...] [PERSON_NAME] Função Selecione uma loj…" at bounding box center [693, 291] width 1030 height 485
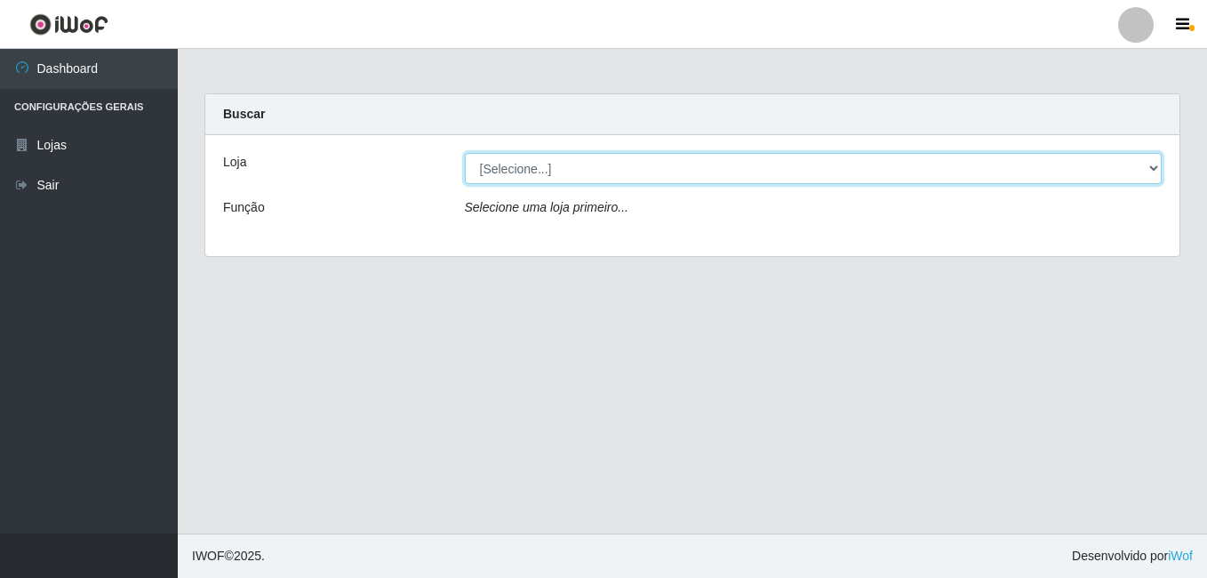
drag, startPoint x: 624, startPoint y: 164, endPoint x: 623, endPoint y: 174, distance: 10.7
click at [624, 164] on select "[Selecione...] [PERSON_NAME]" at bounding box center [814, 168] width 698 height 31
select select "230"
click at [465, 153] on select "[Selecione...] [PERSON_NAME]" at bounding box center [814, 168] width 698 height 31
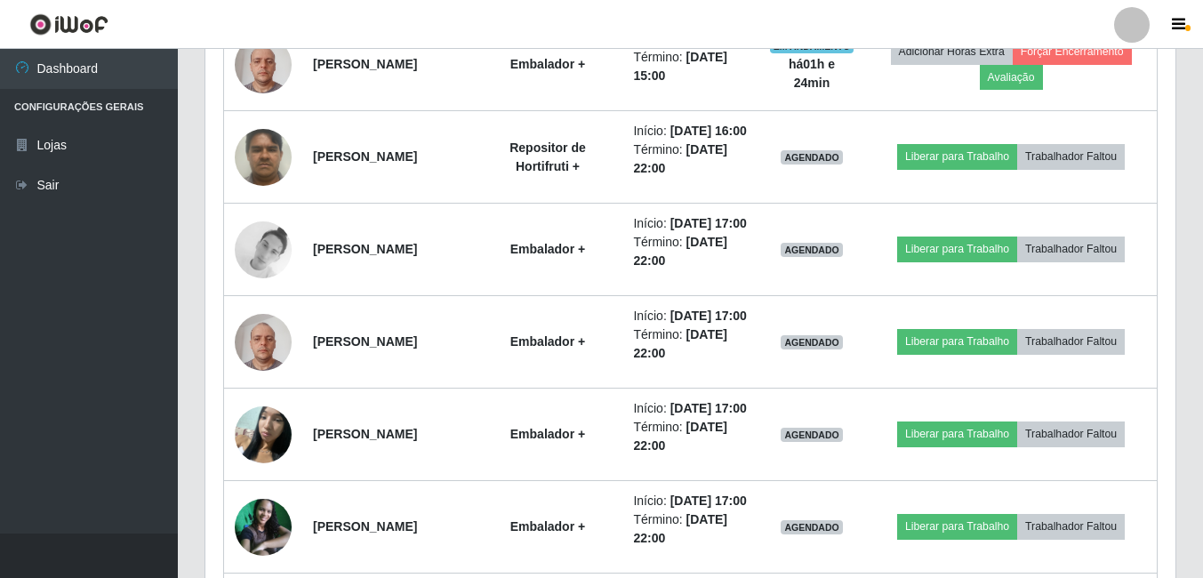
scroll to position [1067, 0]
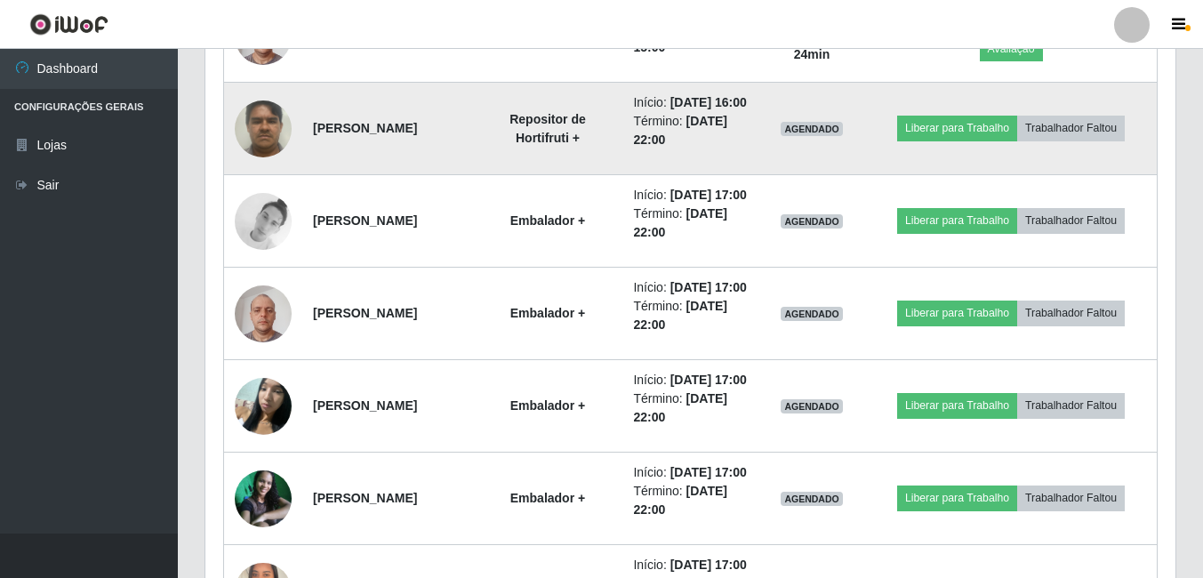
click at [274, 166] on img at bounding box center [263, 129] width 57 height 76
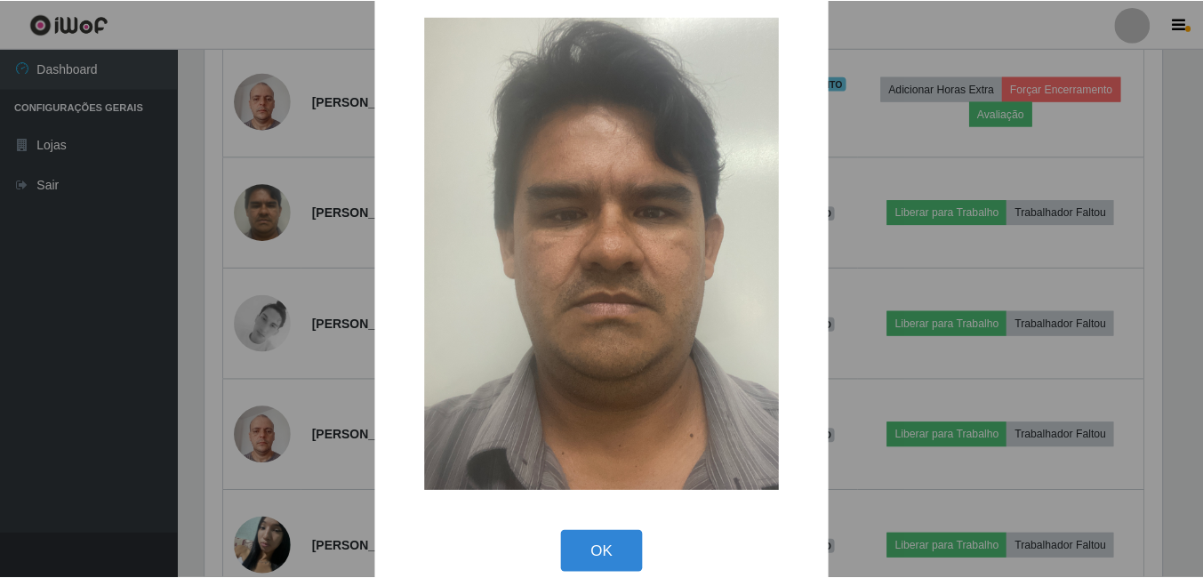
scroll to position [52, 0]
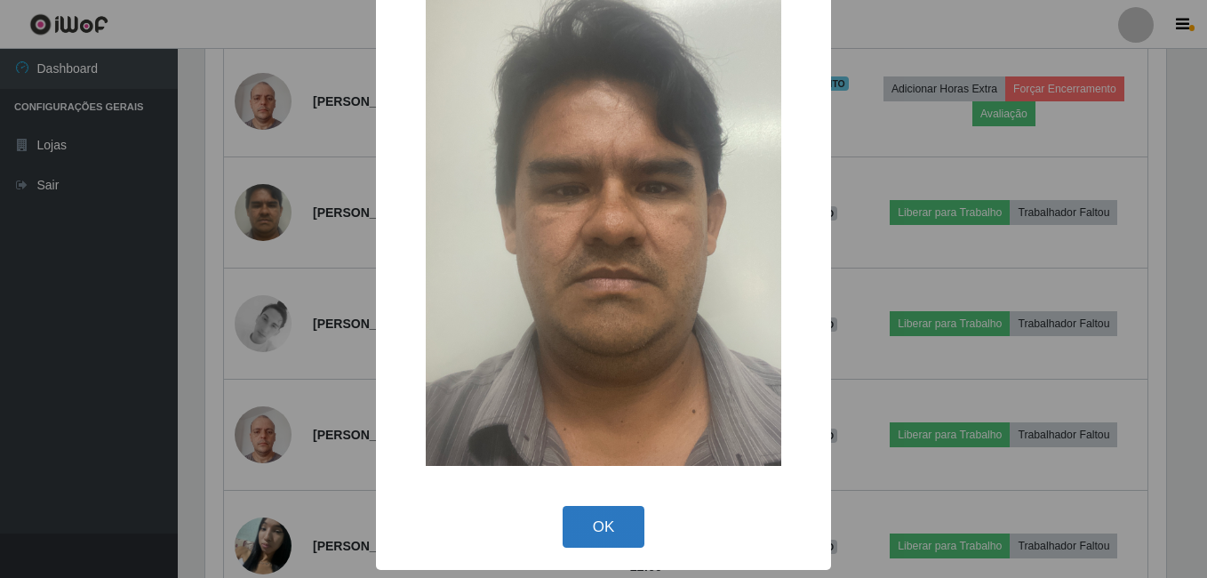
click at [628, 537] on button "OK" at bounding box center [604, 527] width 83 height 42
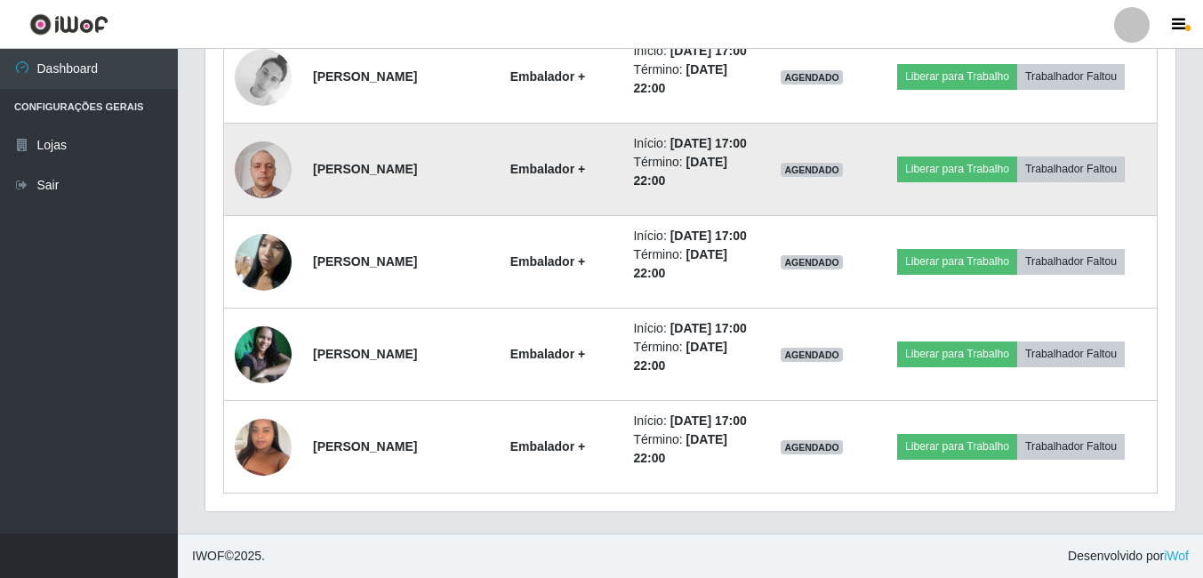
scroll to position [1398, 0]
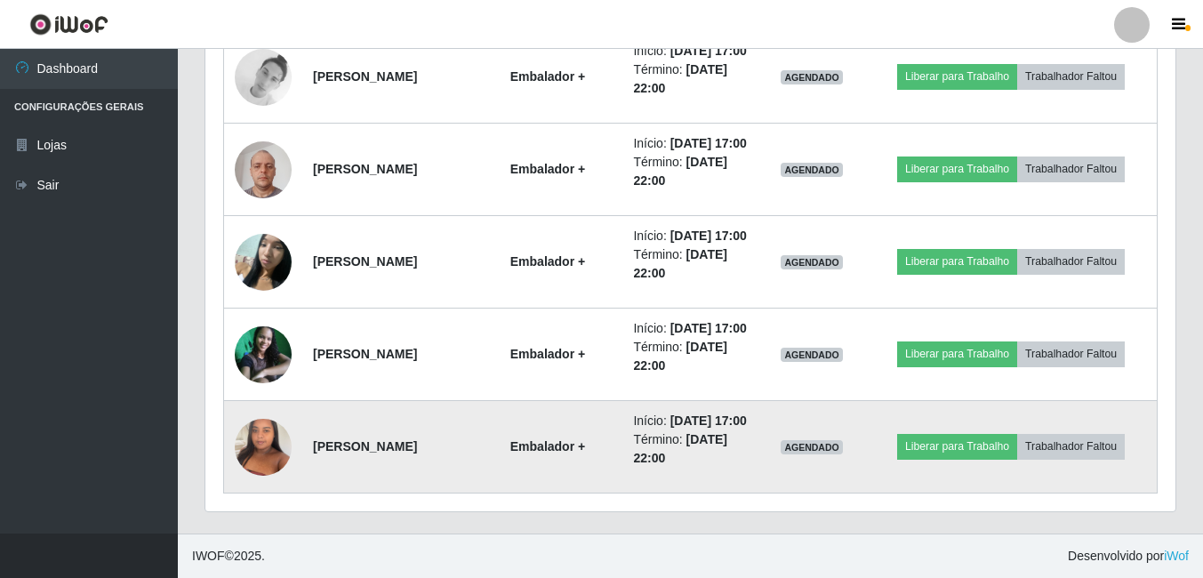
click at [248, 420] on img at bounding box center [263, 447] width 57 height 76
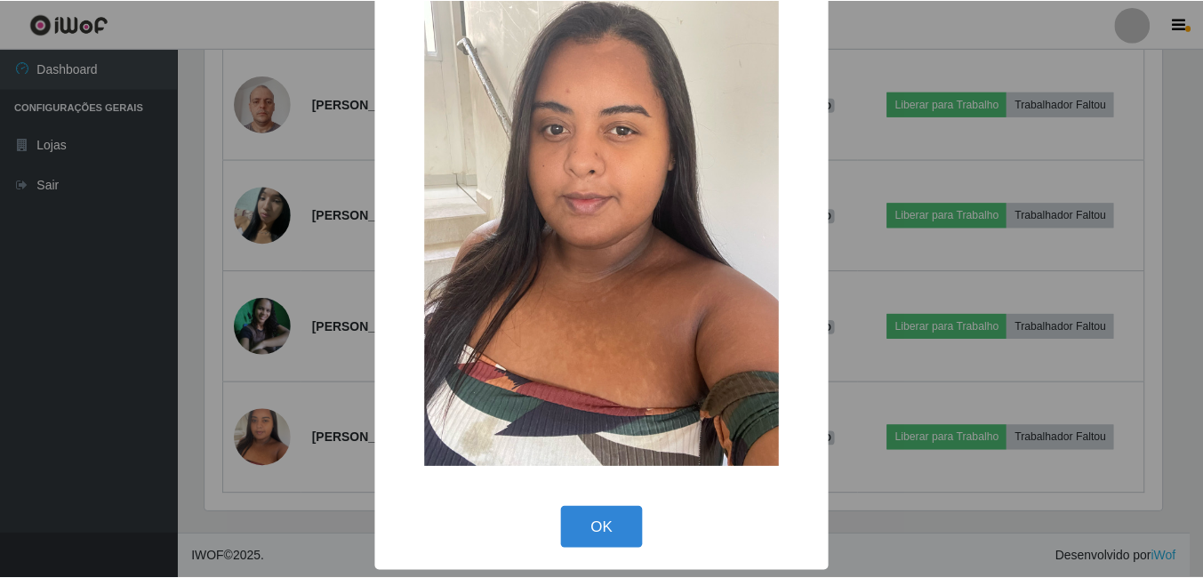
scroll to position [52, 0]
click at [594, 535] on button "OK" at bounding box center [604, 527] width 83 height 42
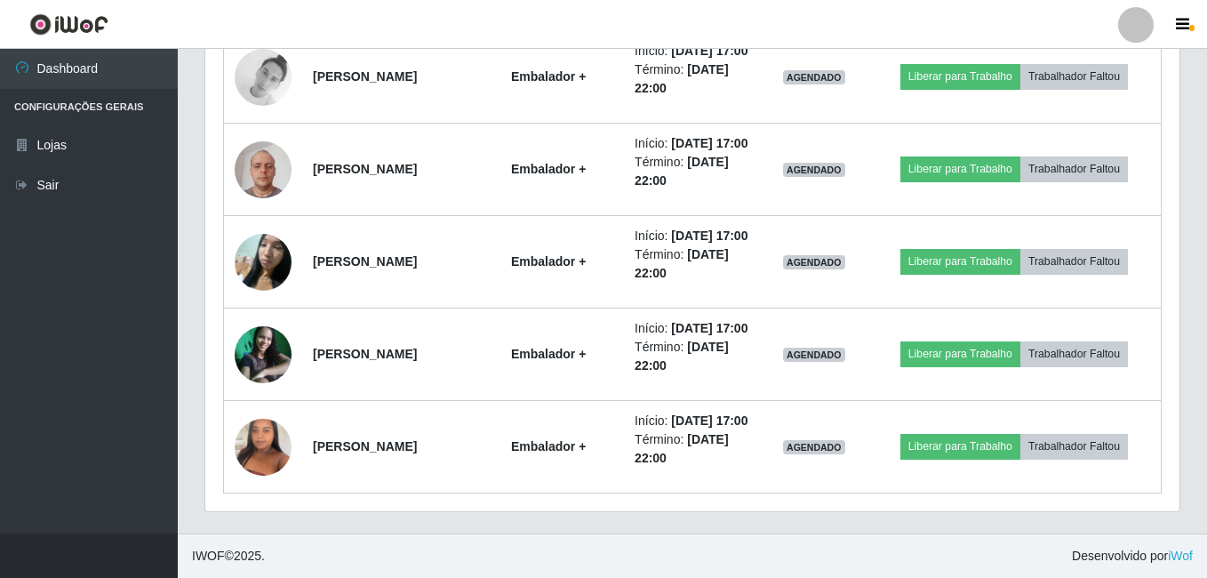
scroll to position [369, 970]
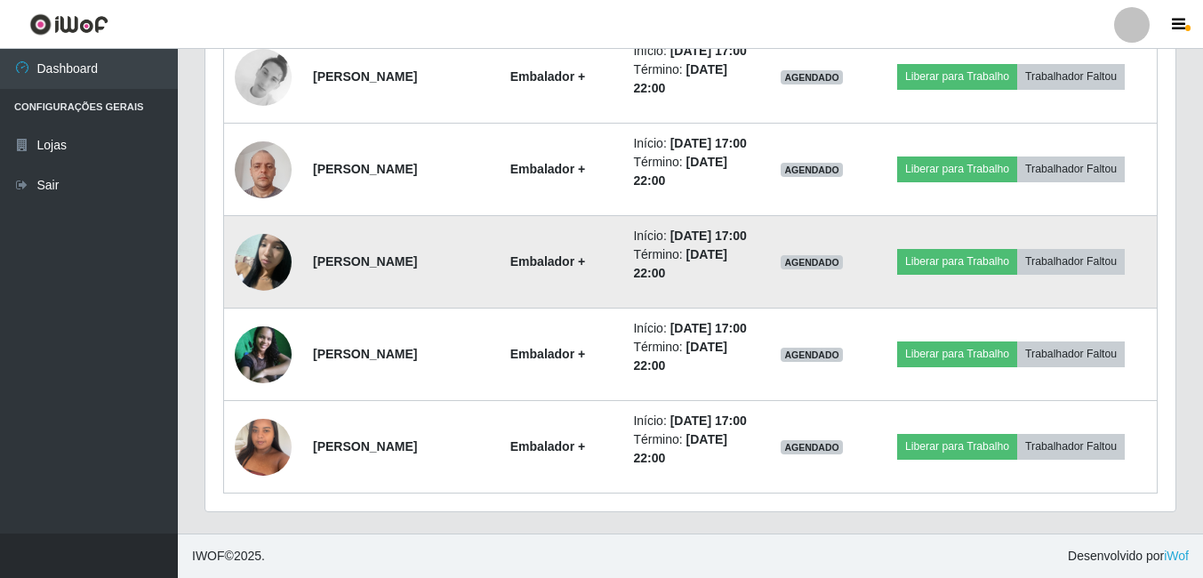
click at [270, 224] on img at bounding box center [263, 262] width 57 height 76
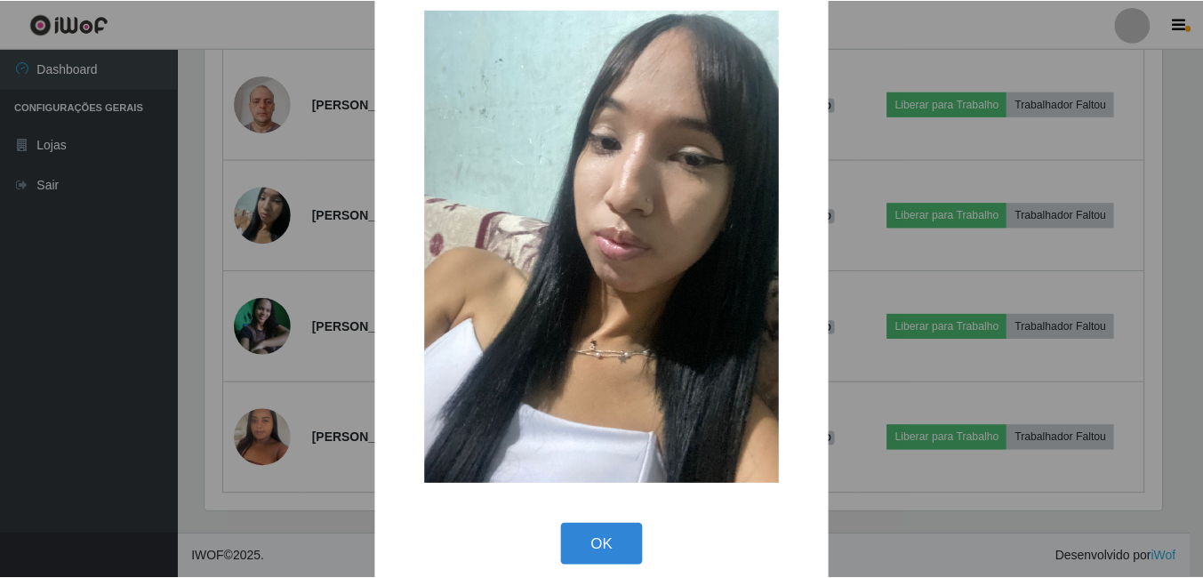
scroll to position [52, 0]
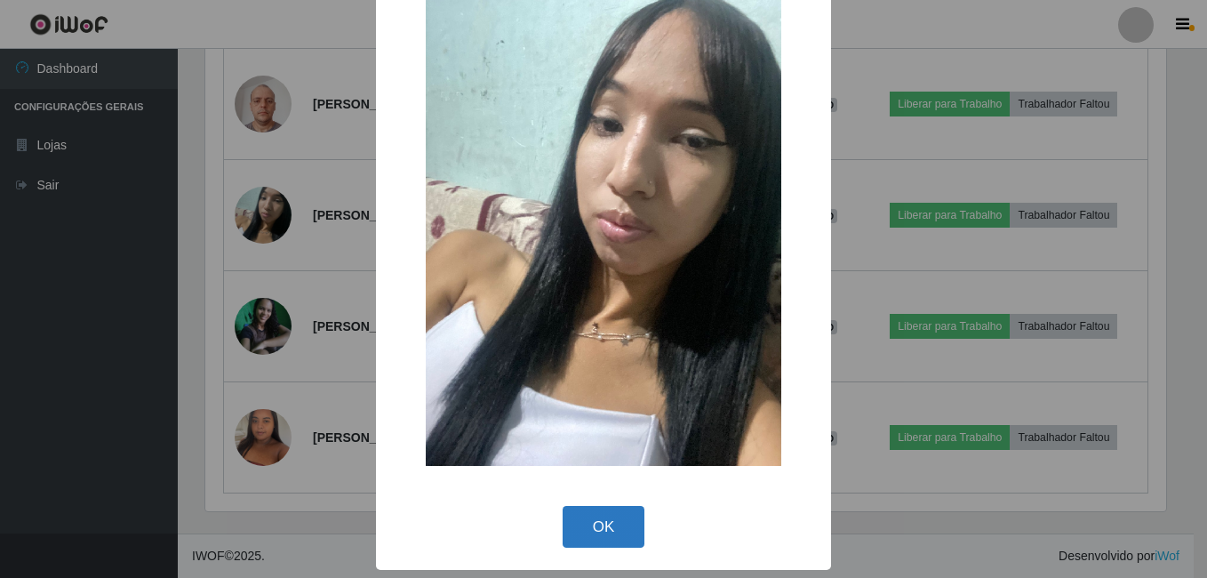
click at [601, 532] on button "OK" at bounding box center [604, 527] width 83 height 42
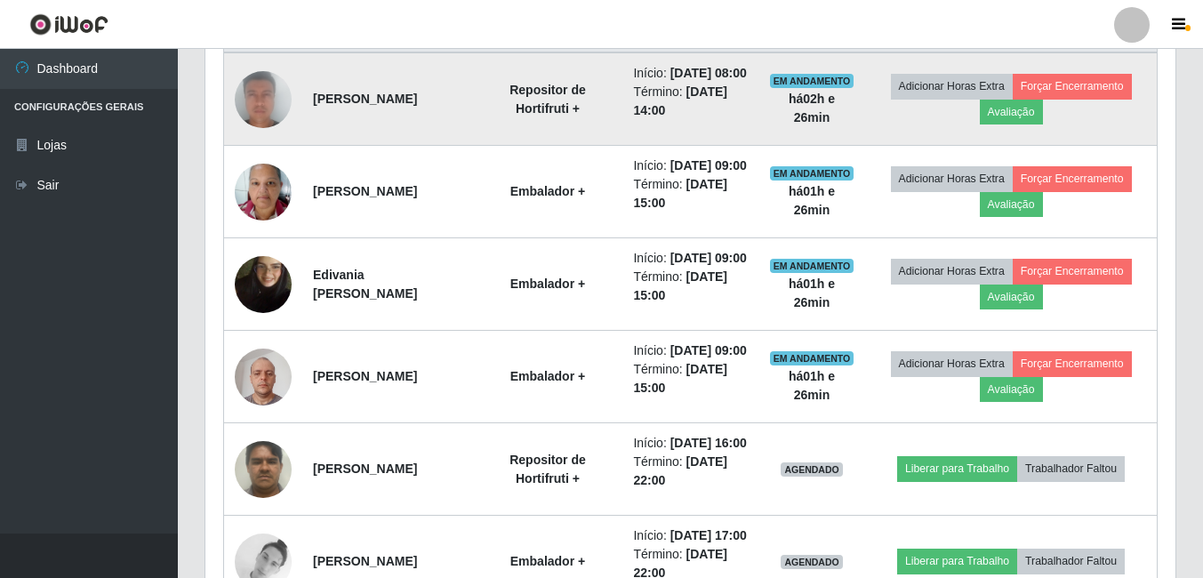
scroll to position [686, 0]
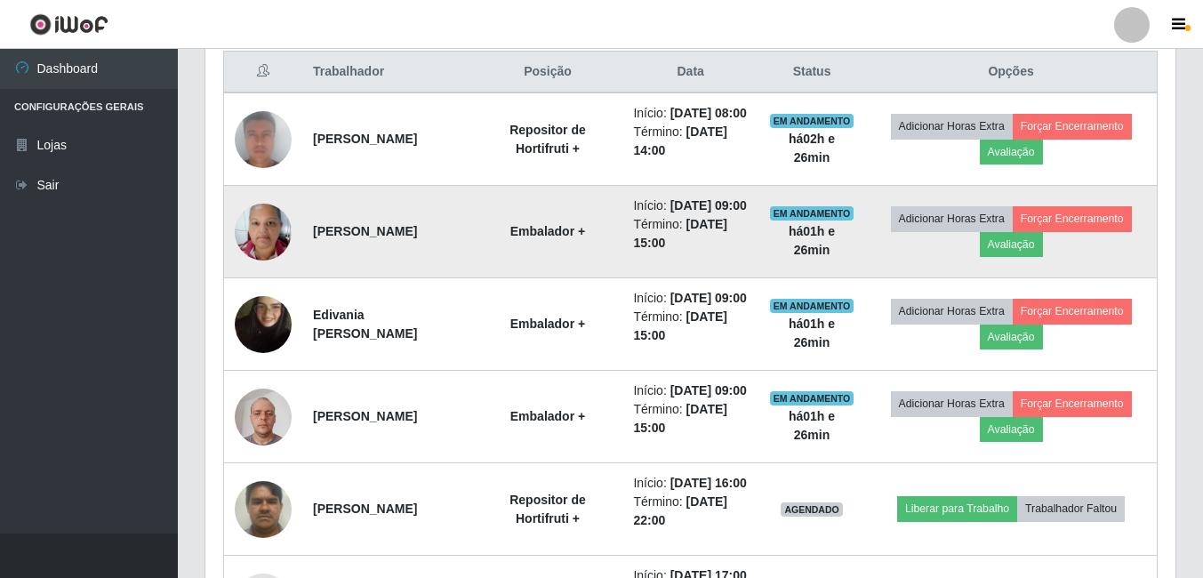
click at [258, 247] on img at bounding box center [263, 232] width 57 height 76
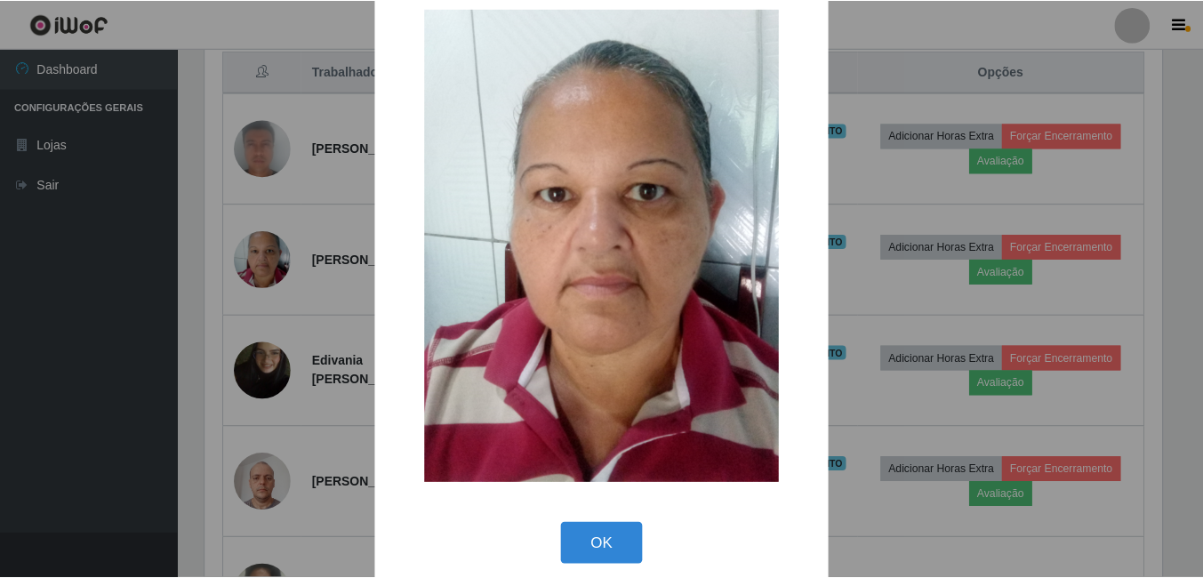
scroll to position [52, 0]
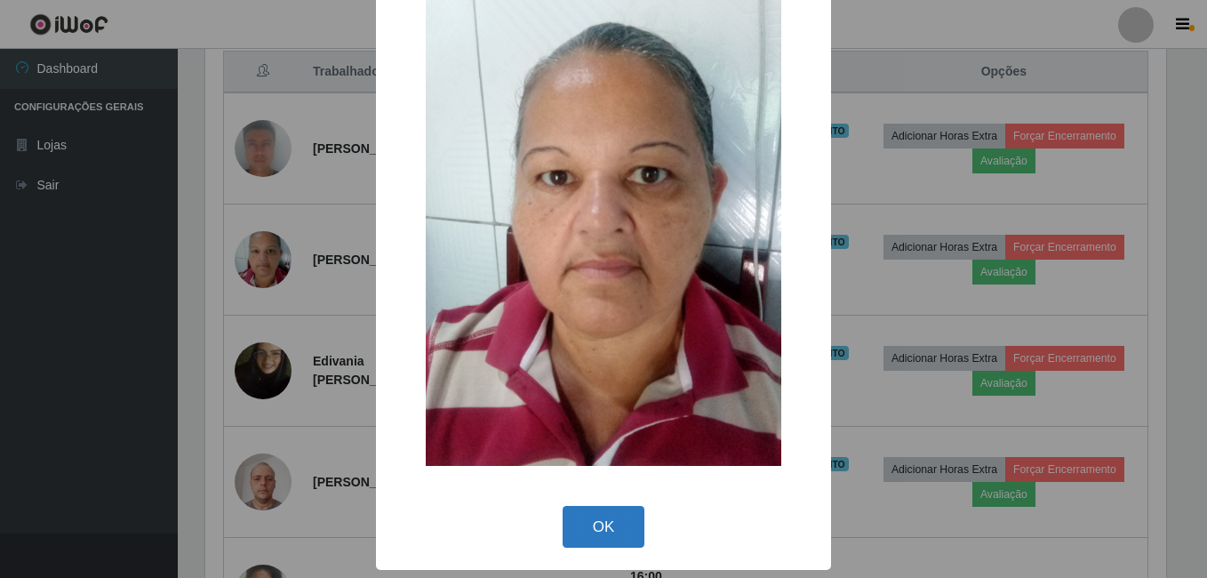
click at [601, 537] on button "OK" at bounding box center [604, 527] width 83 height 42
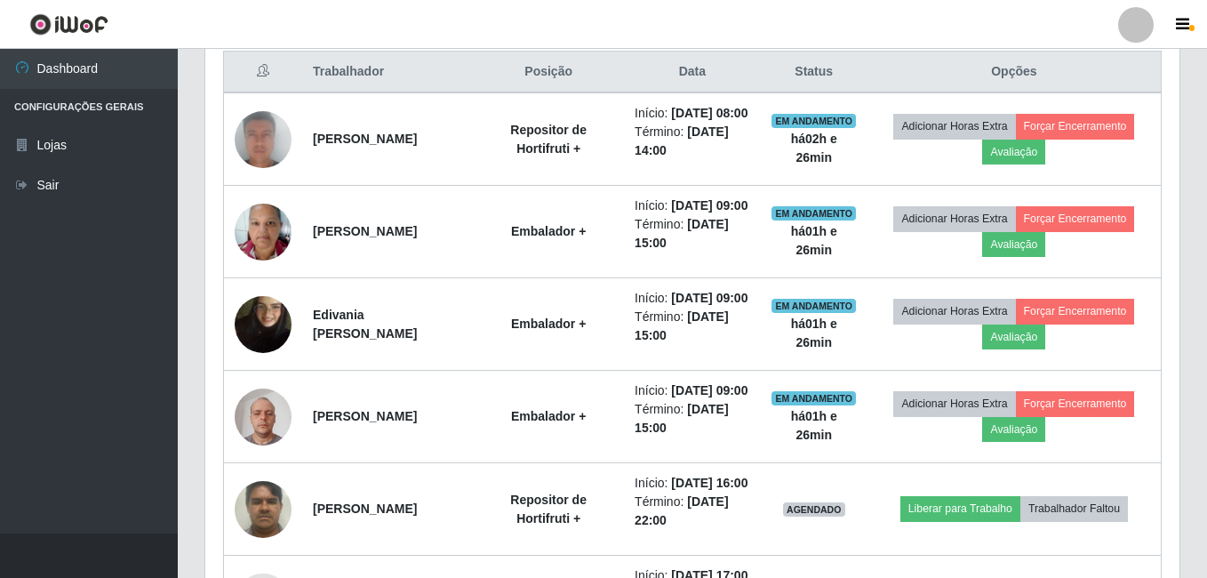
scroll to position [369, 970]
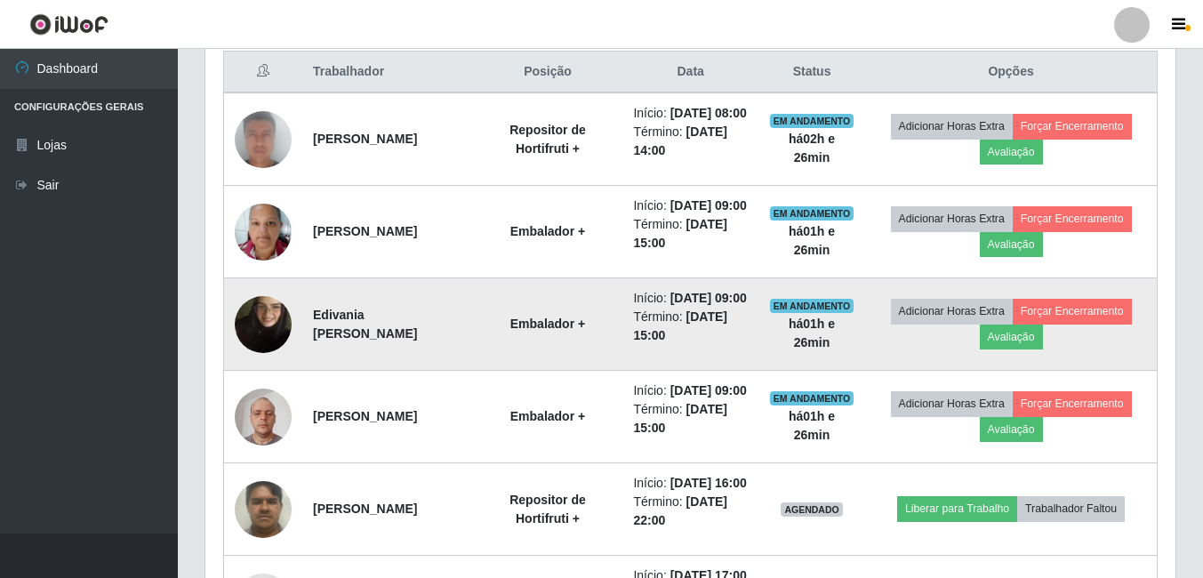
click at [269, 373] on img at bounding box center [263, 324] width 57 height 101
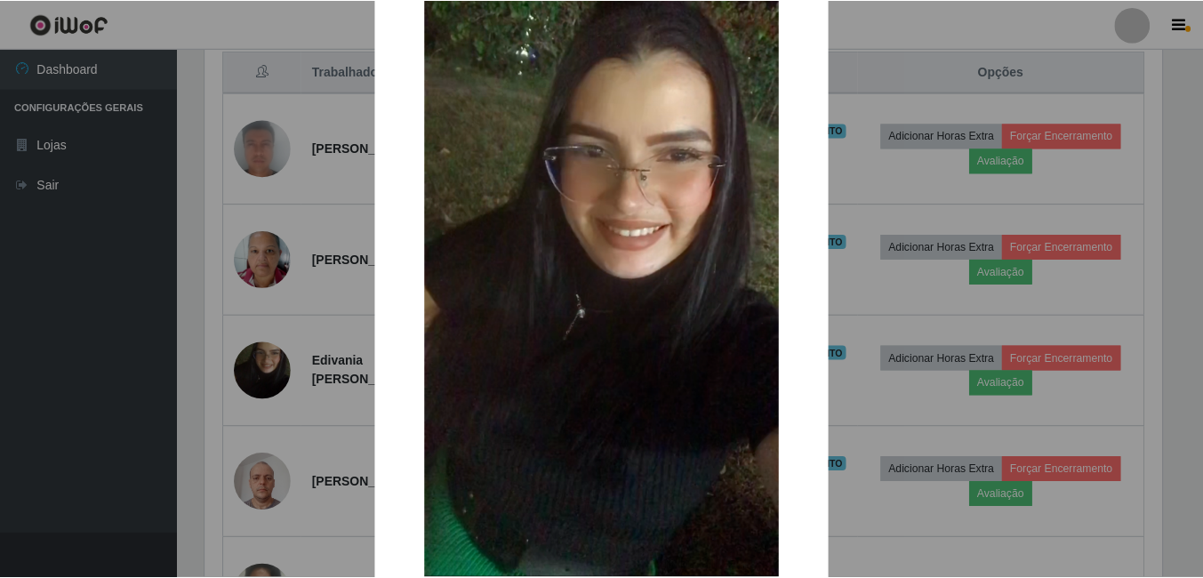
scroll to position [210, 0]
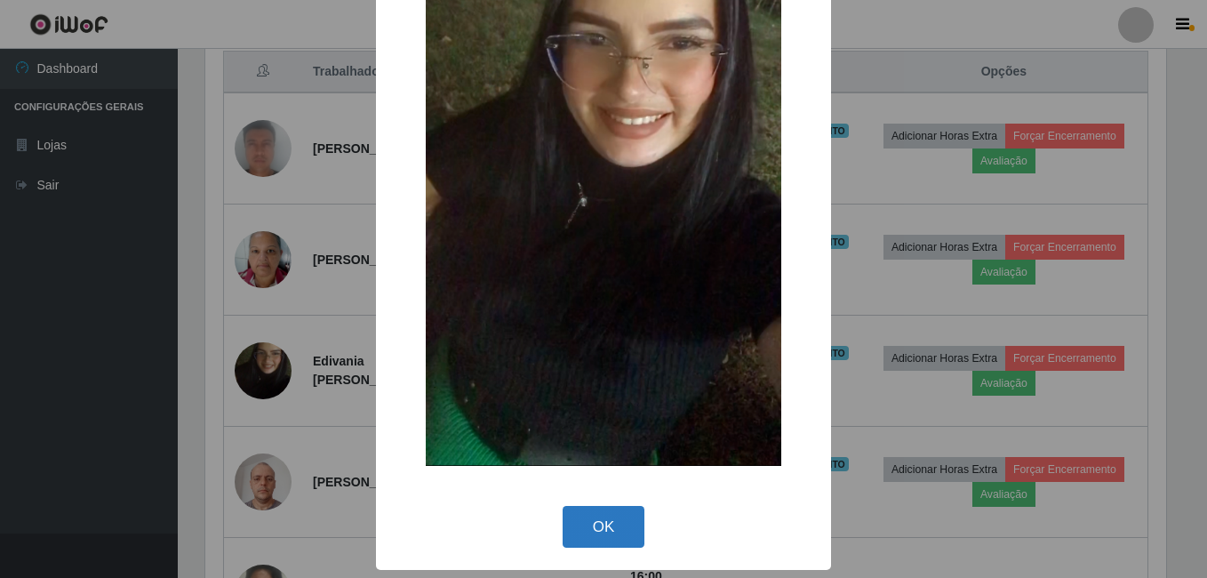
click at [565, 512] on button "OK" at bounding box center [604, 527] width 83 height 42
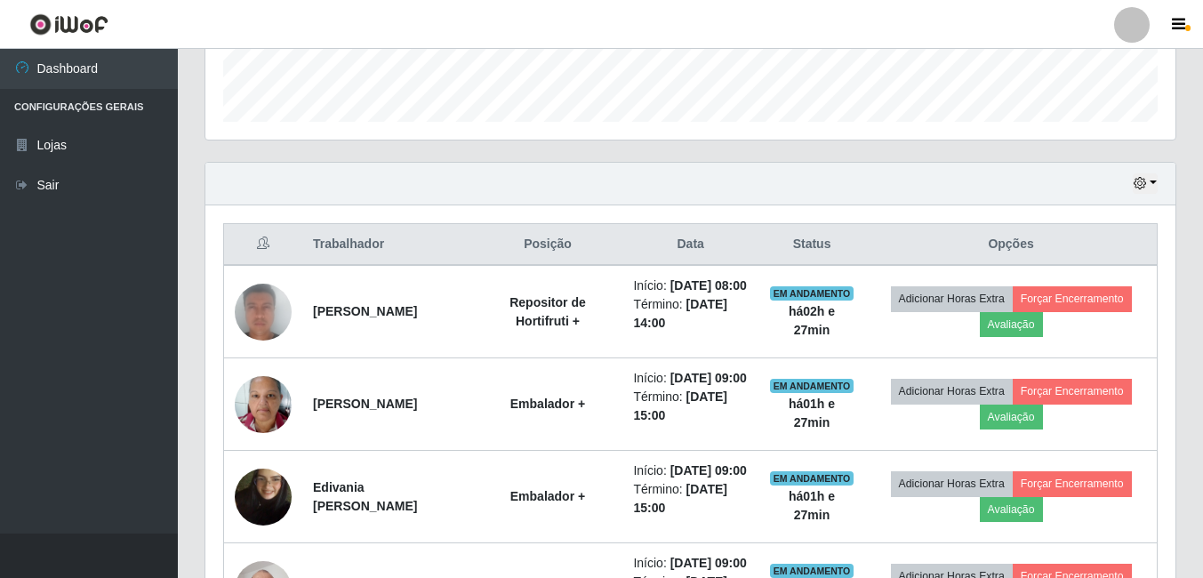
scroll to position [509, 0]
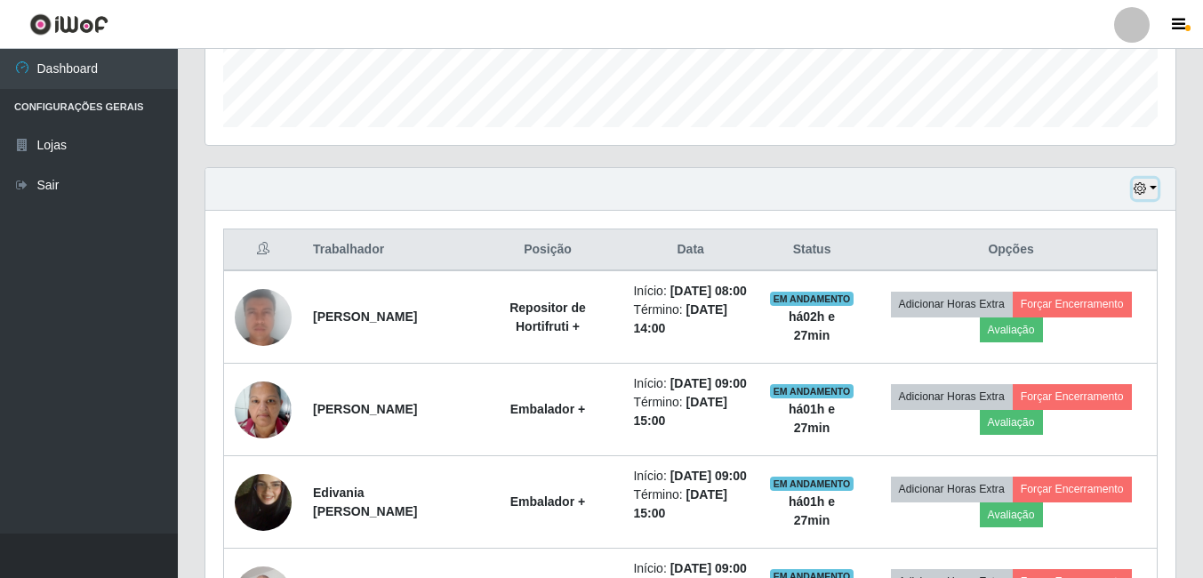
click at [1149, 190] on button "button" at bounding box center [1145, 189] width 25 height 20
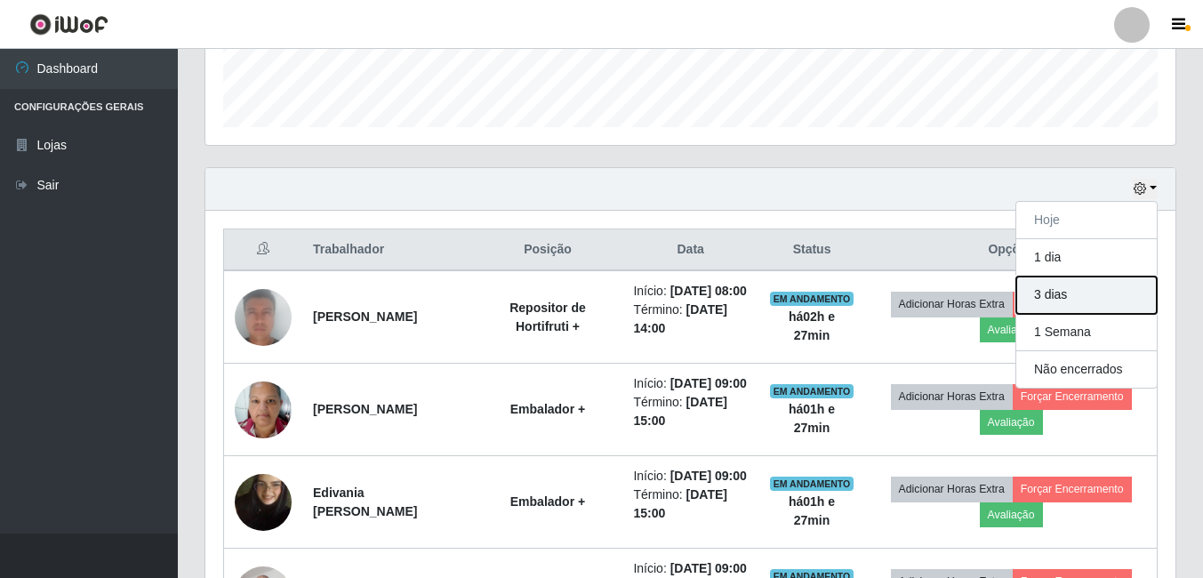
click at [1081, 292] on button "3 dias" at bounding box center [1086, 295] width 140 height 37
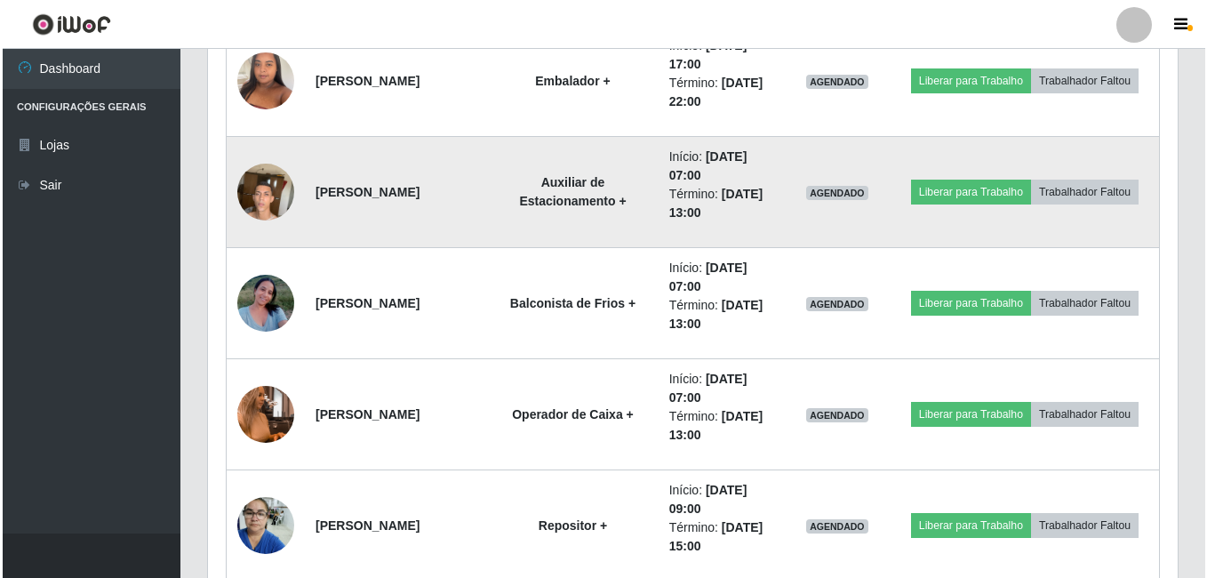
scroll to position [1753, 0]
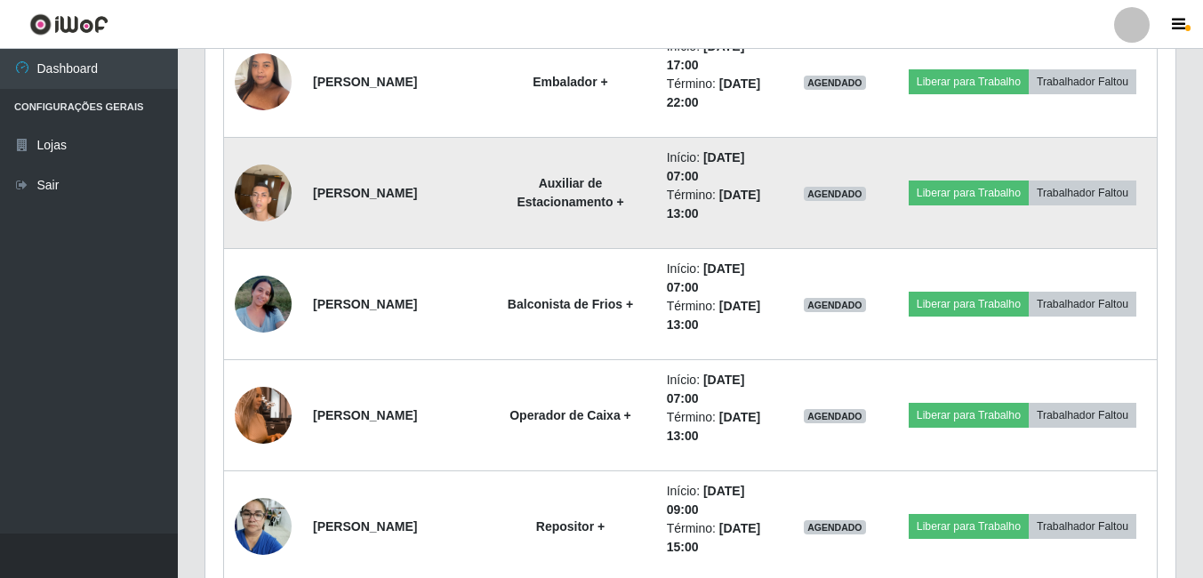
click at [285, 185] on img at bounding box center [263, 193] width 57 height 76
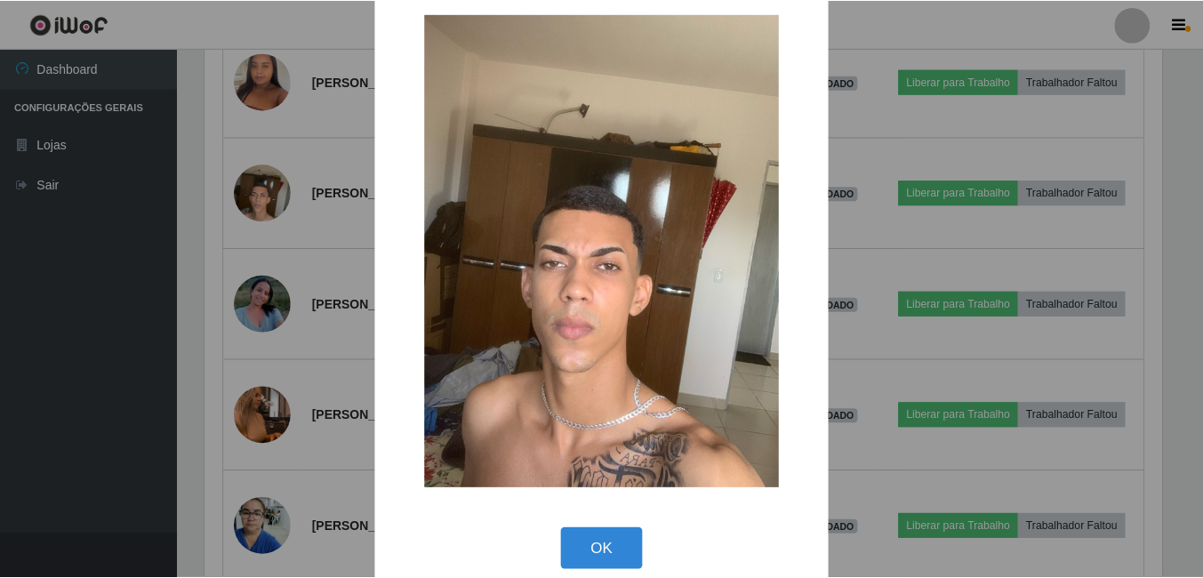
scroll to position [52, 0]
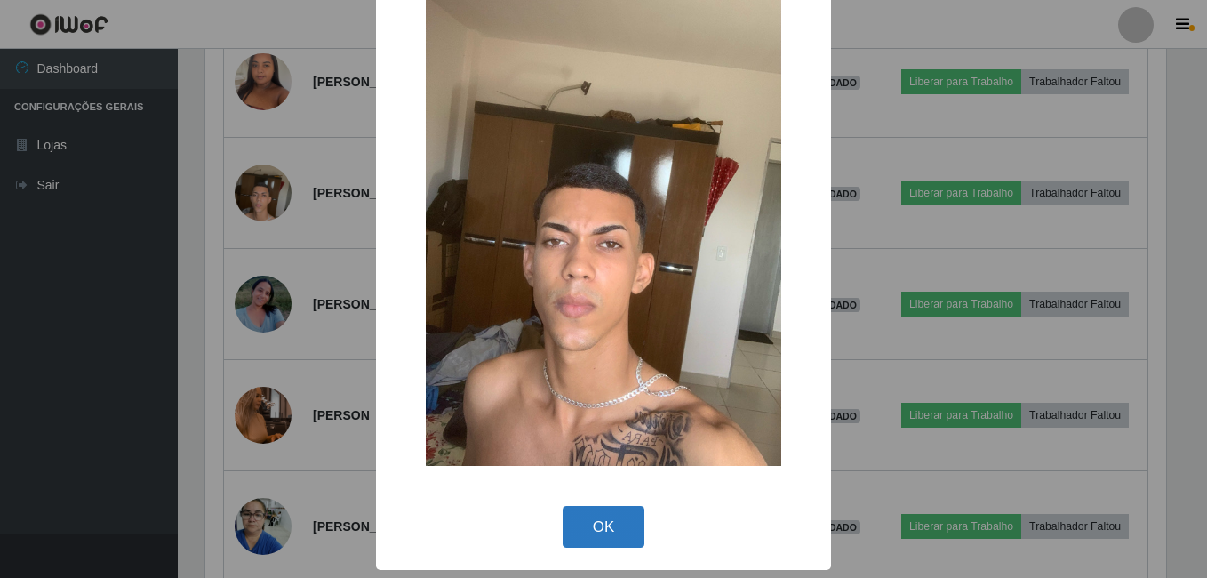
click at [568, 525] on button "OK" at bounding box center [604, 527] width 83 height 42
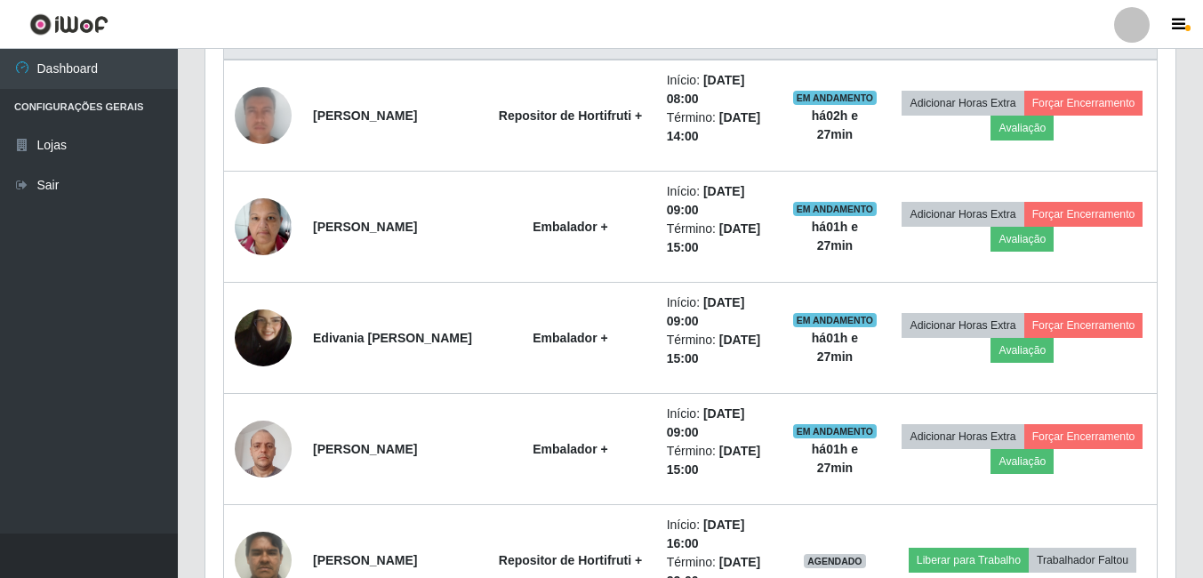
scroll to position [420, 0]
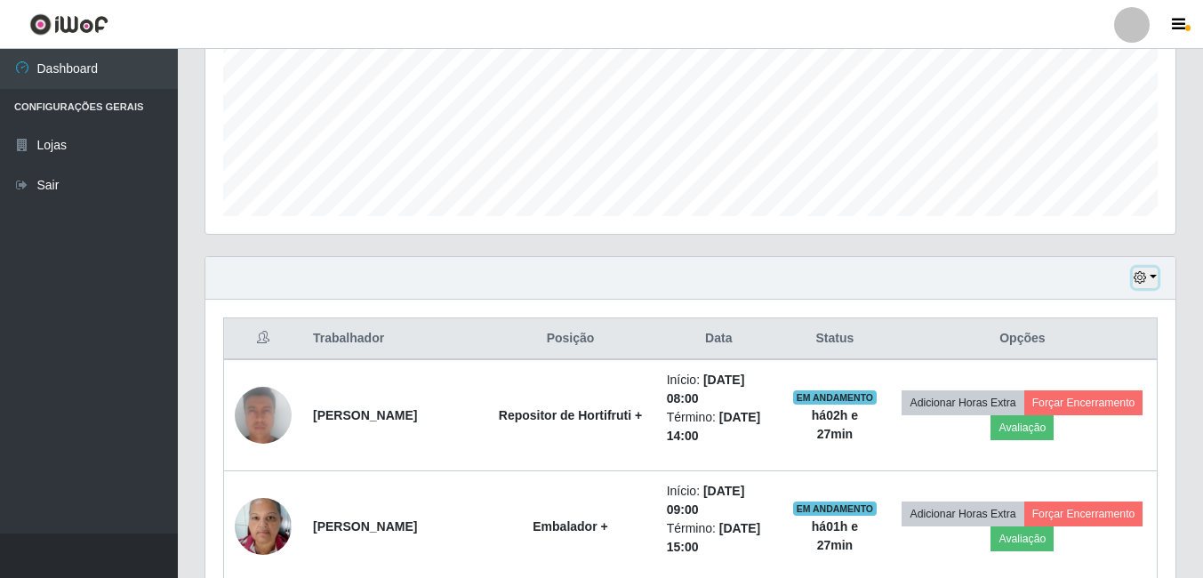
click at [1149, 282] on button "button" at bounding box center [1145, 278] width 25 height 20
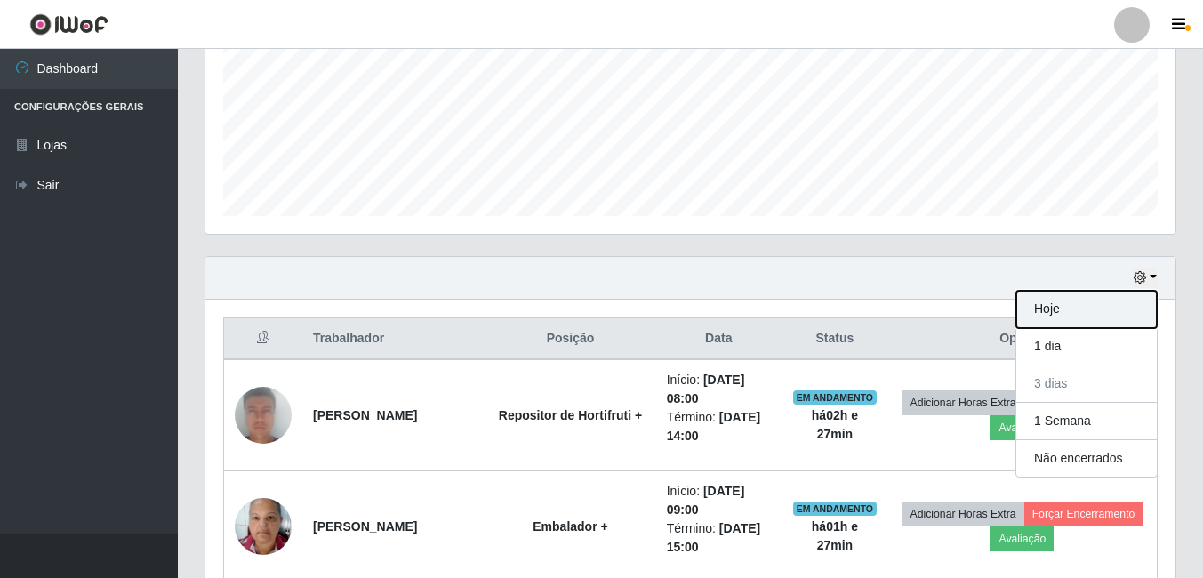
click at [1052, 309] on button "Hoje" at bounding box center [1086, 309] width 140 height 37
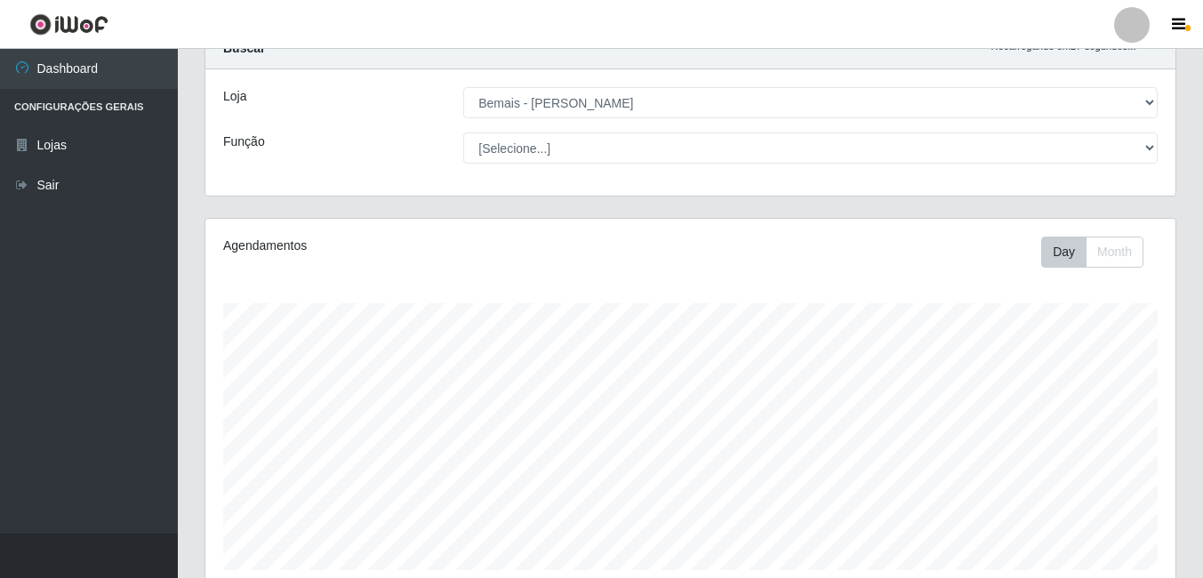
scroll to position [64, 0]
